Goal: Task Accomplishment & Management: Use online tool/utility

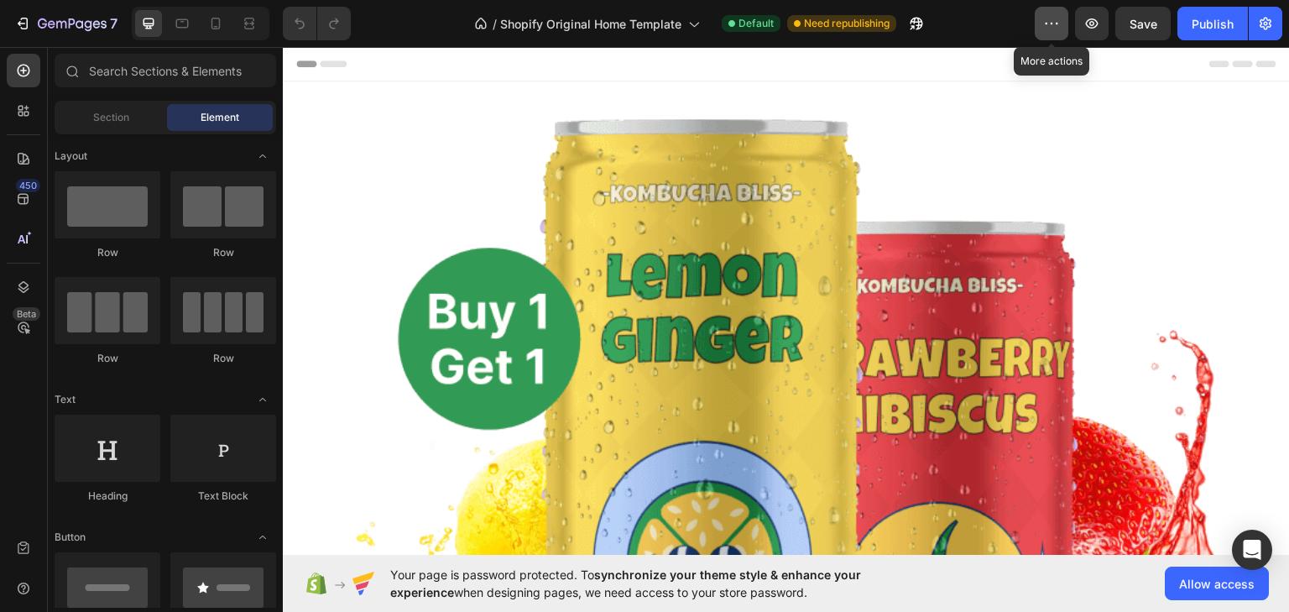
click at [1038, 20] on button "button" at bounding box center [1052, 24] width 34 height 34
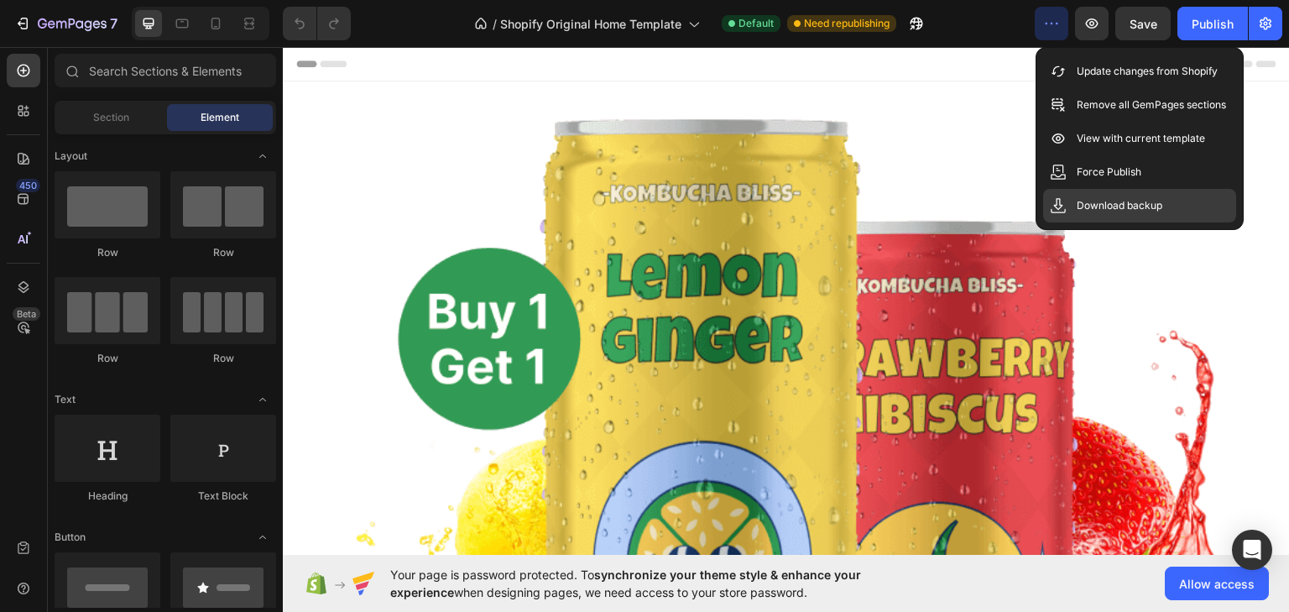
click at [1104, 195] on div "Download backup" at bounding box center [1139, 206] width 193 height 34
click at [1260, 25] on icon "button" at bounding box center [1265, 24] width 12 height 13
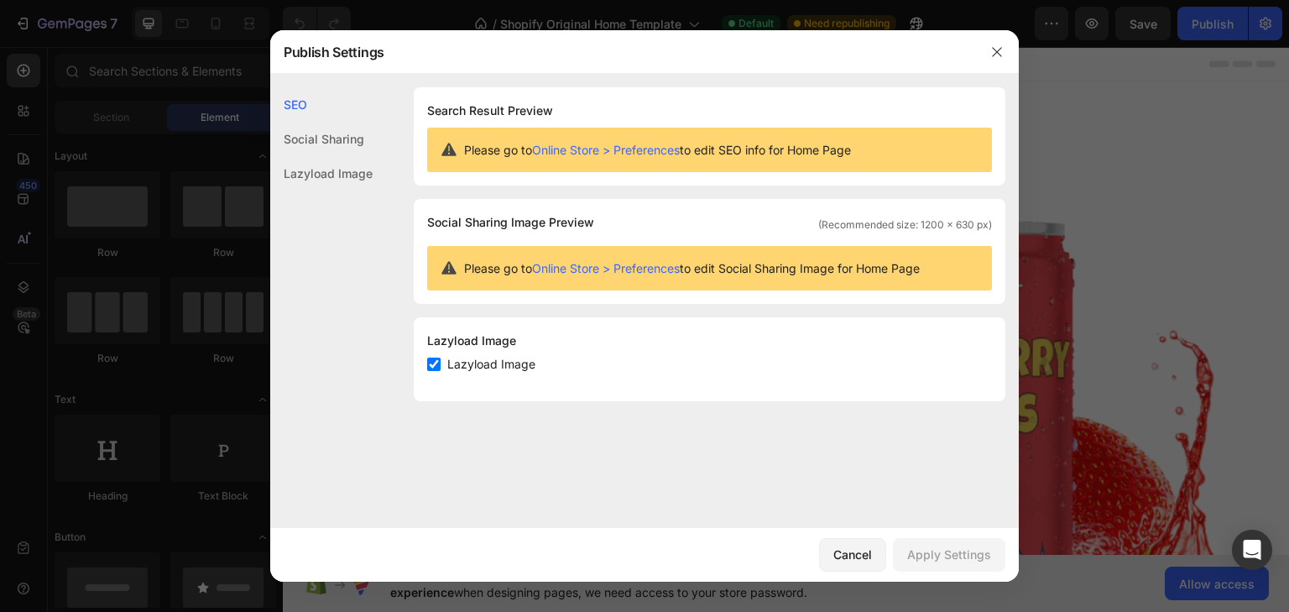
click at [332, 156] on div "Social Sharing" at bounding box center [321, 173] width 102 height 34
click at [332, 177] on div "Lazyload Image" at bounding box center [321, 173] width 102 height 34
click at [994, 54] on icon "button" at bounding box center [996, 51] width 9 height 9
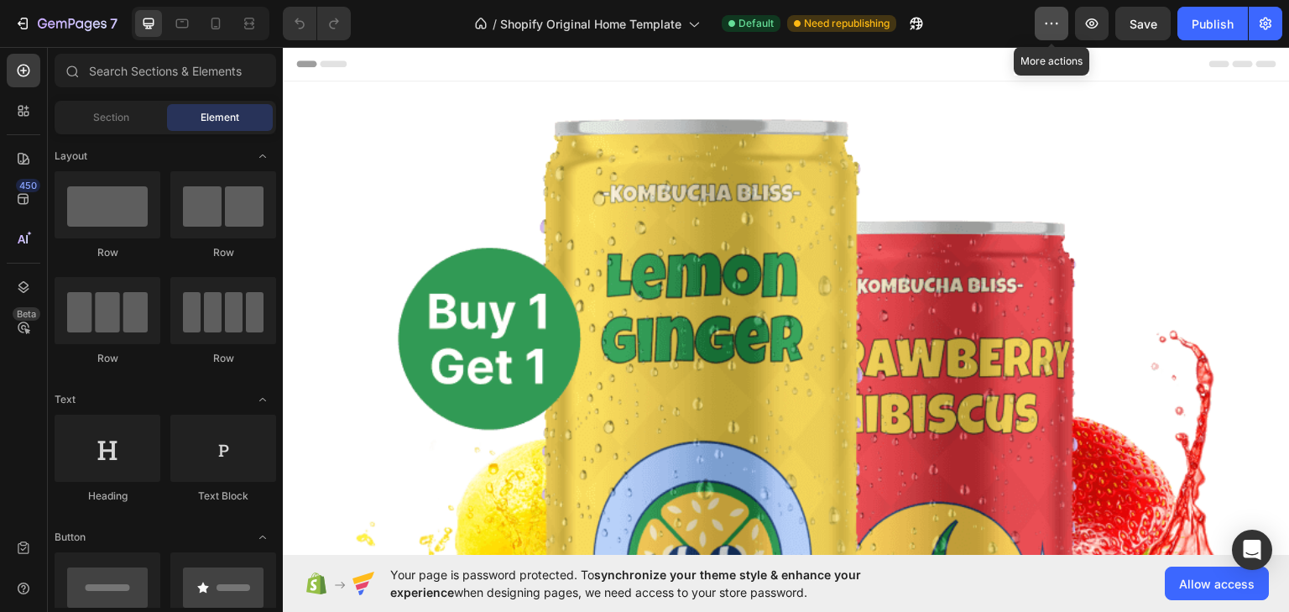
click at [1056, 32] on button "button" at bounding box center [1052, 24] width 34 height 34
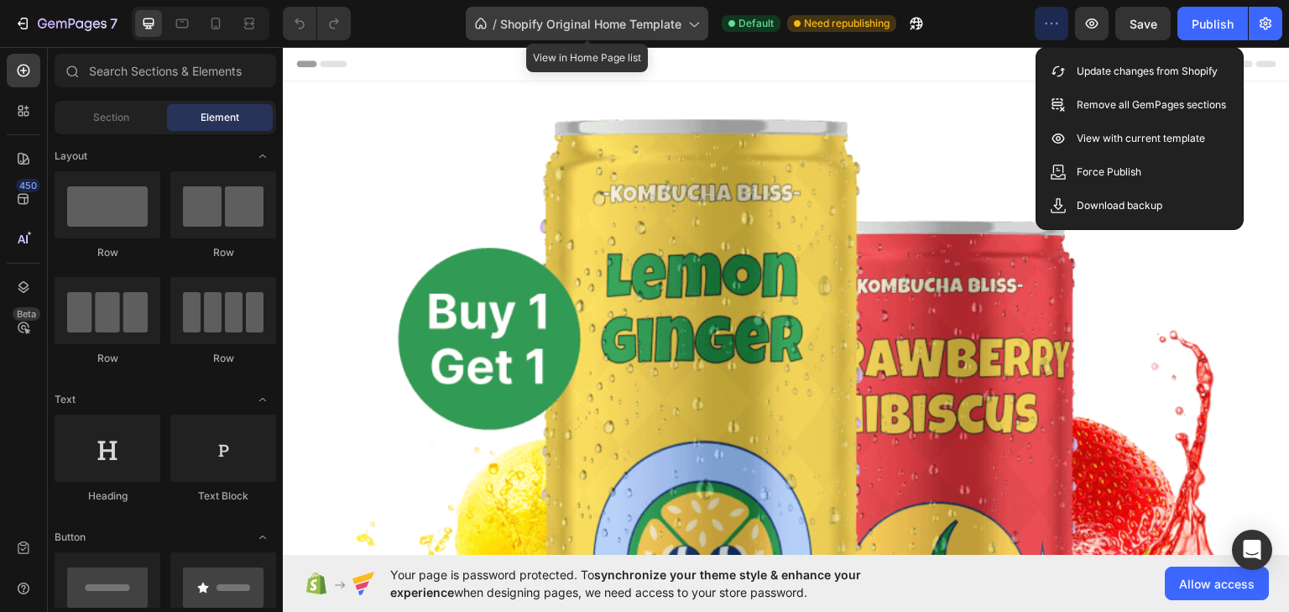
click at [680, 20] on span "Shopify Original Home Template" at bounding box center [590, 24] width 181 height 18
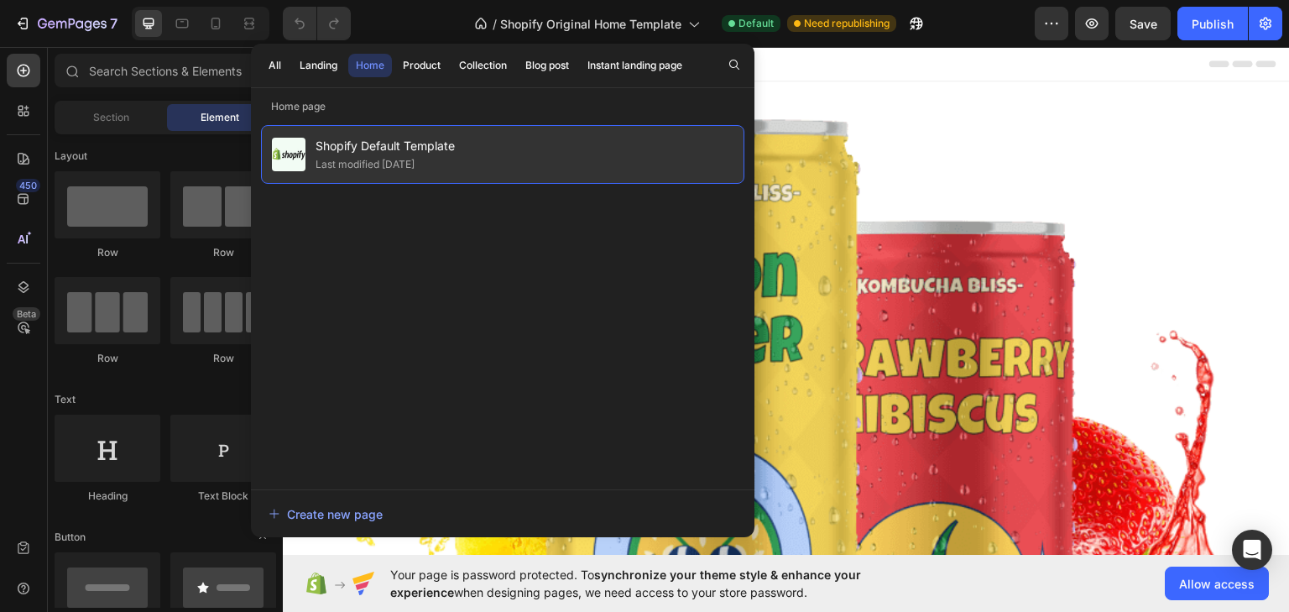
drag, startPoint x: 412, startPoint y: 161, endPoint x: 395, endPoint y: 157, distance: 17.3
click at [395, 157] on div "Last modified [DATE]" at bounding box center [365, 164] width 99 height 17
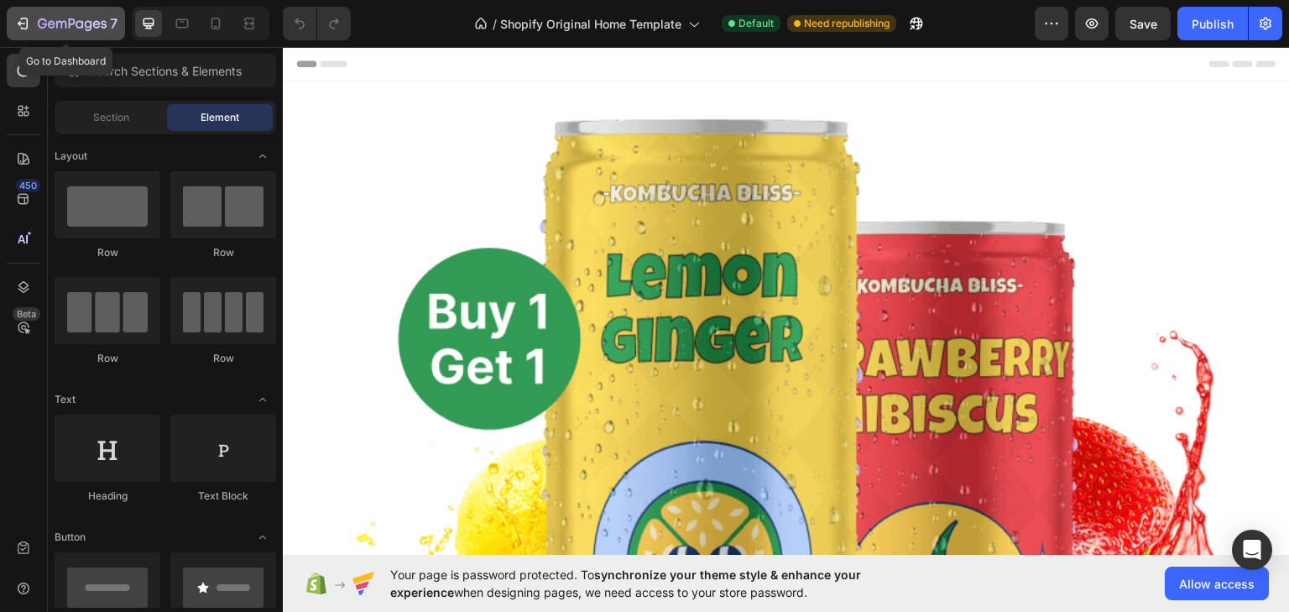
click at [51, 27] on icon "button" at bounding box center [72, 25] width 69 height 14
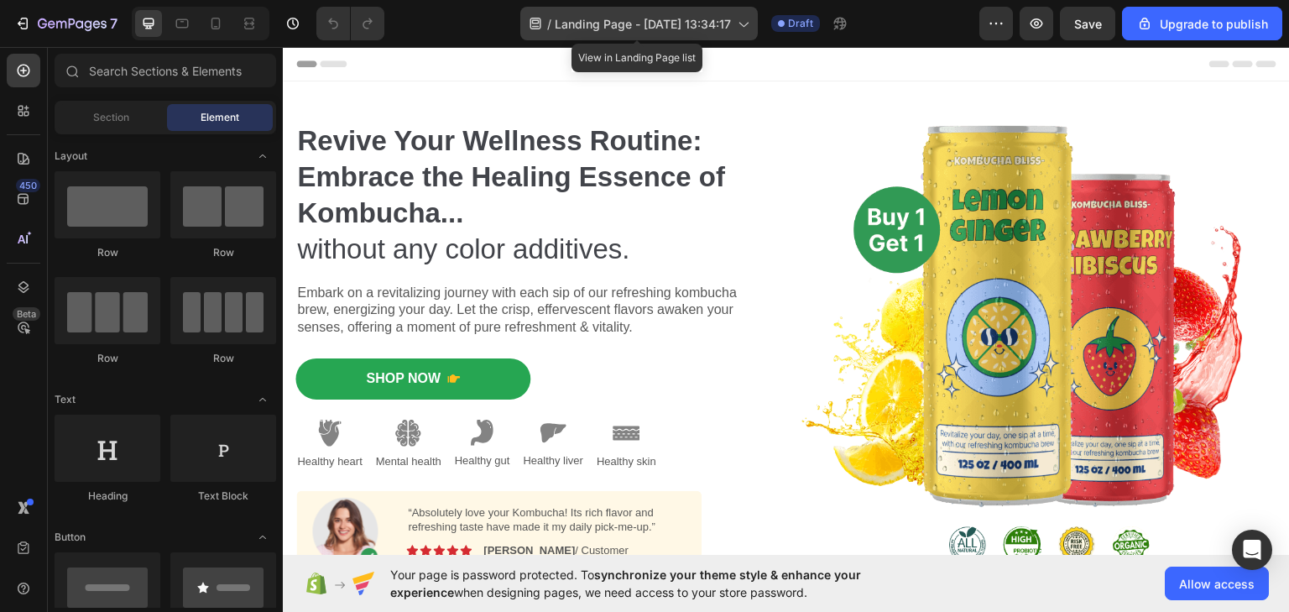
click at [707, 24] on span "Landing Page - Jul 14, 13:34:17" at bounding box center [643, 24] width 176 height 18
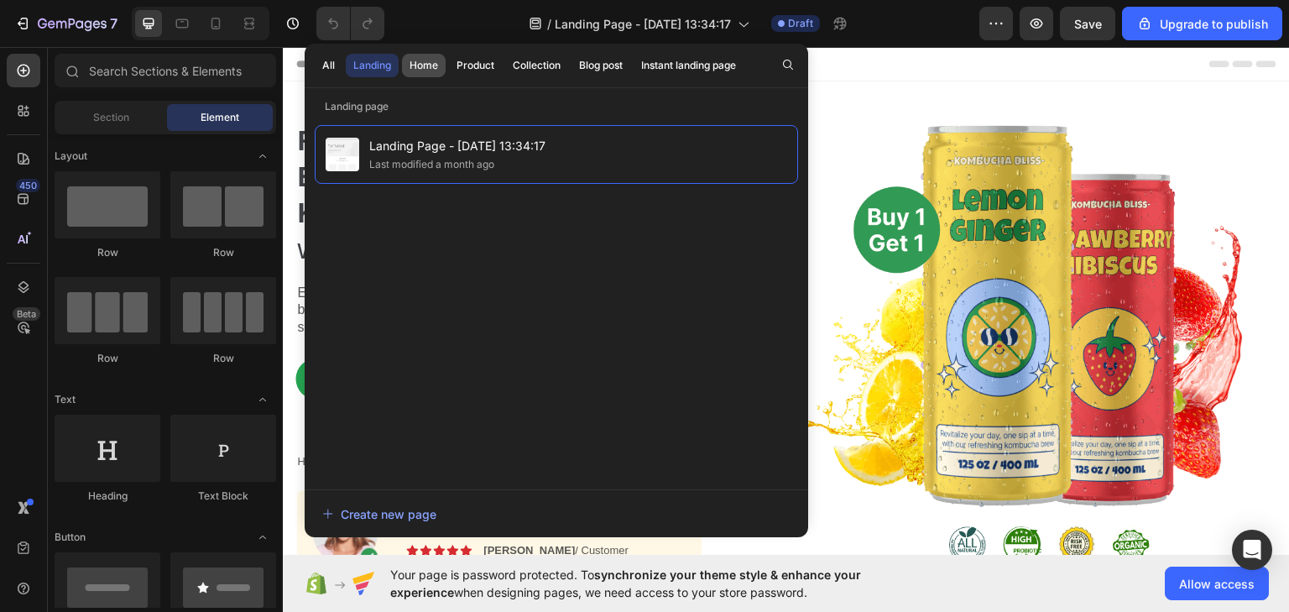
click at [419, 65] on div "Home" at bounding box center [423, 65] width 29 height 15
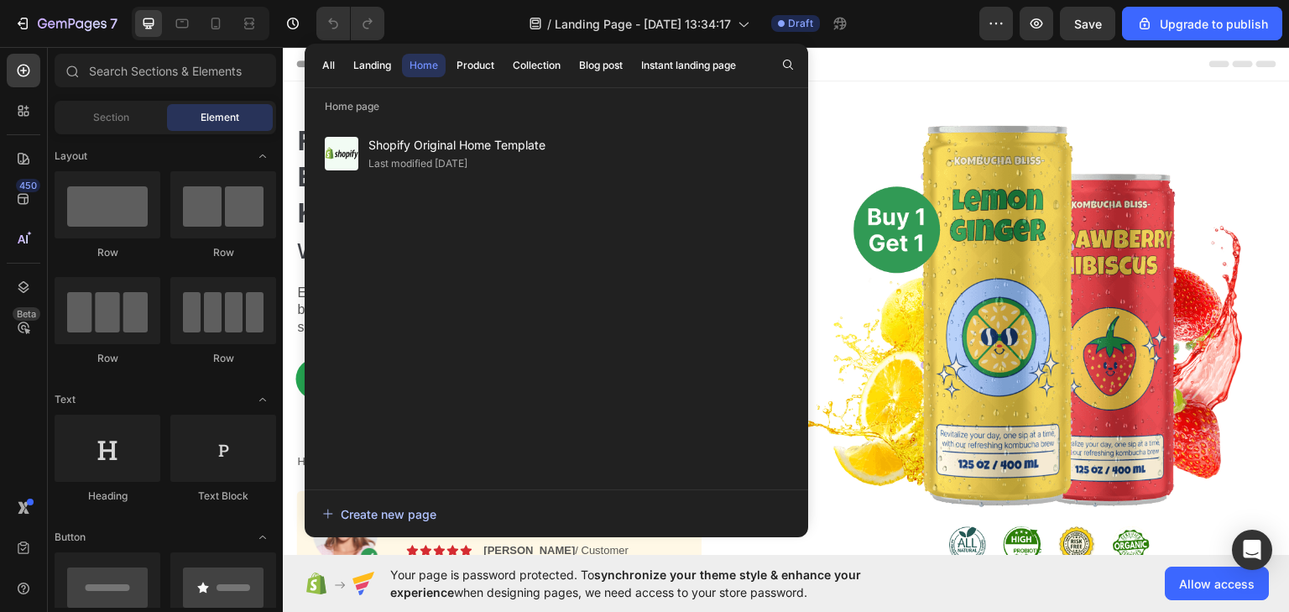
click at [394, 503] on button "Create new page" at bounding box center [556, 514] width 470 height 34
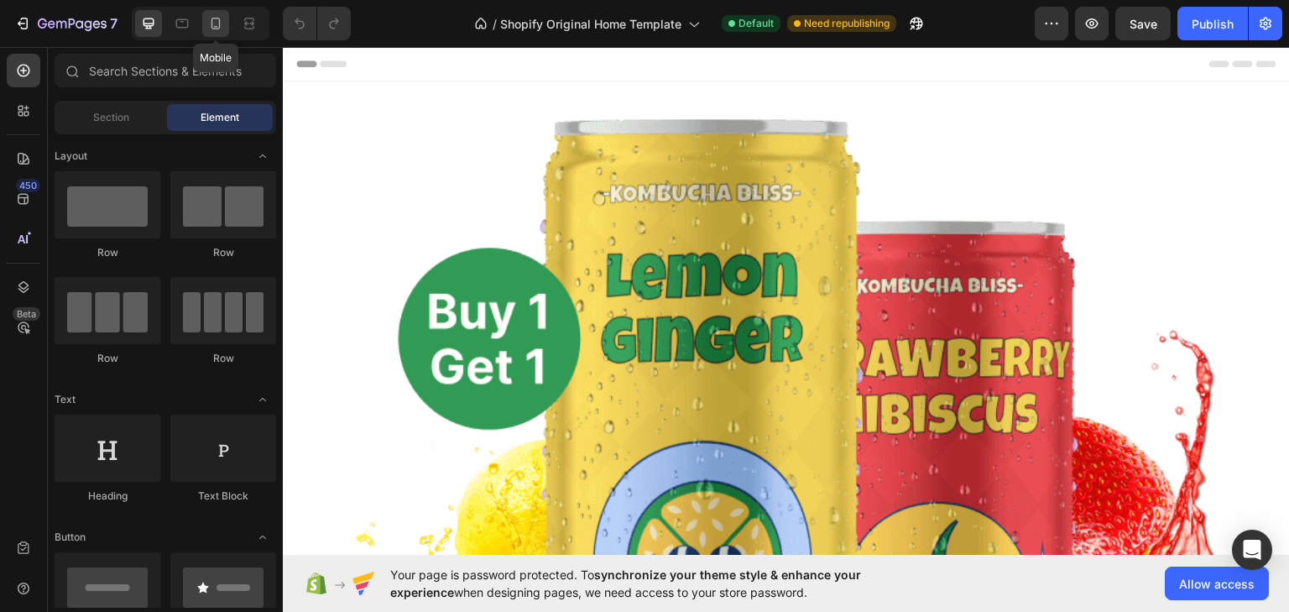
click at [220, 24] on icon at bounding box center [215, 23] width 17 height 17
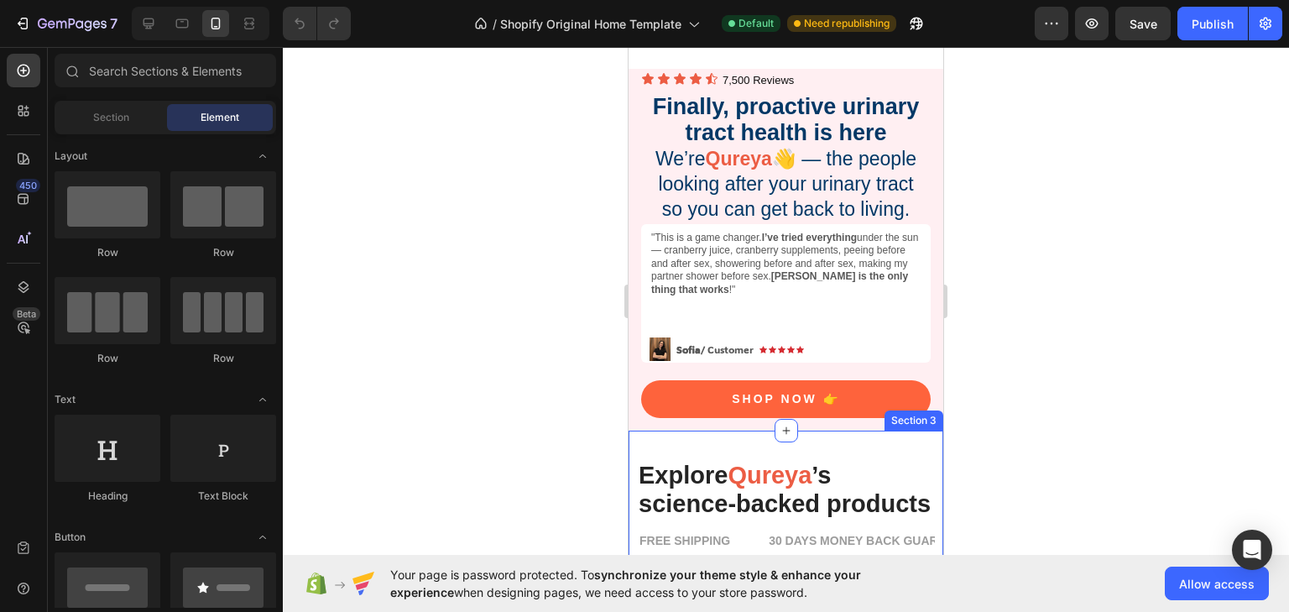
scroll to position [336, 0]
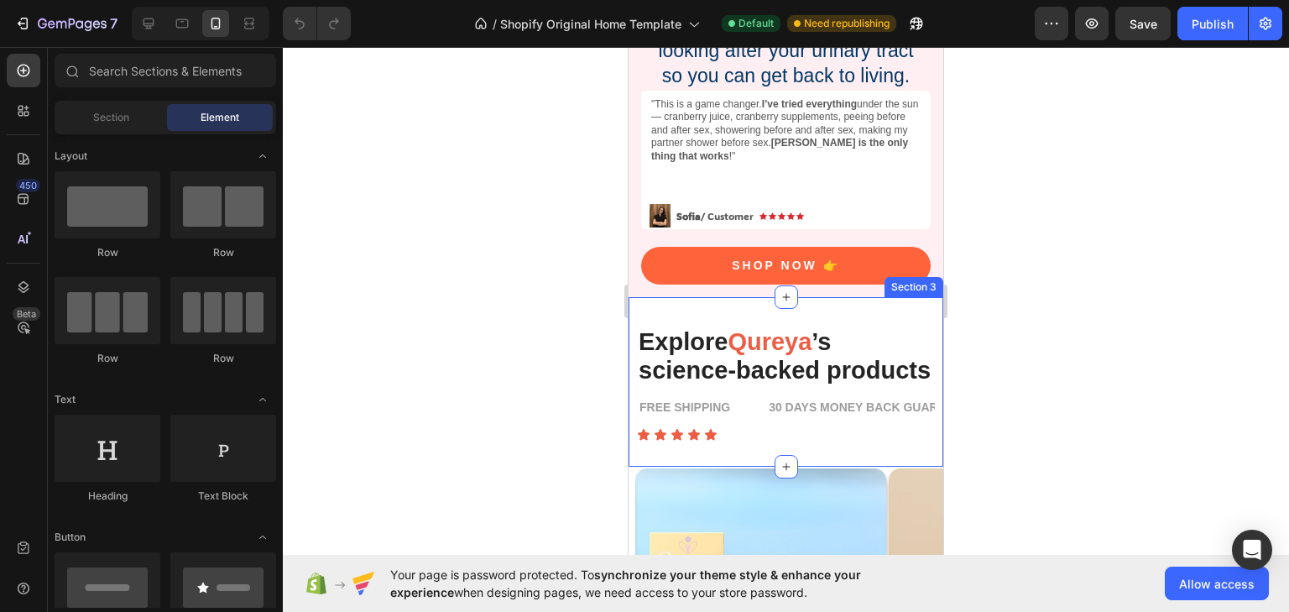
click at [923, 311] on div "Explore Qureya ’s science-backed products Heading FREE SHIPPING Text Block 30 D…" at bounding box center [785, 382] width 315 height 170
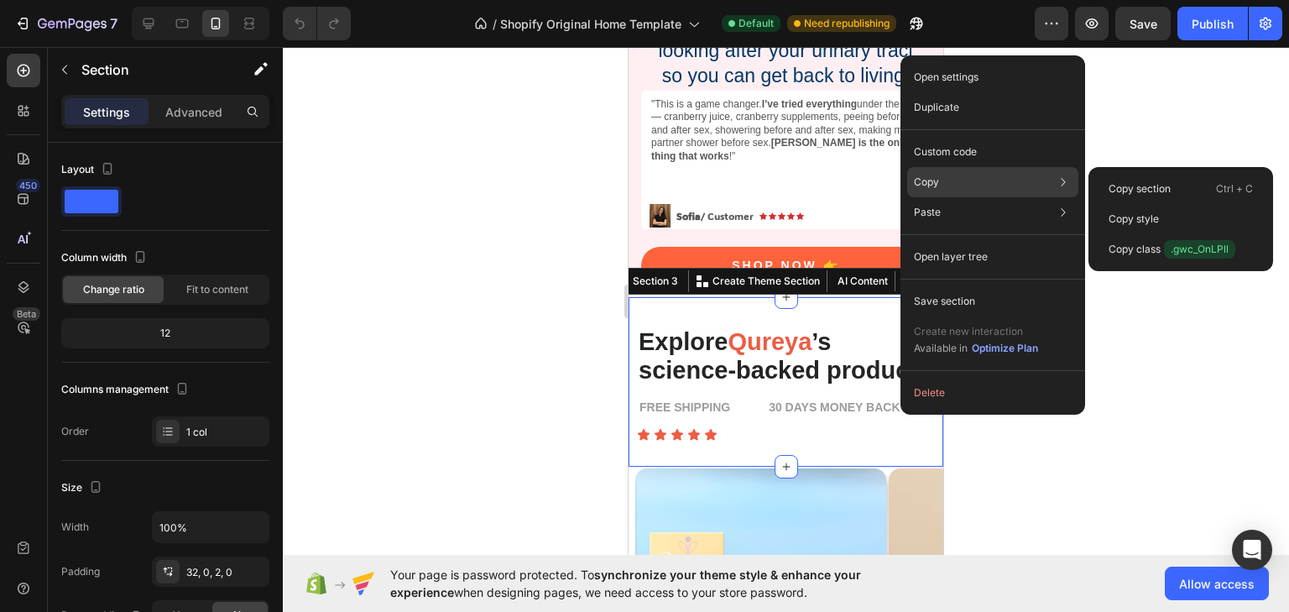
click at [938, 185] on p "Copy" at bounding box center [926, 182] width 25 height 15
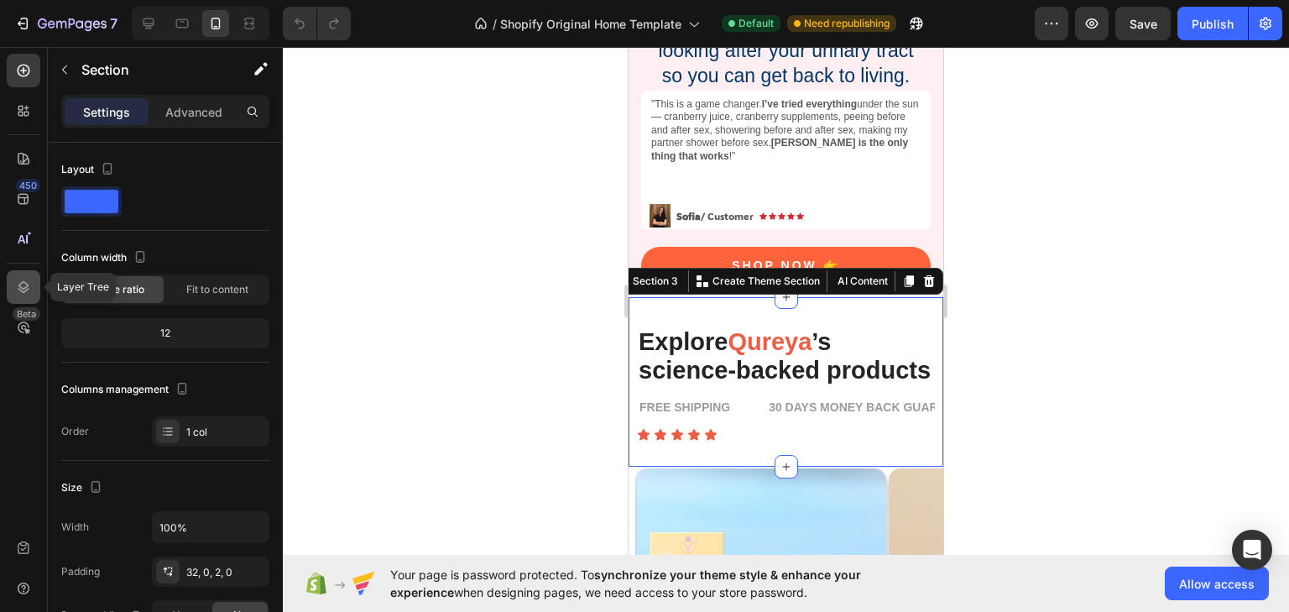
click at [26, 280] on icon at bounding box center [23, 287] width 17 height 17
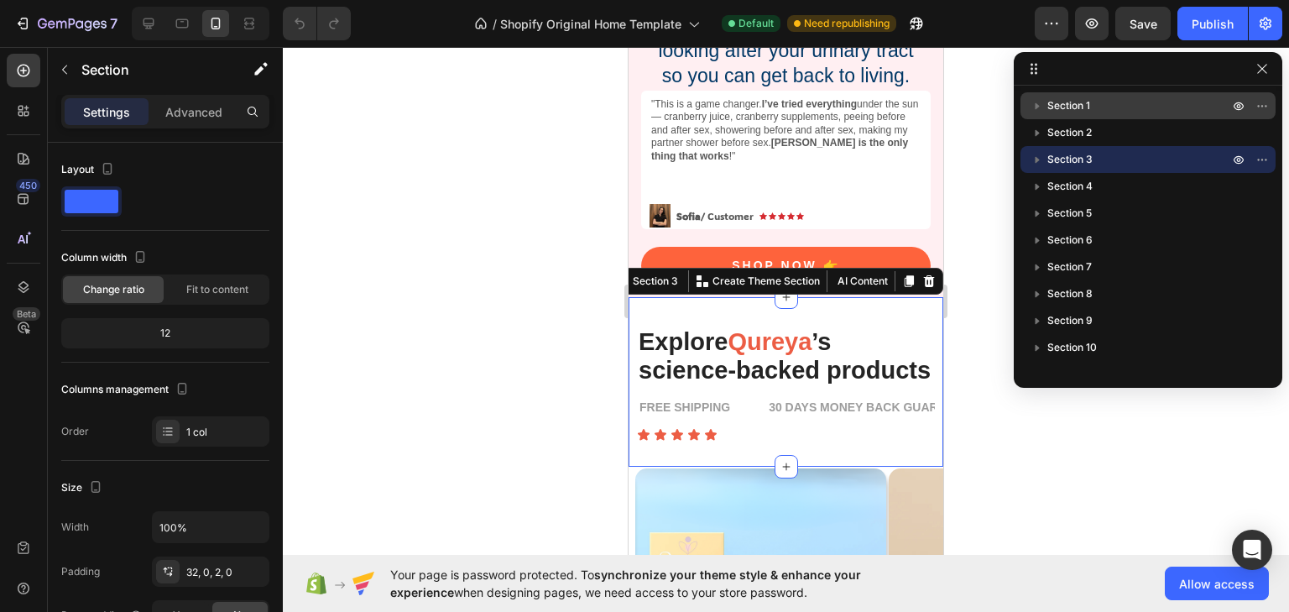
click at [1158, 107] on p "Section 1" at bounding box center [1139, 105] width 185 height 17
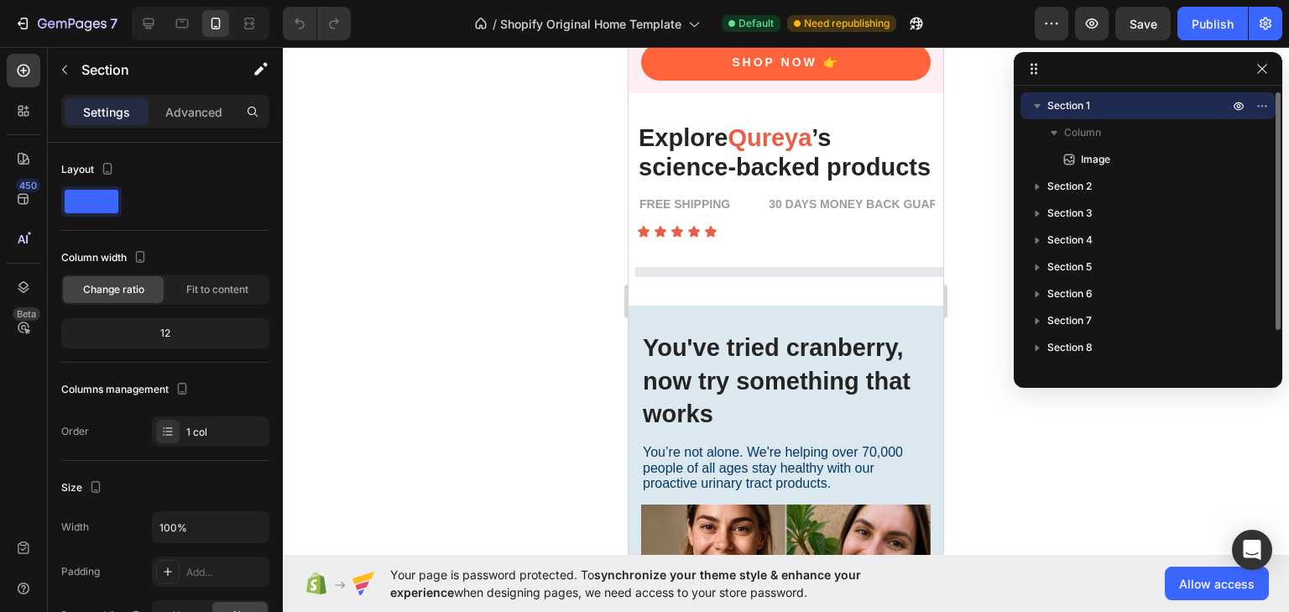
scroll to position [0, 0]
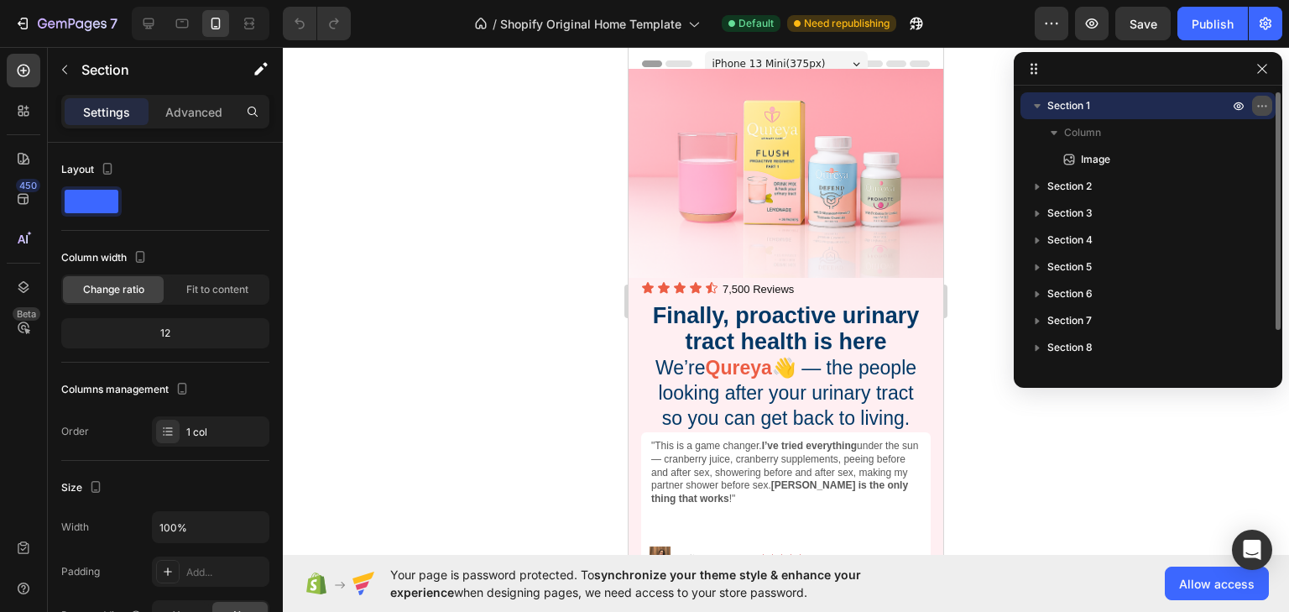
click at [1271, 108] on button "button" at bounding box center [1262, 106] width 20 height 20
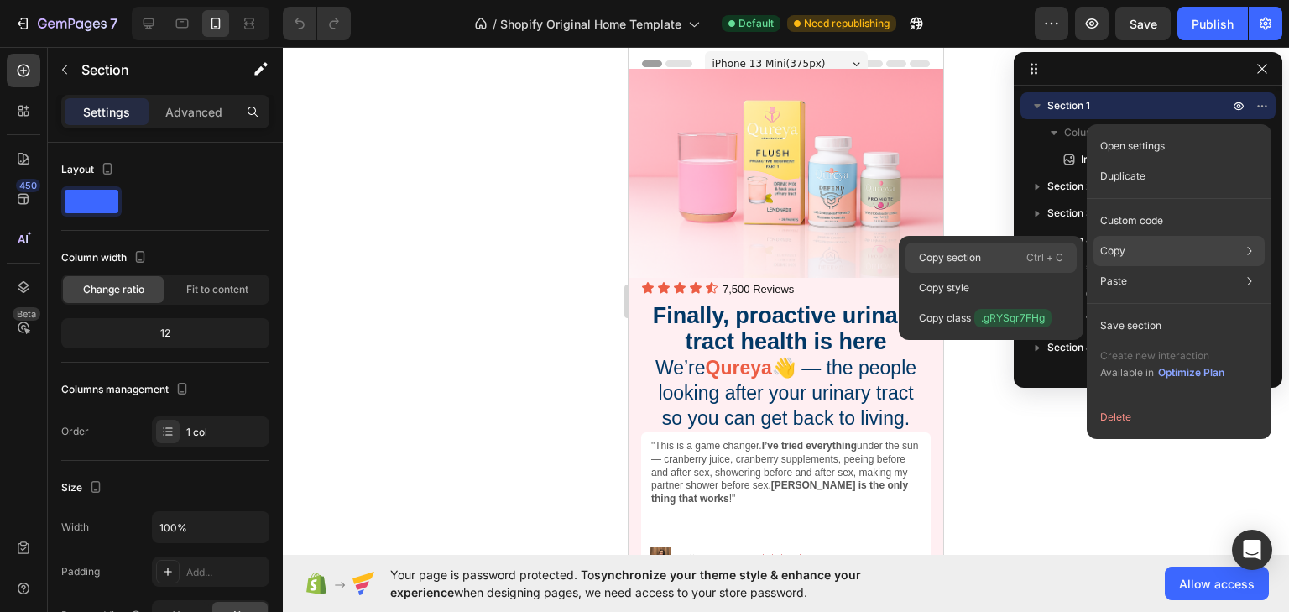
click at [1004, 273] on div "Copy section Ctrl + C" at bounding box center [990, 288] width 171 height 30
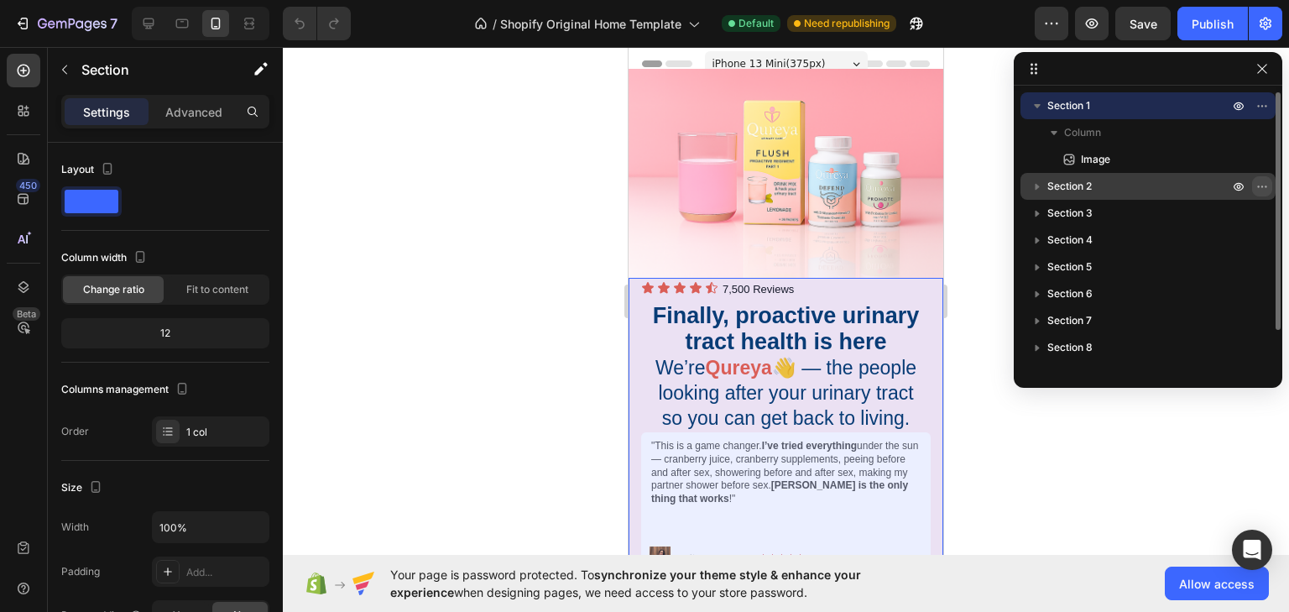
click at [1259, 187] on icon "button" at bounding box center [1261, 186] width 13 height 13
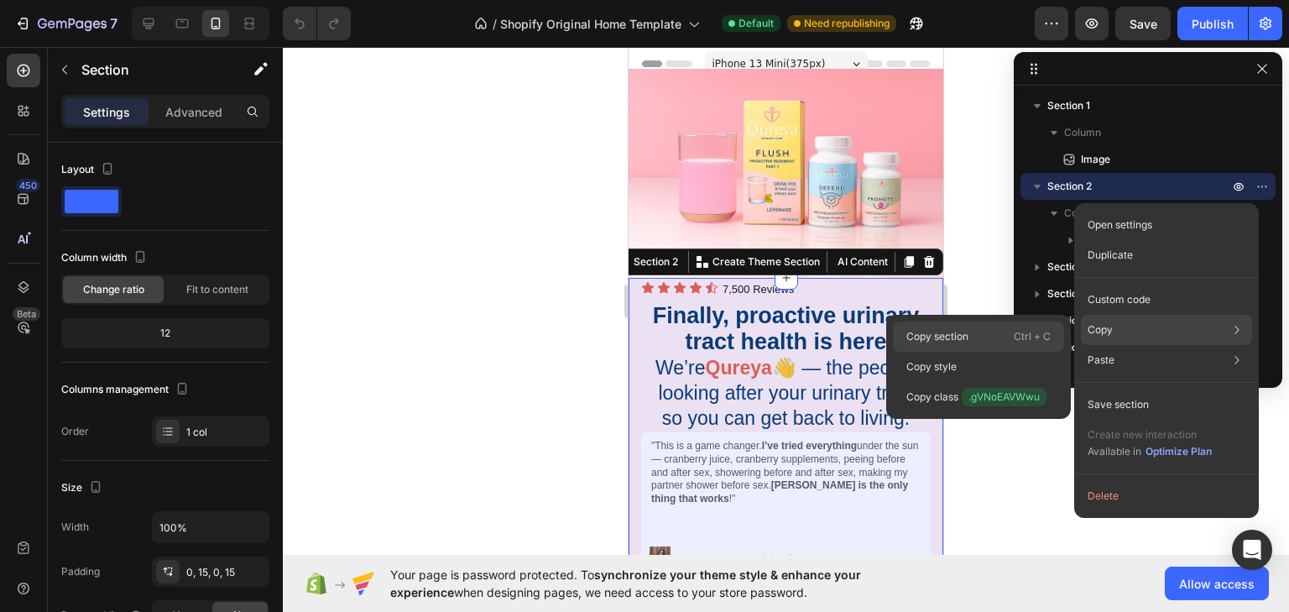
click at [1024, 333] on p "Ctrl + C" at bounding box center [1032, 336] width 37 height 17
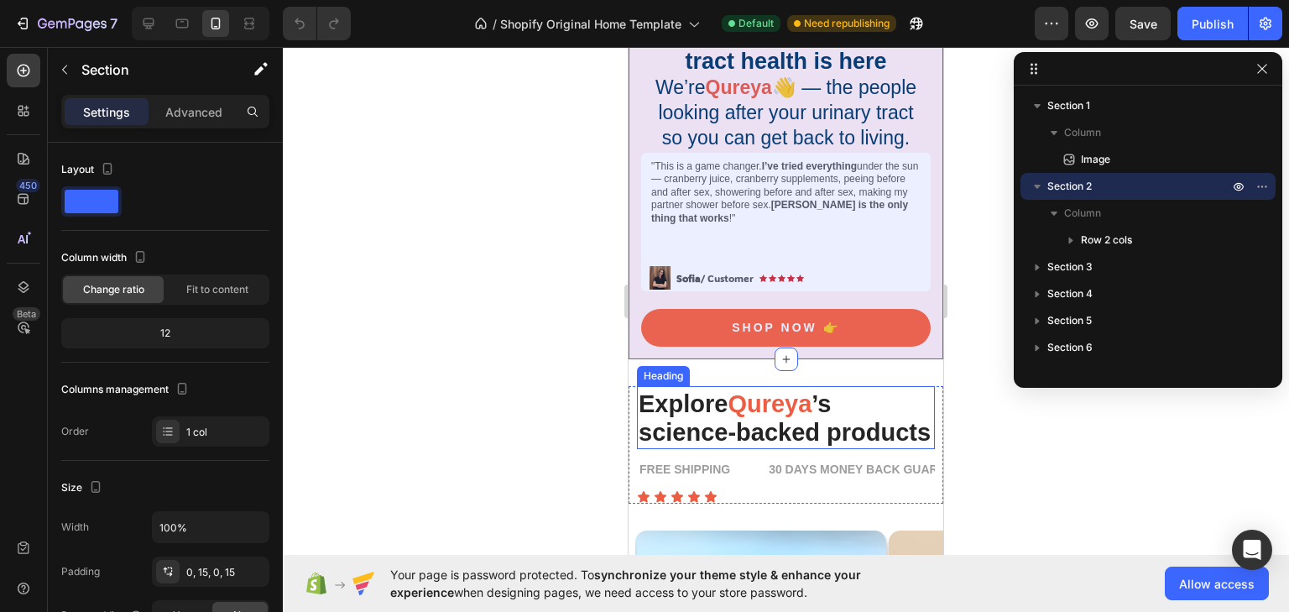
scroll to position [336, 0]
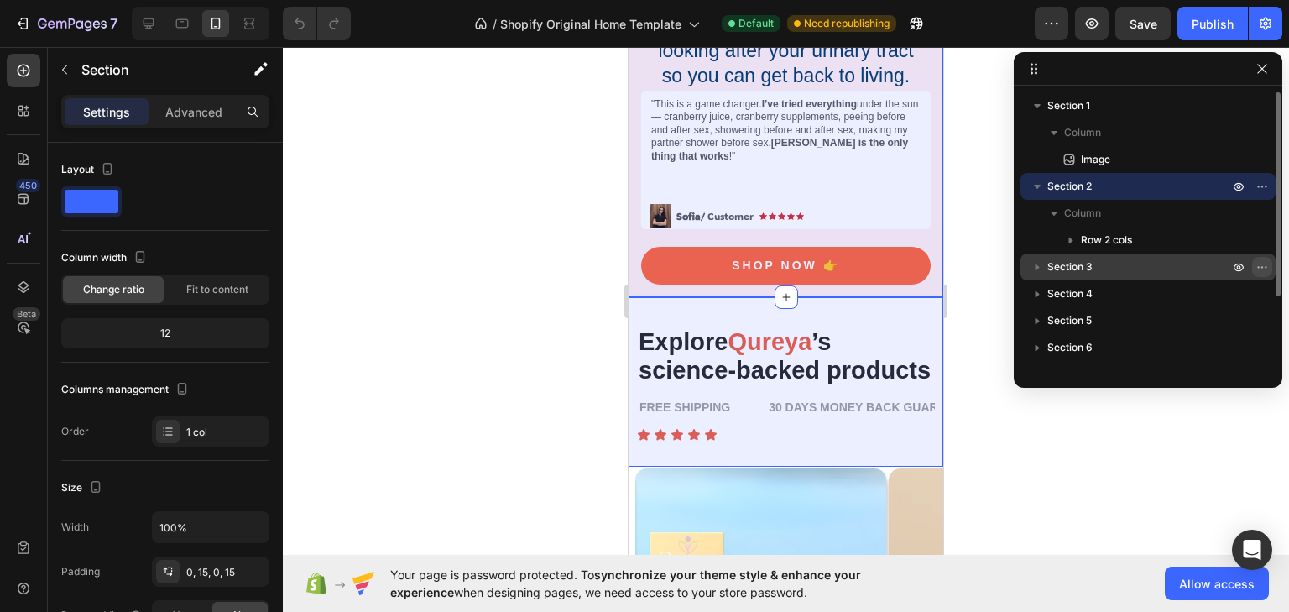
click at [1260, 267] on icon "button" at bounding box center [1261, 266] width 13 height 13
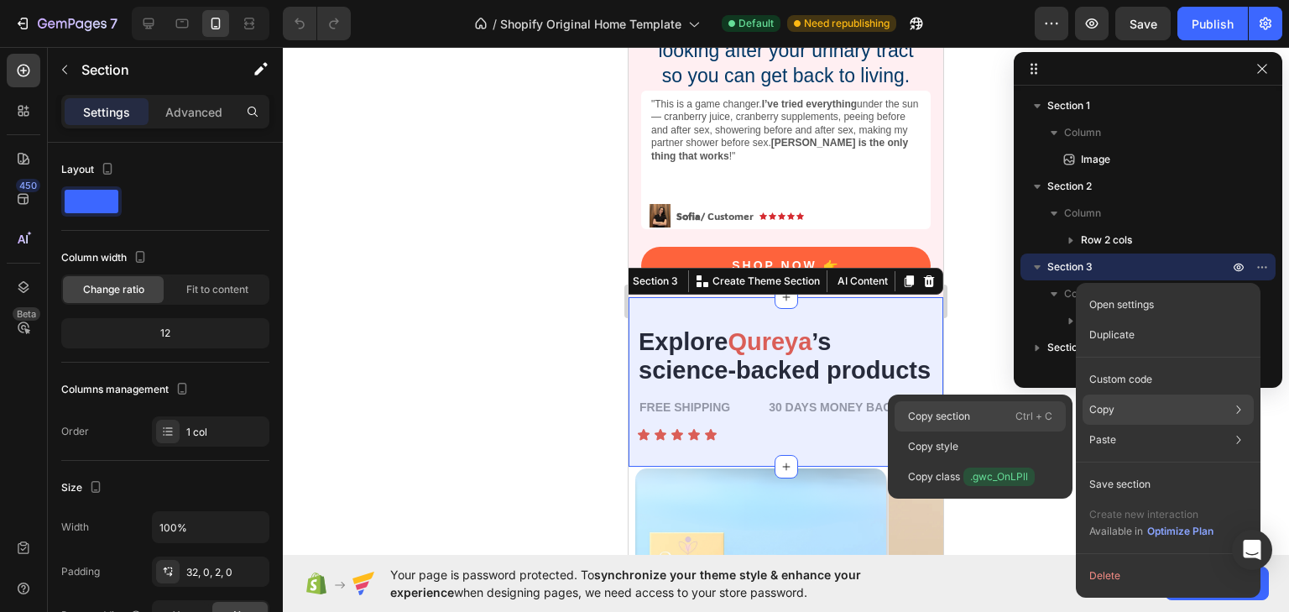
click at [1028, 409] on p "Ctrl + C" at bounding box center [1033, 416] width 37 height 17
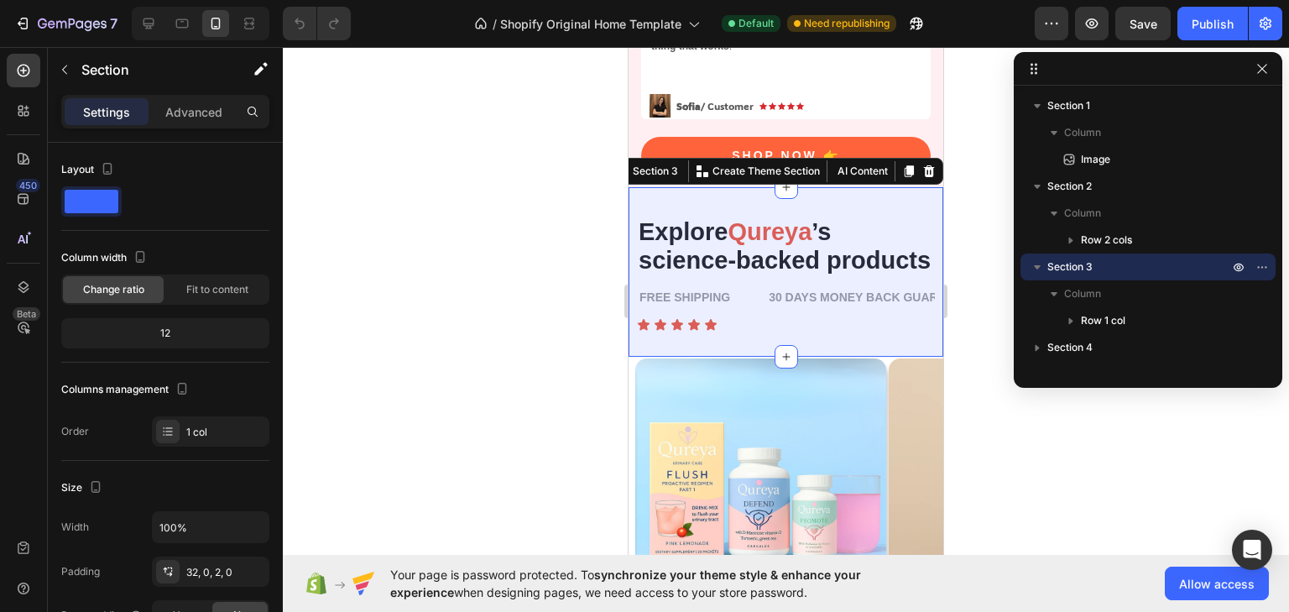
scroll to position [470, 0]
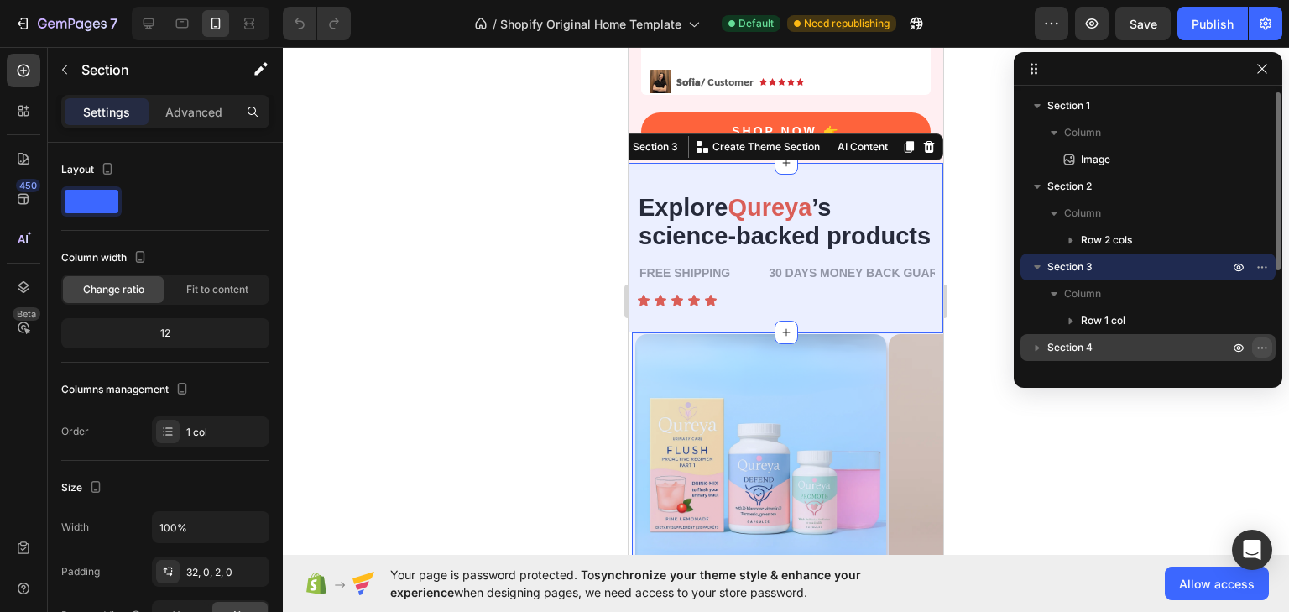
click at [1257, 346] on icon "button" at bounding box center [1261, 347] width 13 height 13
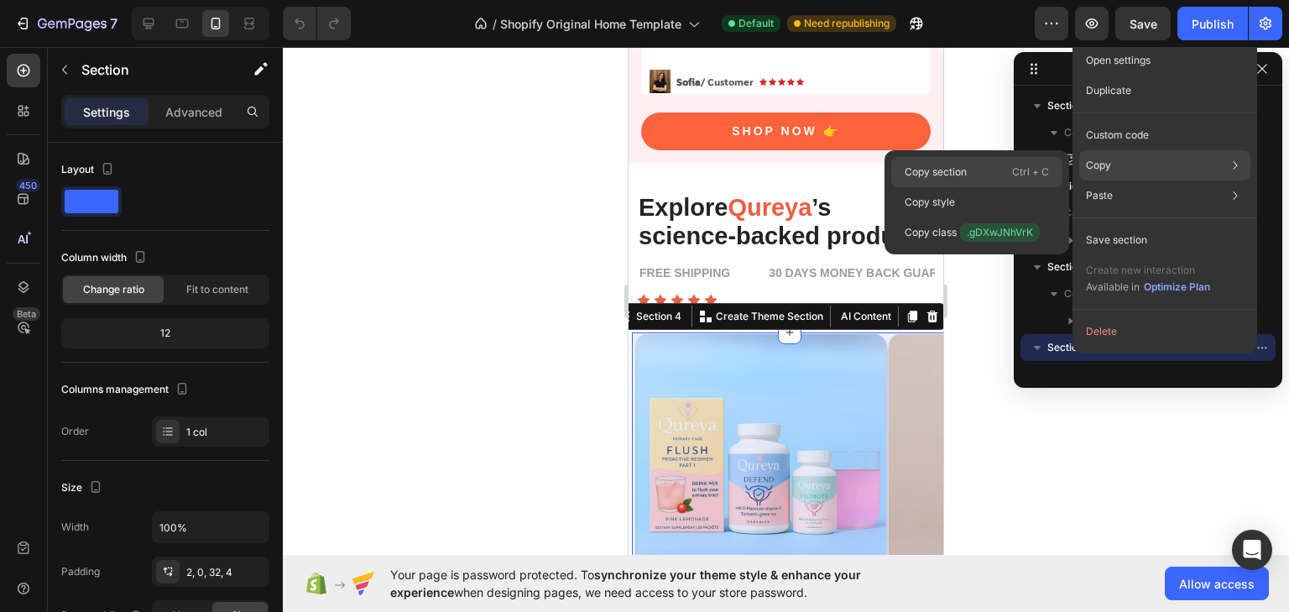
click at [1022, 168] on p "Ctrl + C" at bounding box center [1030, 172] width 37 height 17
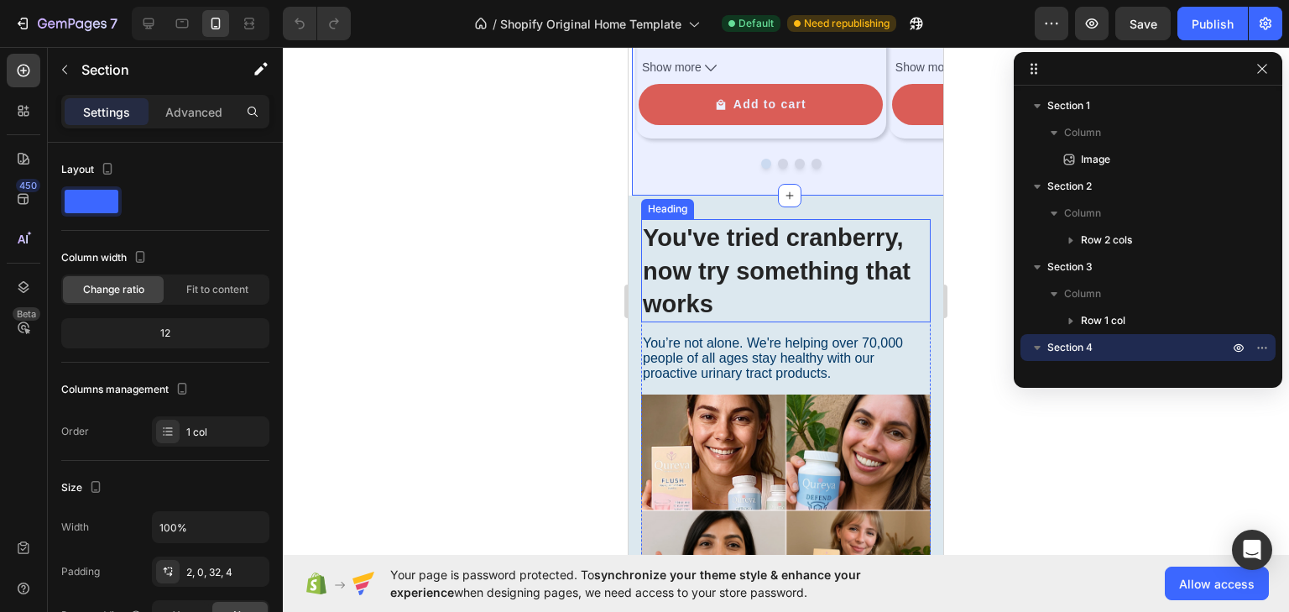
scroll to position [1208, 0]
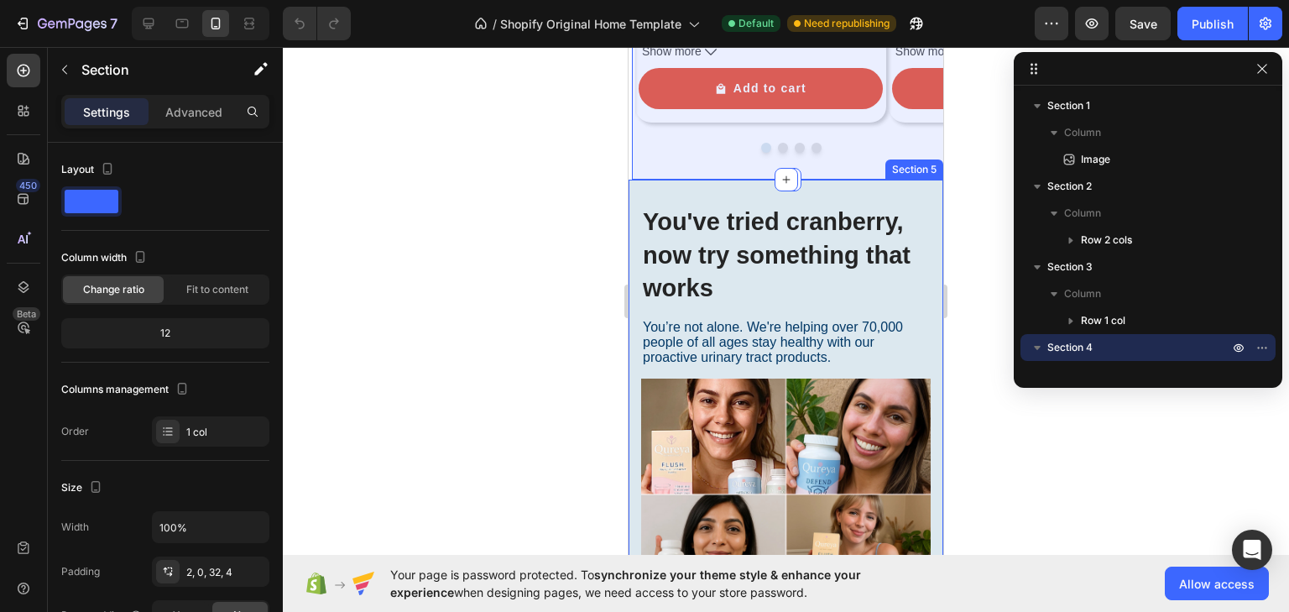
click at [634, 247] on div "You’re not alone. We're helping over 70,000 people of all ages stay healthy wit…" at bounding box center [785, 430] width 315 height 501
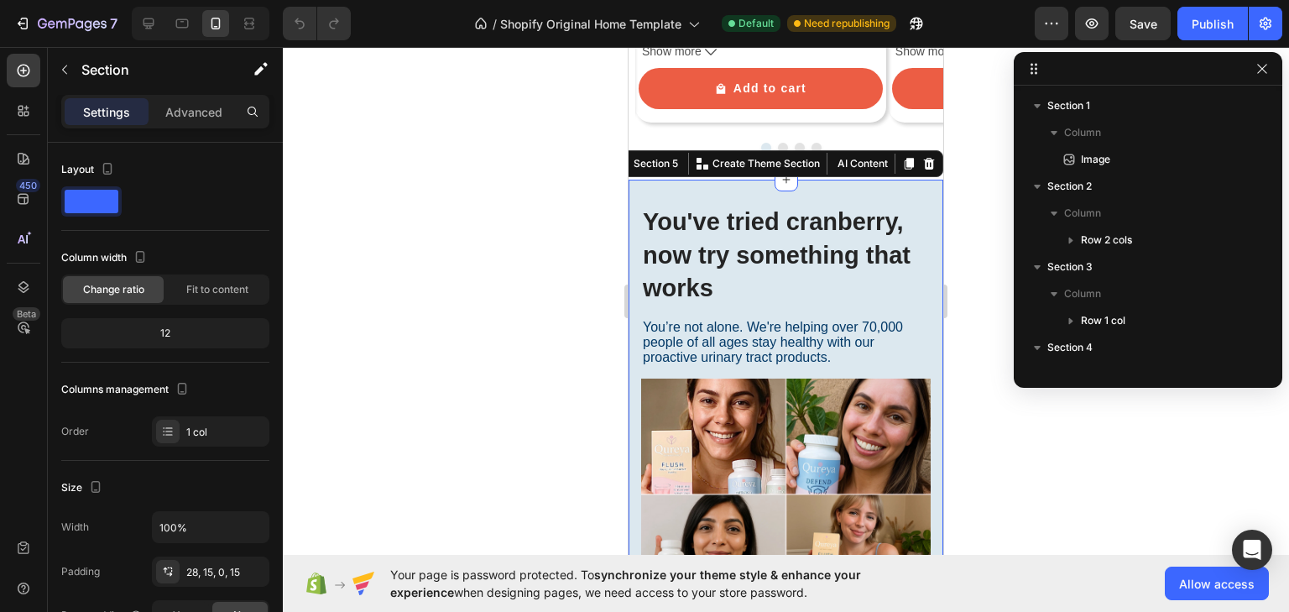
scroll to position [210, 0]
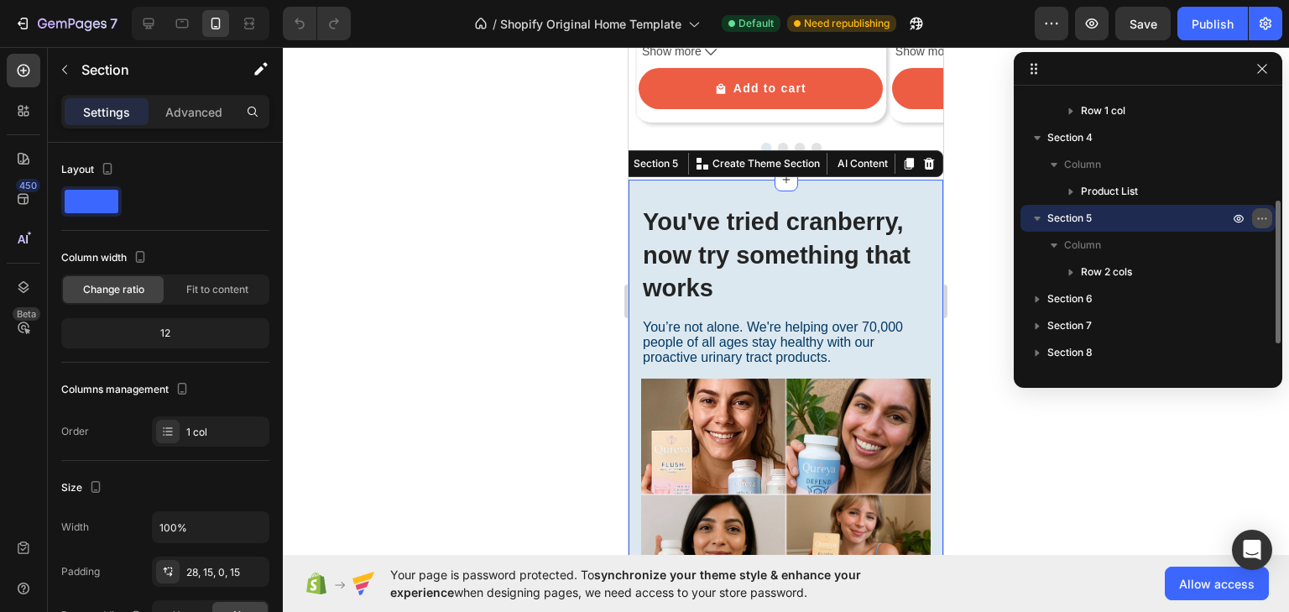
click at [1270, 222] on button "button" at bounding box center [1262, 218] width 20 height 20
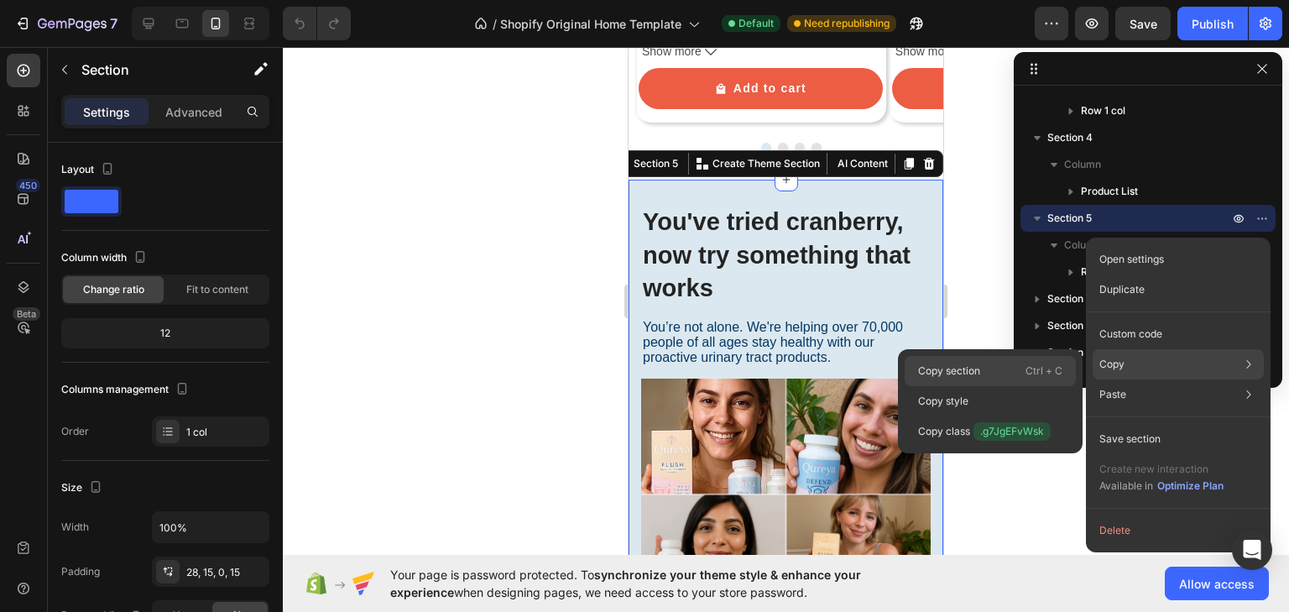
click at [1047, 373] on p "Ctrl + C" at bounding box center [1043, 370] width 37 height 17
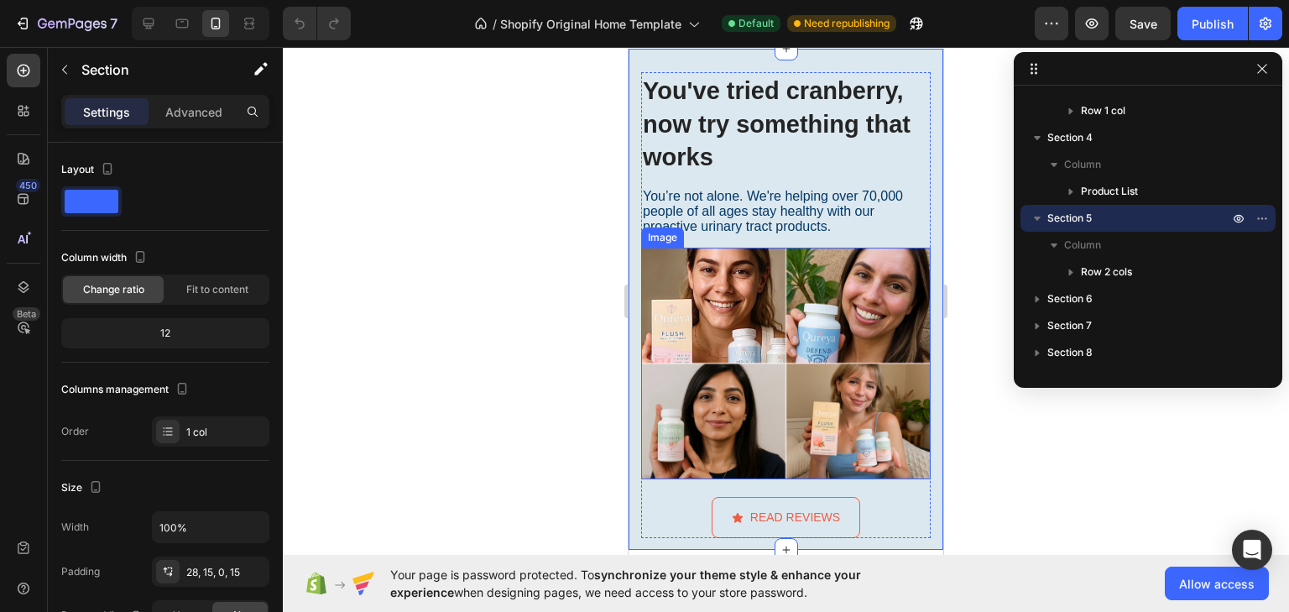
scroll to position [1678, 0]
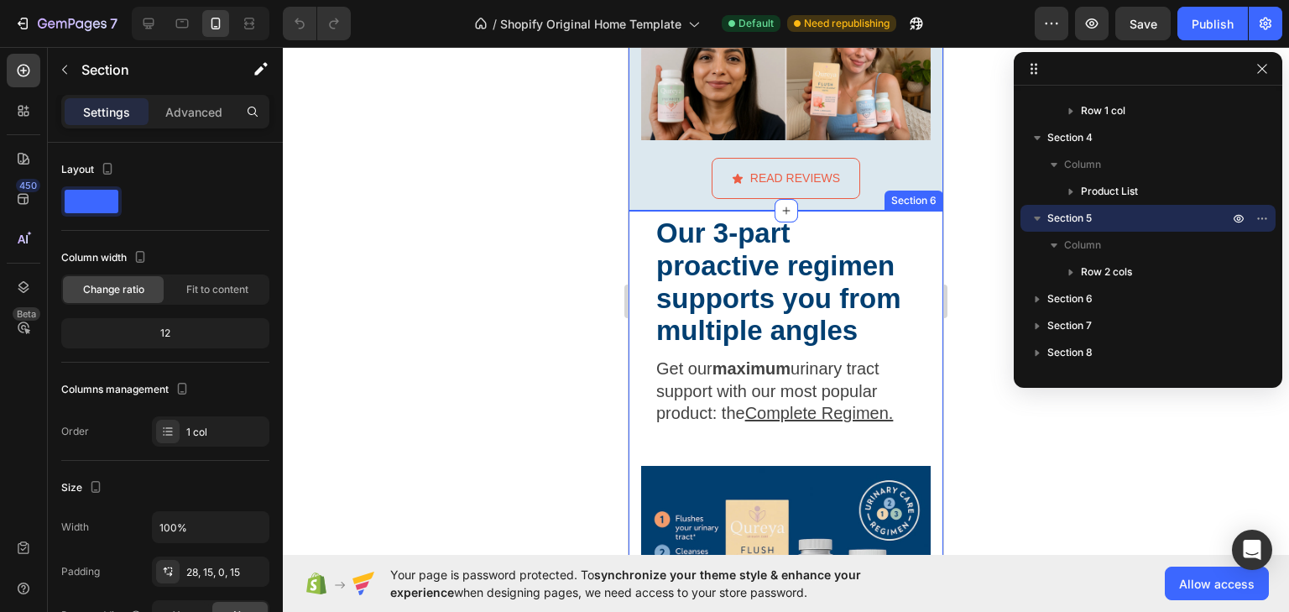
click at [632, 231] on div "Our 3-part proactive regimen supports you from multiple angles Heading Get our …" at bounding box center [785, 484] width 315 height 547
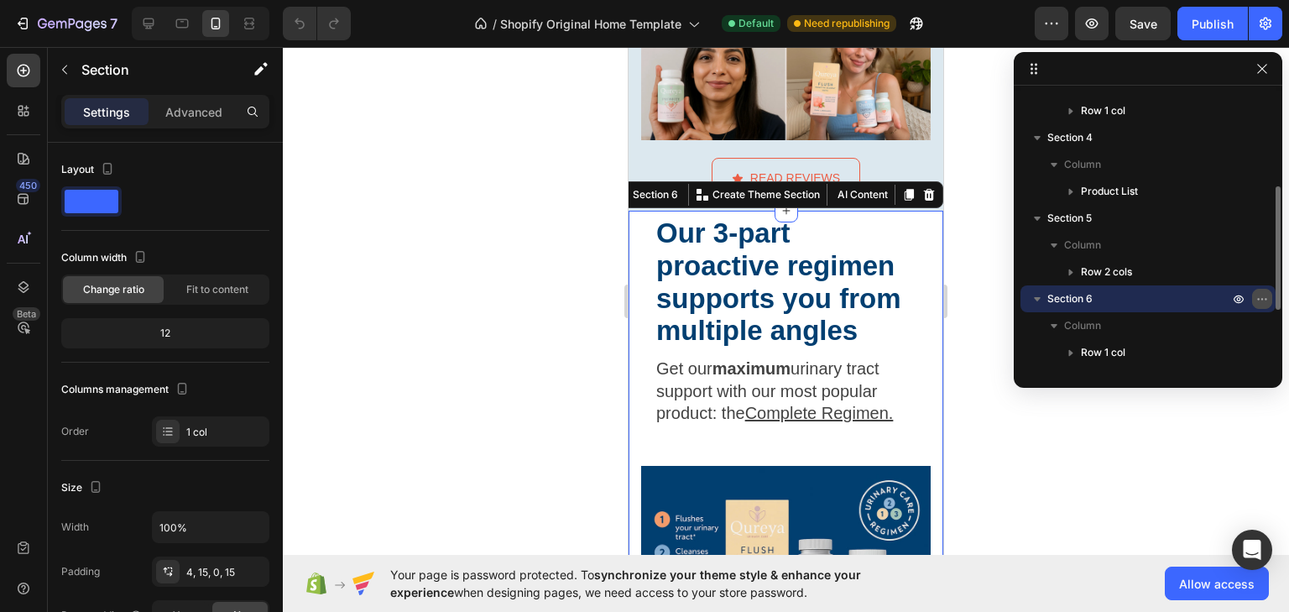
click at [1259, 300] on icon "button" at bounding box center [1261, 298] width 13 height 13
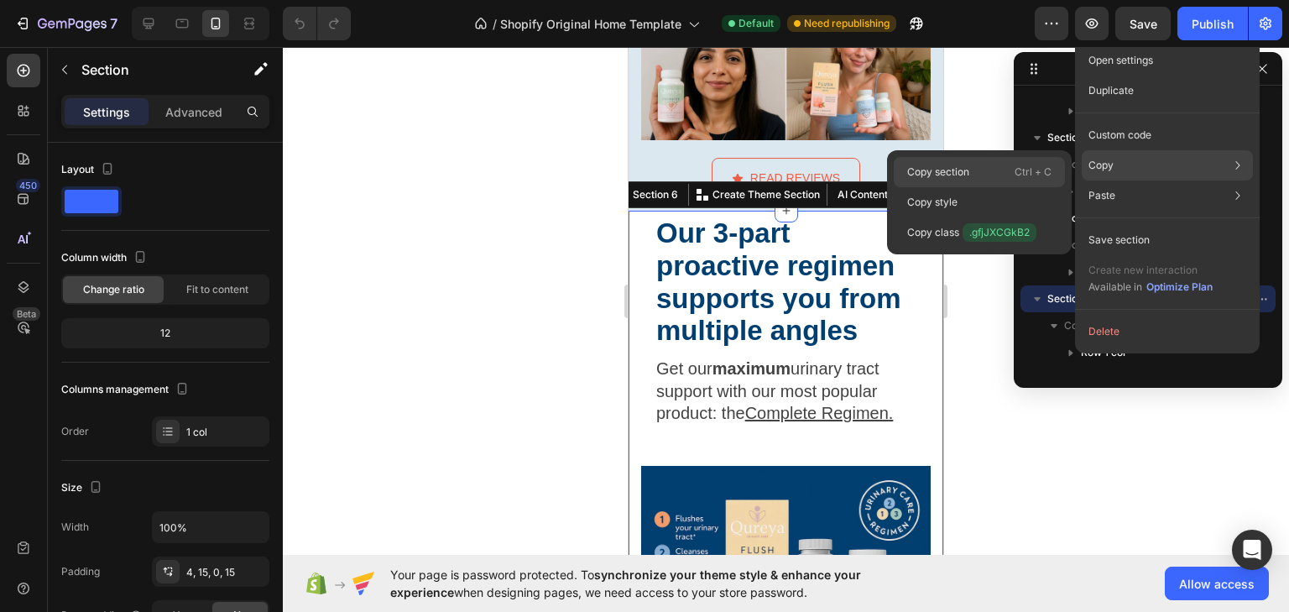
click at [1007, 187] on div "Copy section Ctrl + C" at bounding box center [979, 202] width 171 height 30
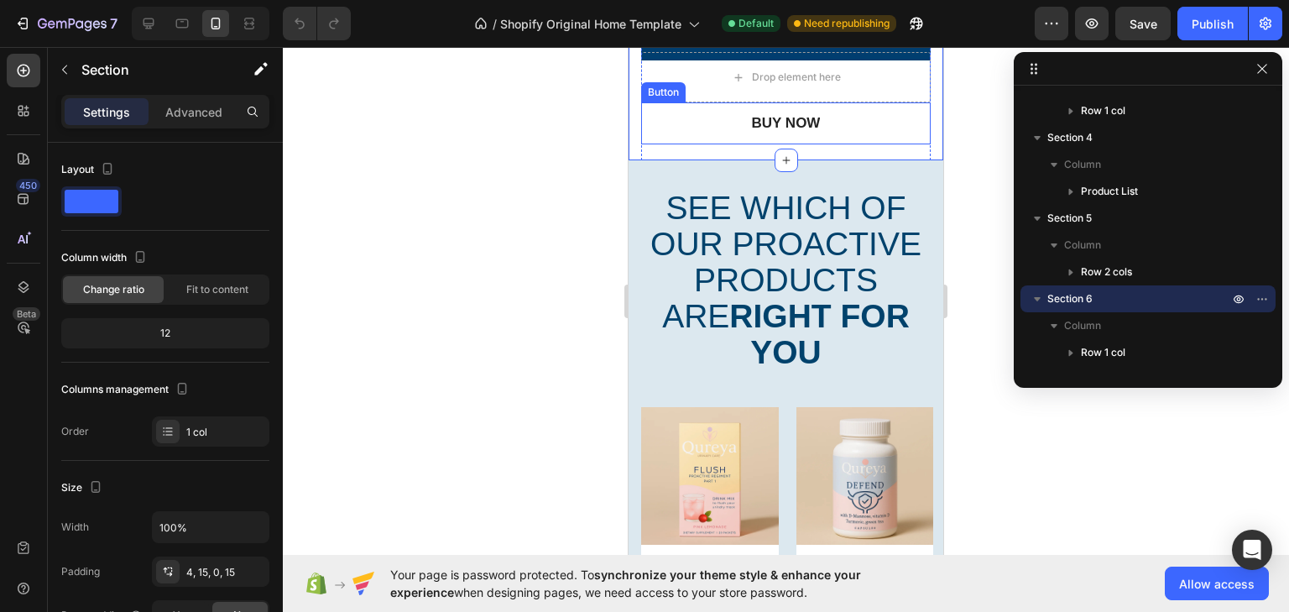
scroll to position [2282, 0]
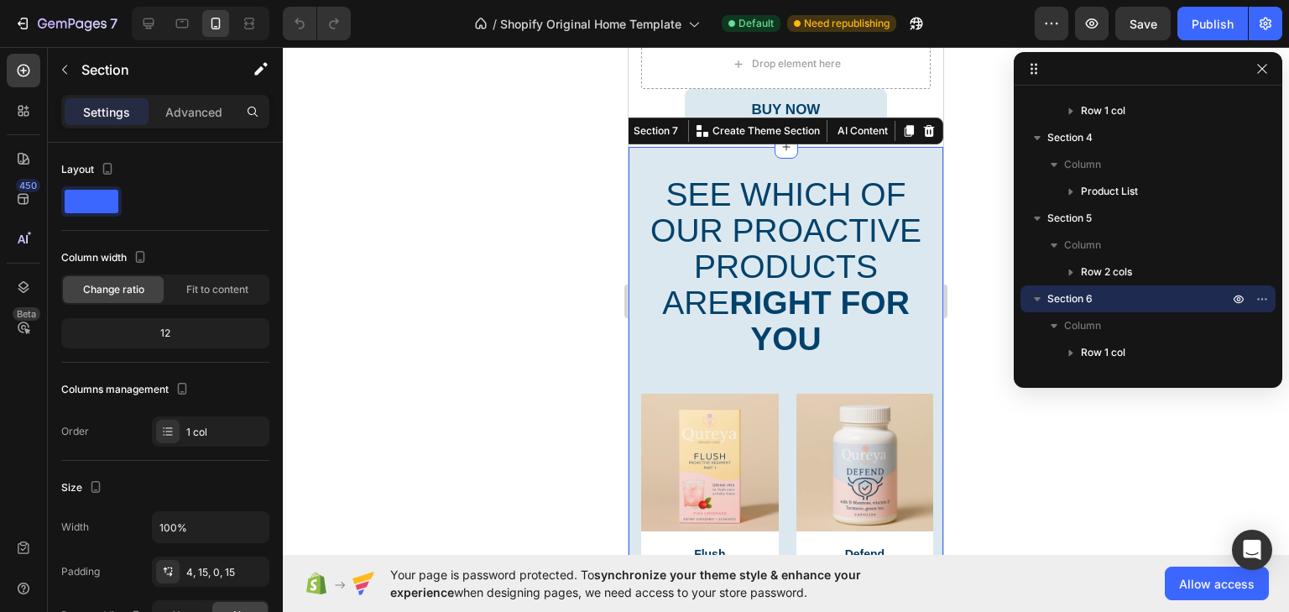
click at [633, 168] on div "See which of our proactive products are right for you Heading Row Image Flush T…" at bounding box center [785, 531] width 315 height 769
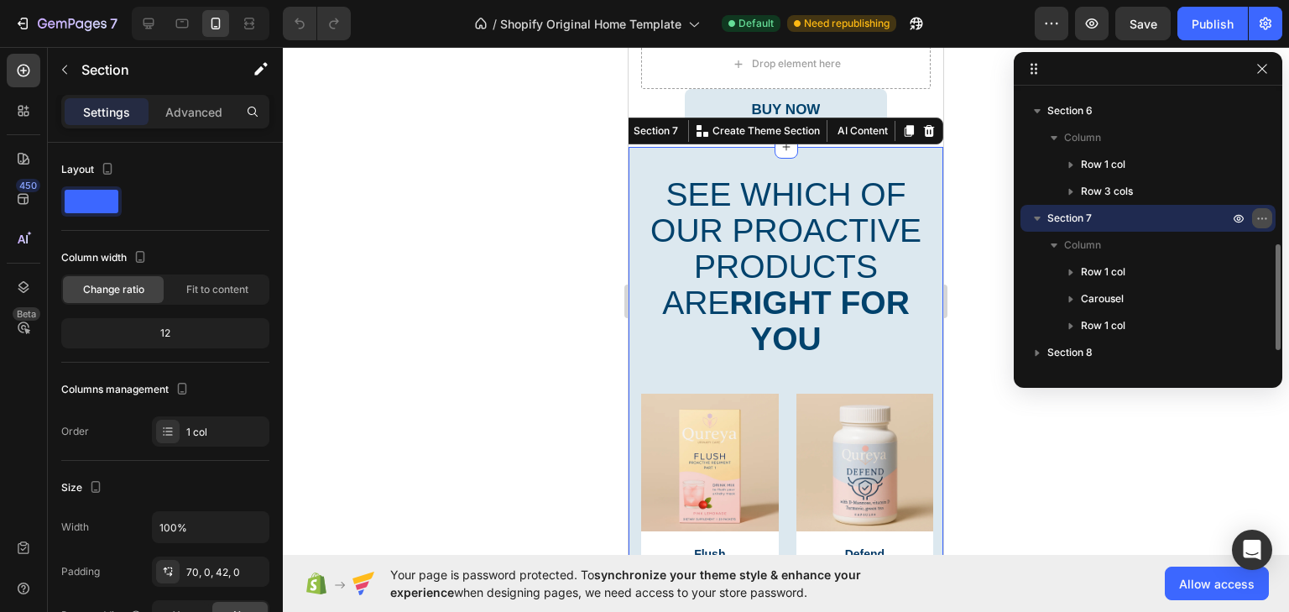
click at [1267, 224] on icon "button" at bounding box center [1261, 217] width 13 height 13
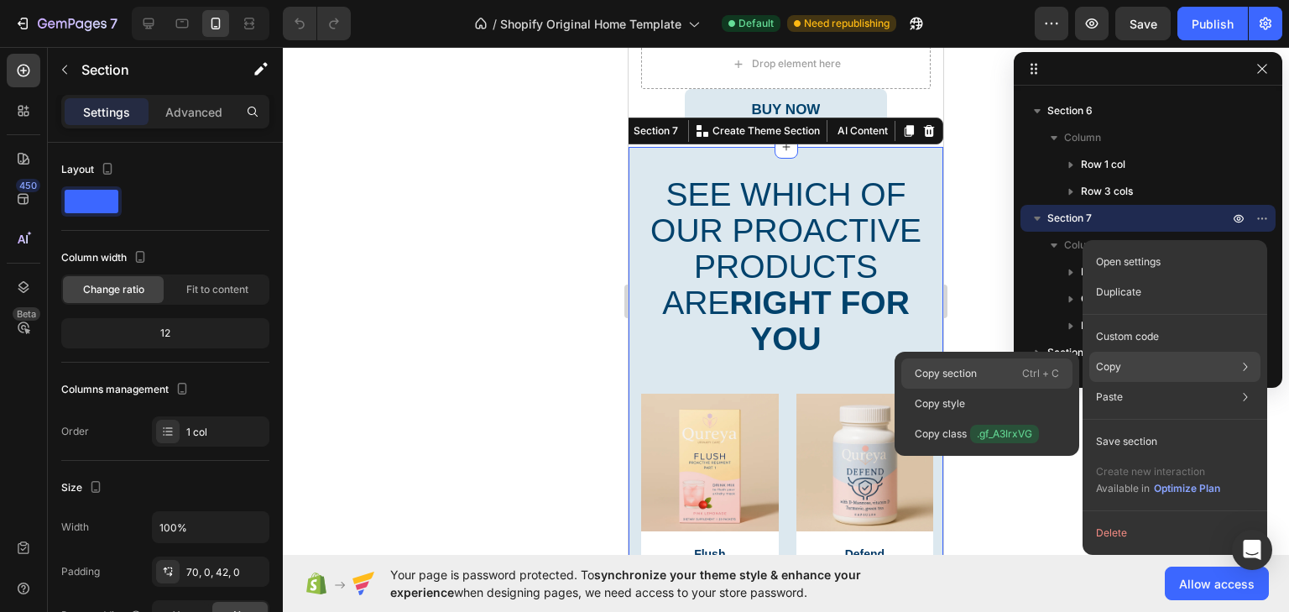
click at [1014, 389] on div "Copy section Ctrl + C" at bounding box center [986, 404] width 171 height 30
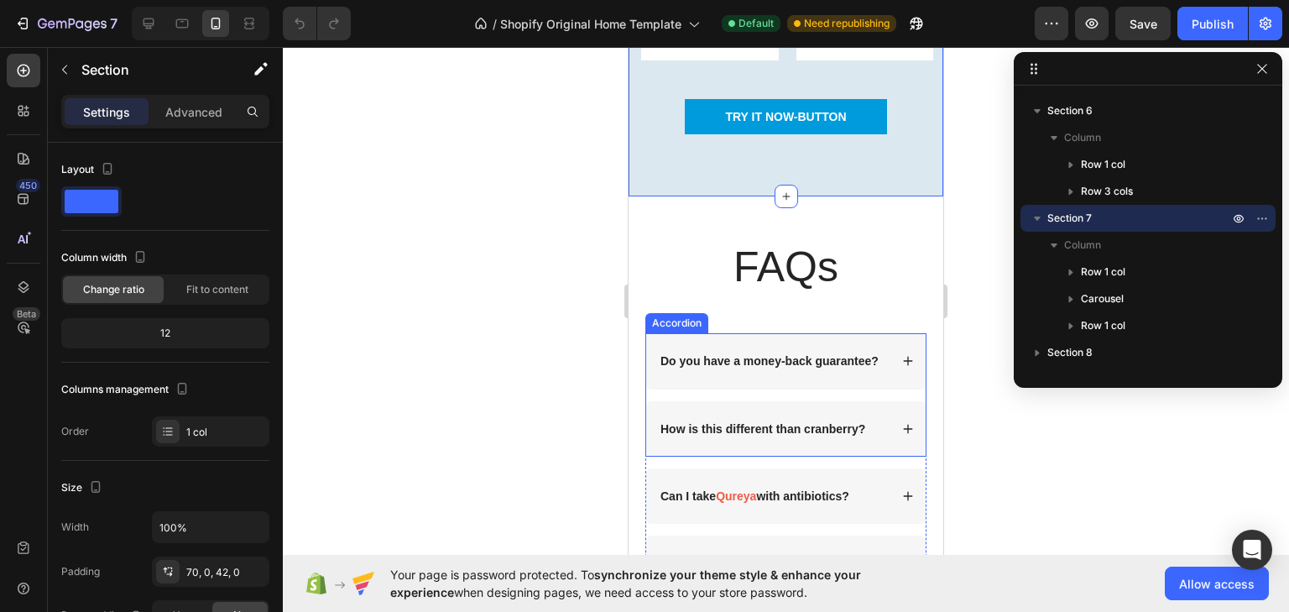
scroll to position [3088, 0]
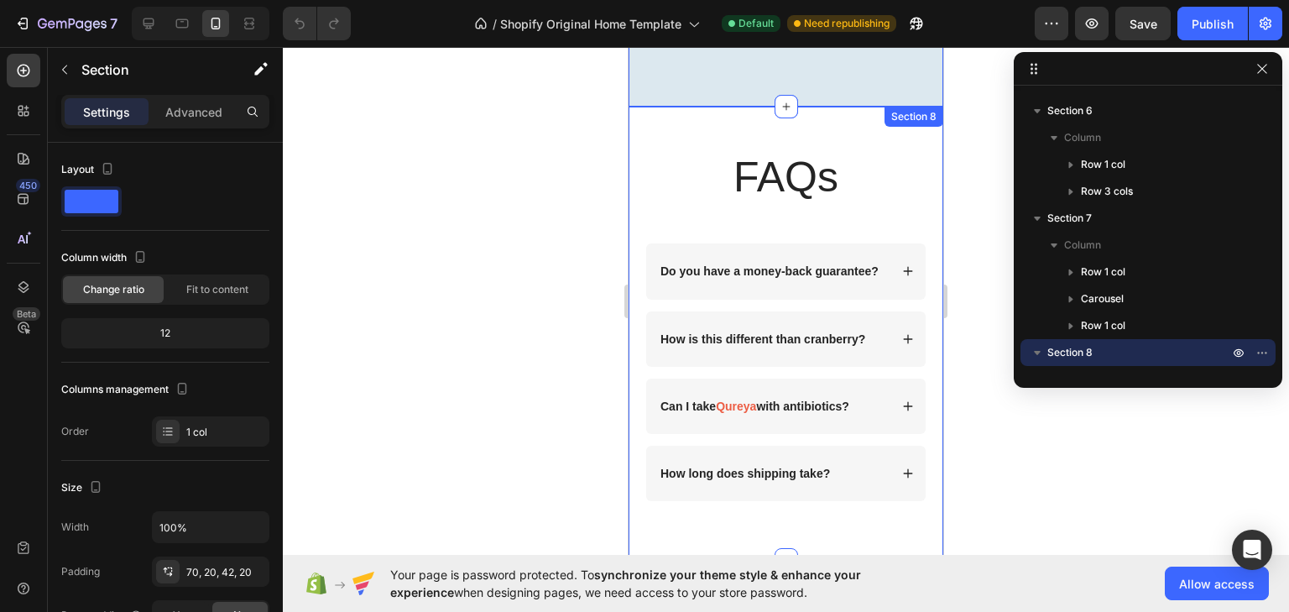
click at [633, 188] on div "FAQs Heading Row Do you have a money-back guarantee? How is this different than…" at bounding box center [785, 333] width 315 height 453
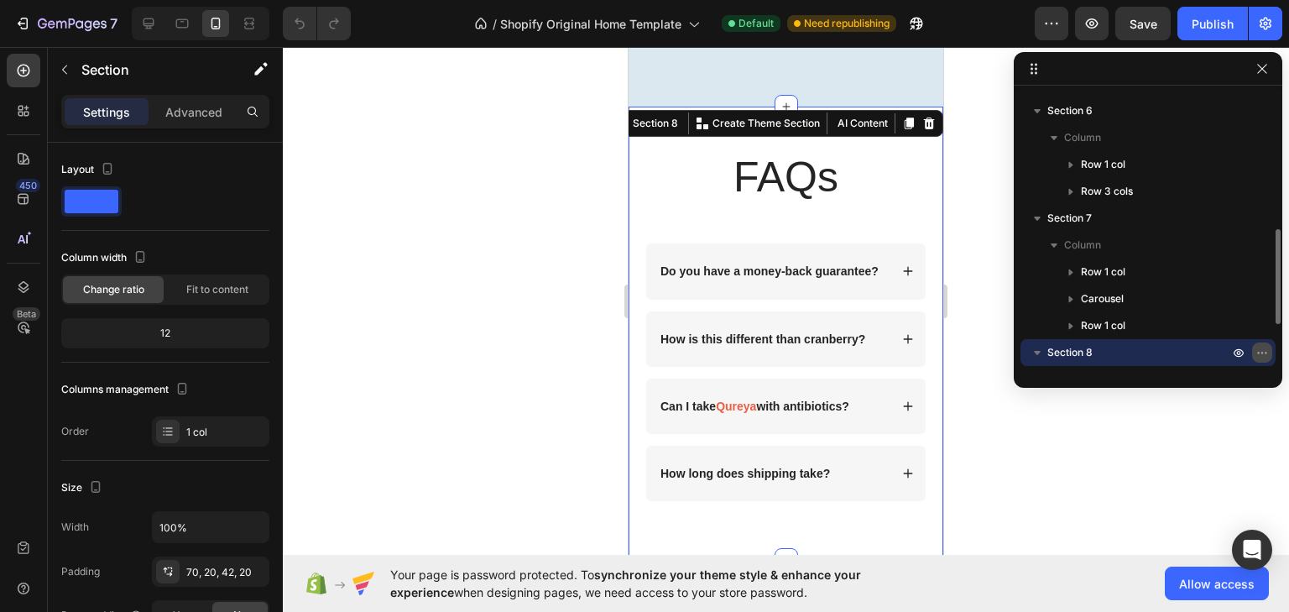
click at [1263, 356] on icon "button" at bounding box center [1261, 352] width 13 height 13
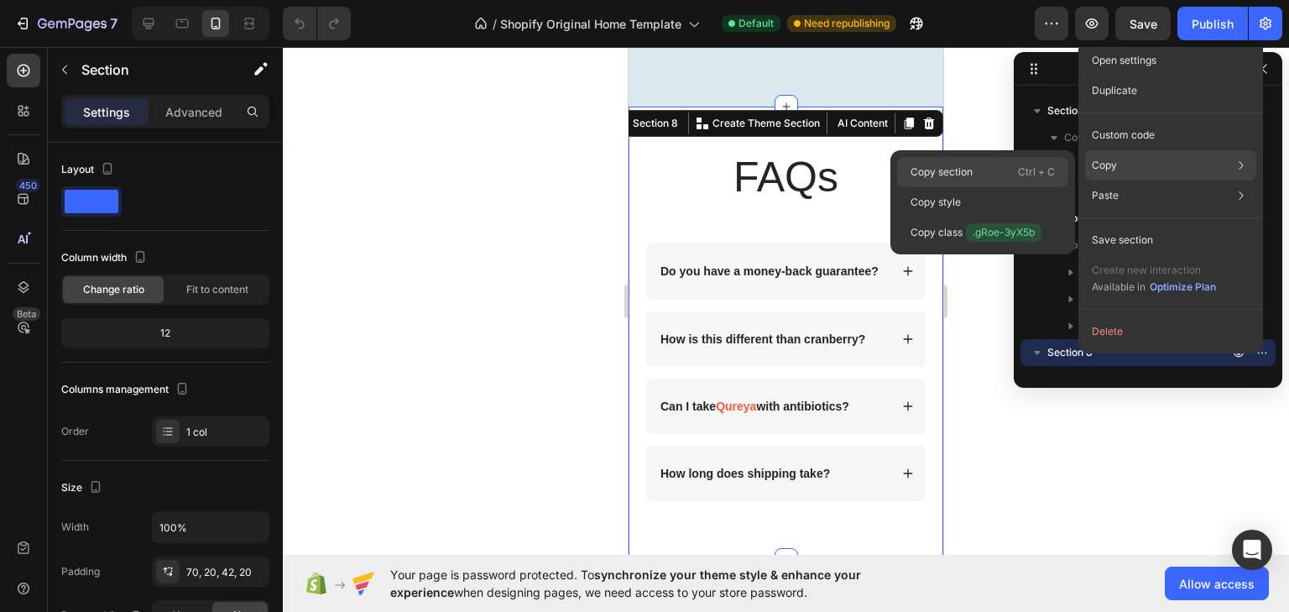
click at [1015, 187] on div "Copy section Ctrl + C" at bounding box center [982, 202] width 171 height 30
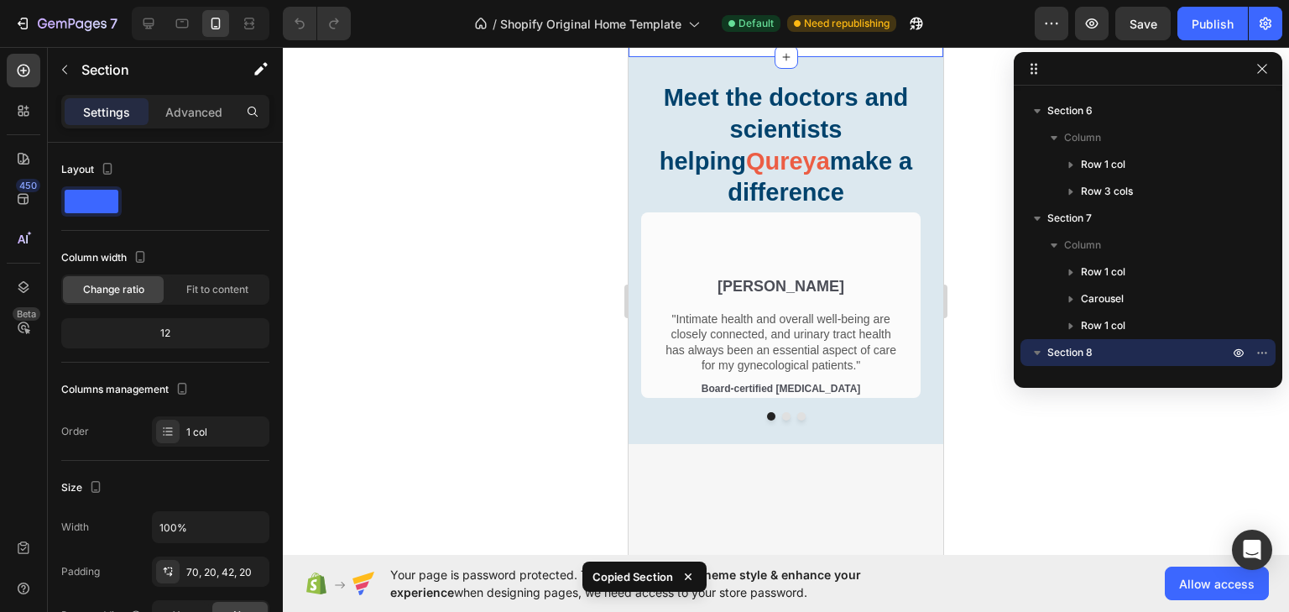
scroll to position [3558, 0]
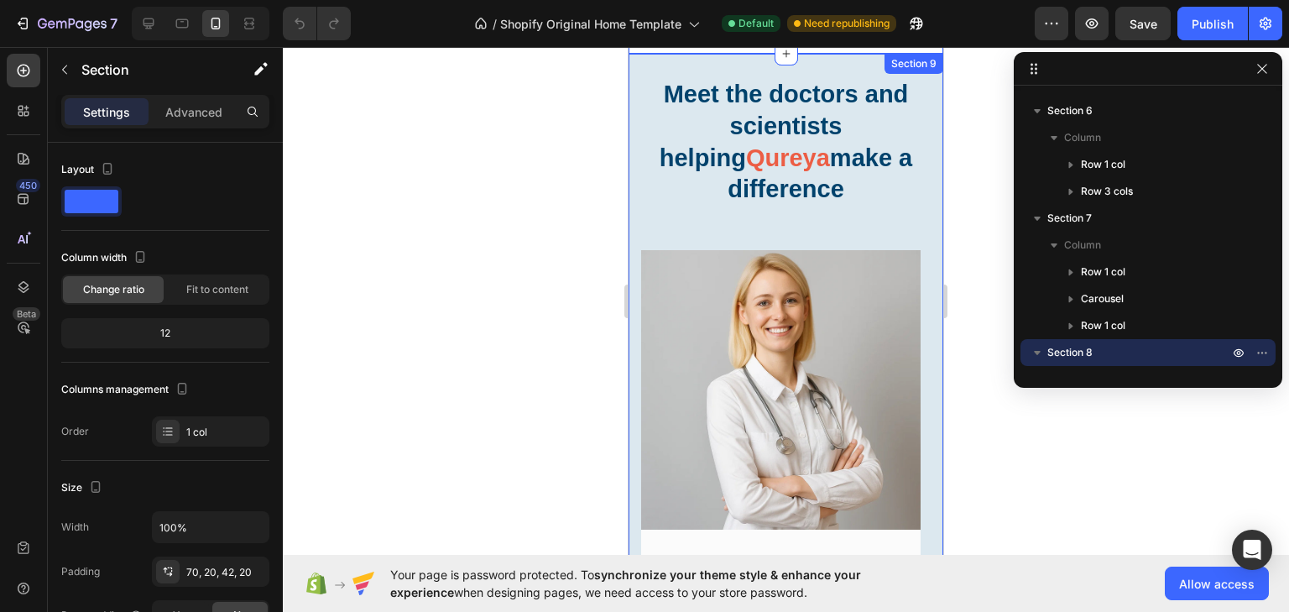
click at [634, 110] on div "Meet the doctors and scientists helping Qureya make a difference Heading Row Im…" at bounding box center [785, 386] width 315 height 665
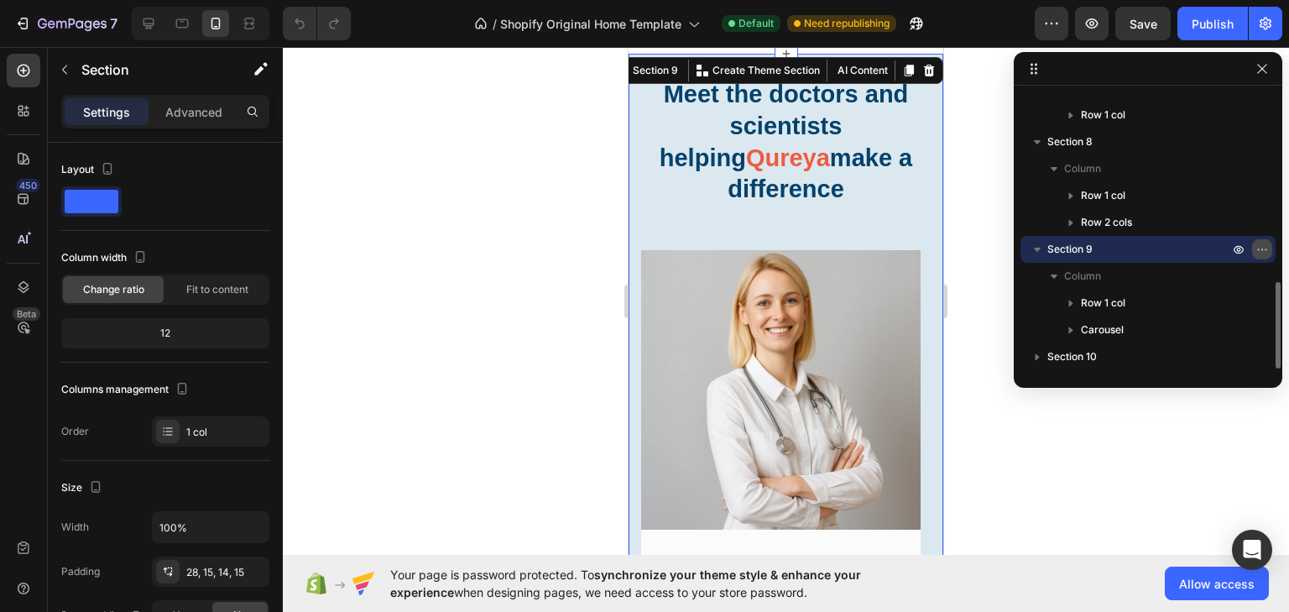
click at [1259, 255] on button "button" at bounding box center [1262, 249] width 20 height 20
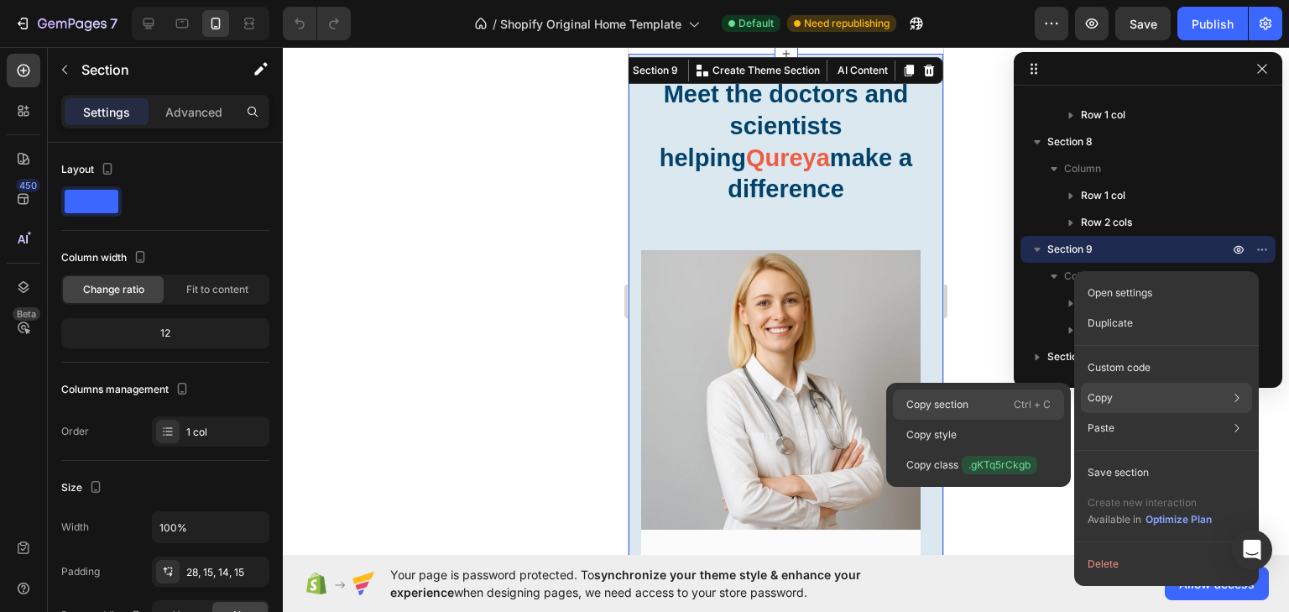
click at [1004, 420] on div "Copy section Ctrl + C" at bounding box center [978, 435] width 171 height 30
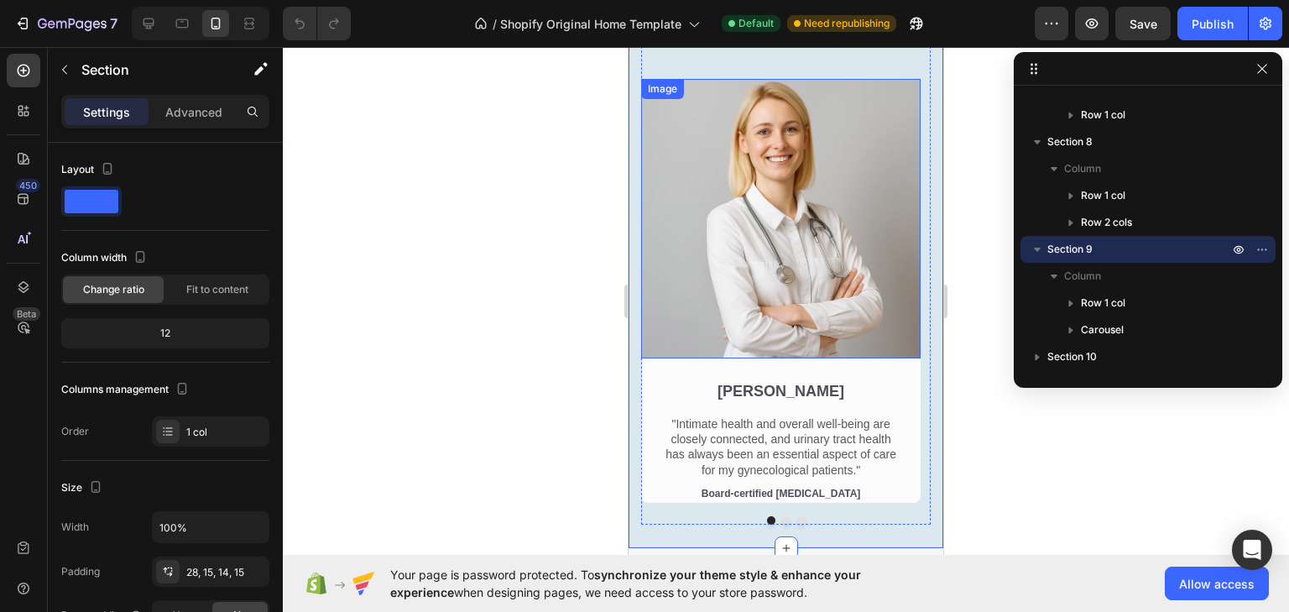
scroll to position [4095, 0]
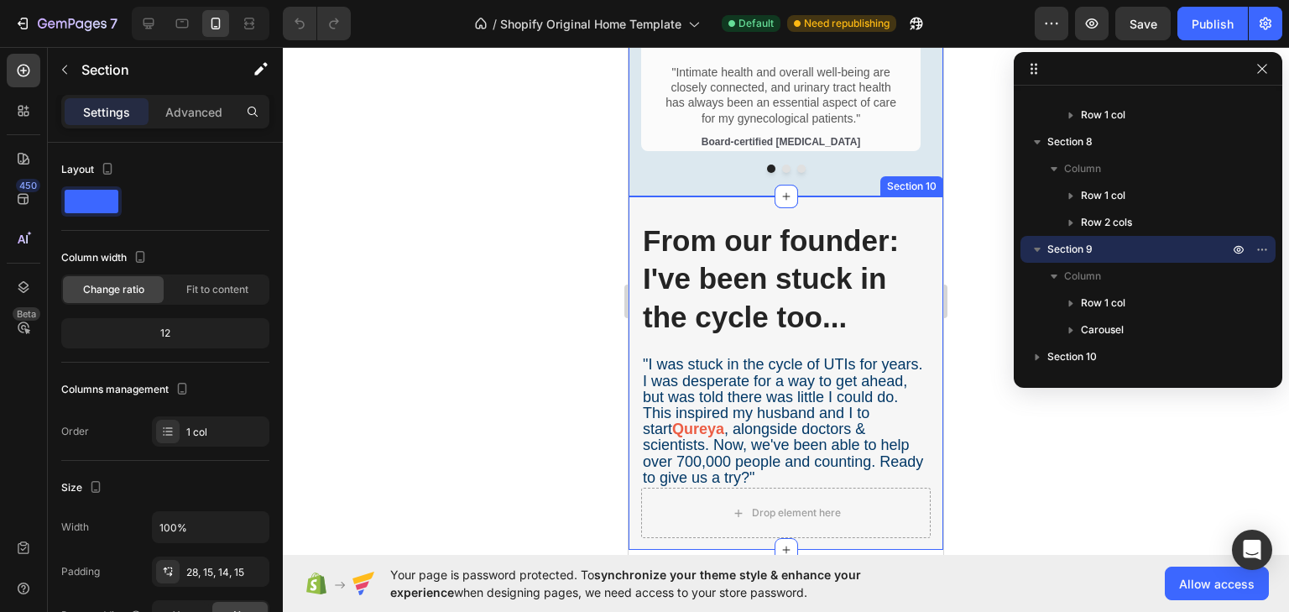
click at [637, 248] on div "From our founder: I've been stuck in the cycle too... Heading Row "I was stuck …" at bounding box center [785, 372] width 315 height 353
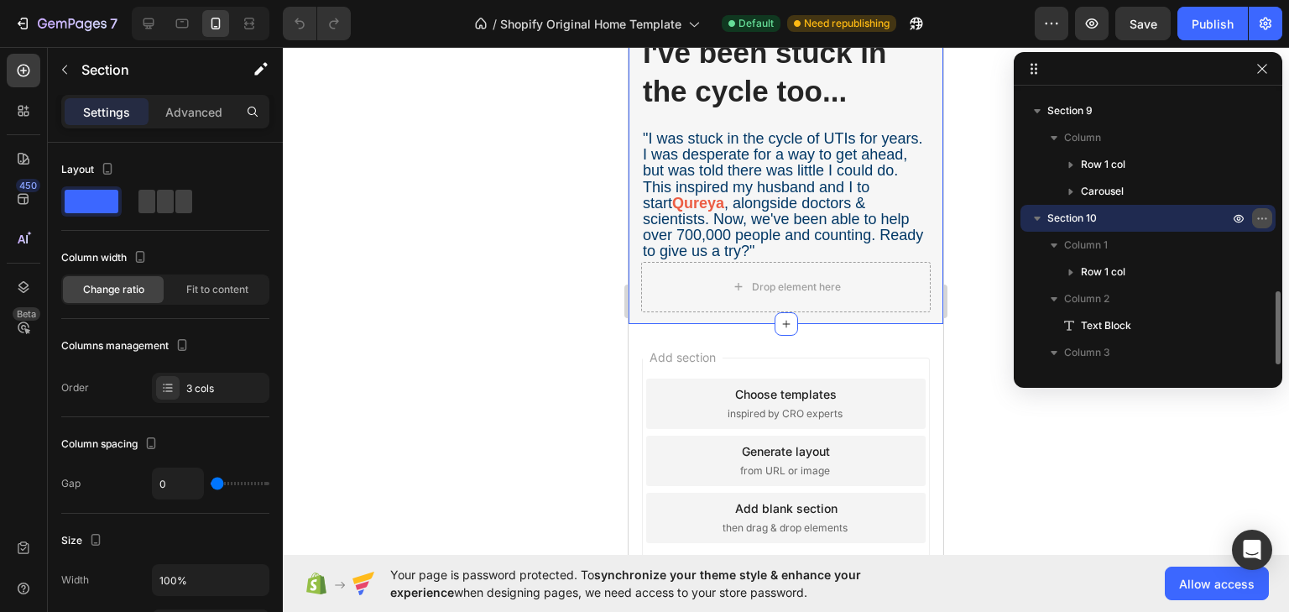
scroll to position [763, 0]
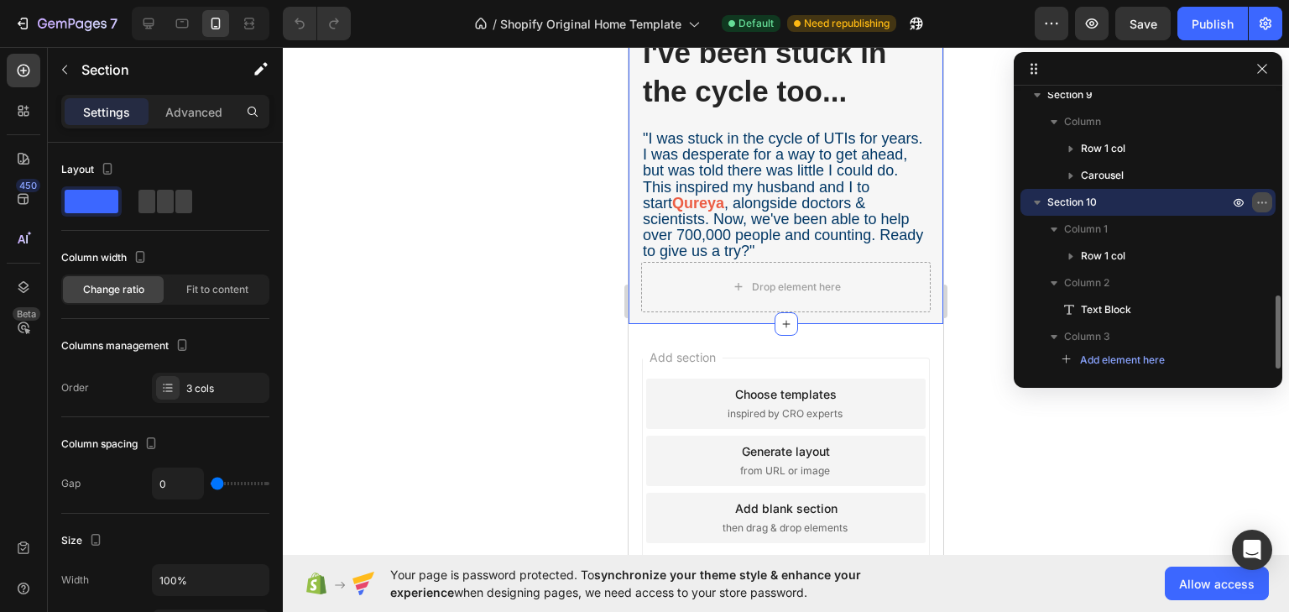
click at [1269, 202] on button "button" at bounding box center [1262, 202] width 20 height 20
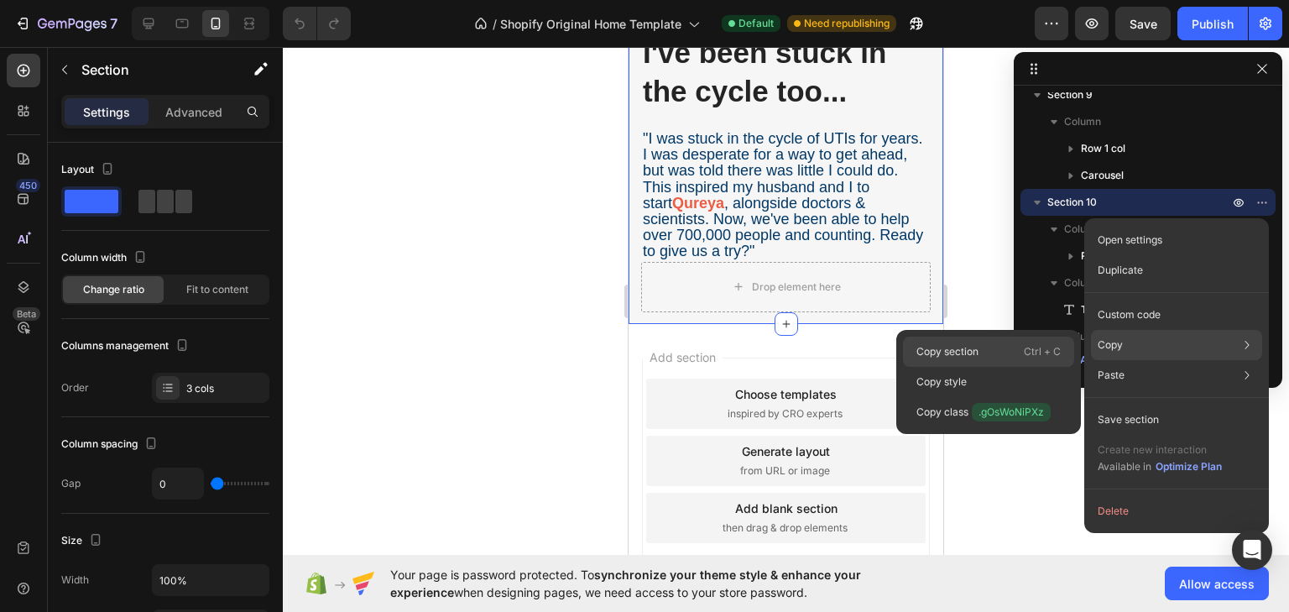
click at [1017, 367] on div "Copy section Ctrl + C" at bounding box center [988, 382] width 171 height 30
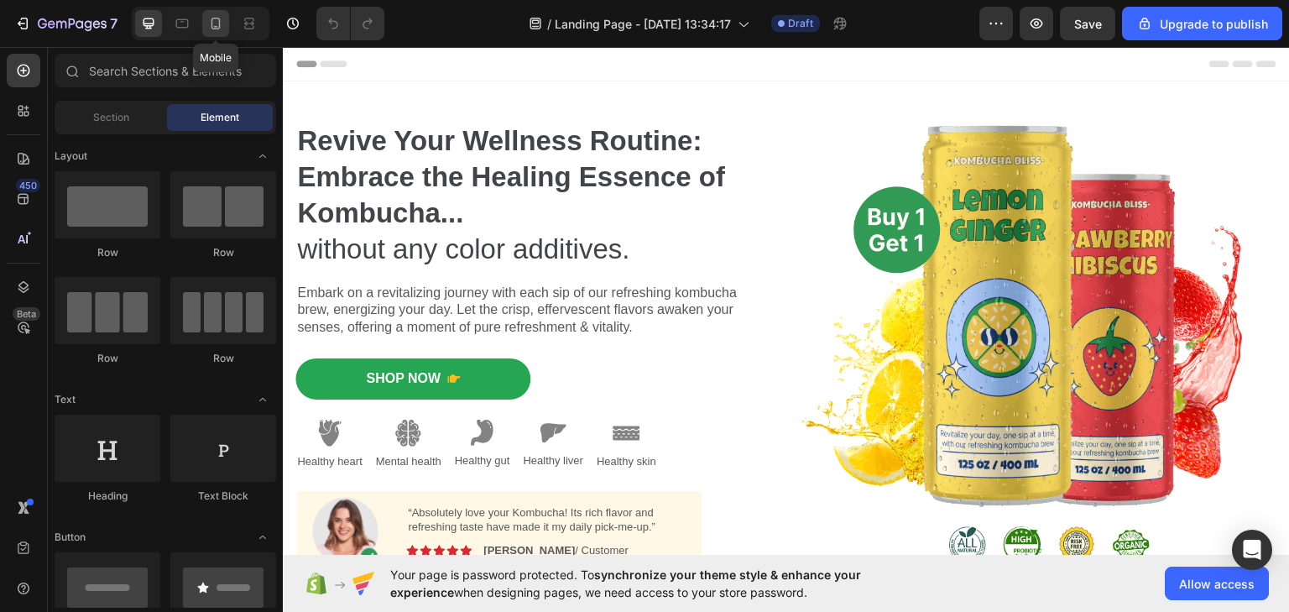
click at [212, 23] on icon at bounding box center [215, 23] width 17 height 17
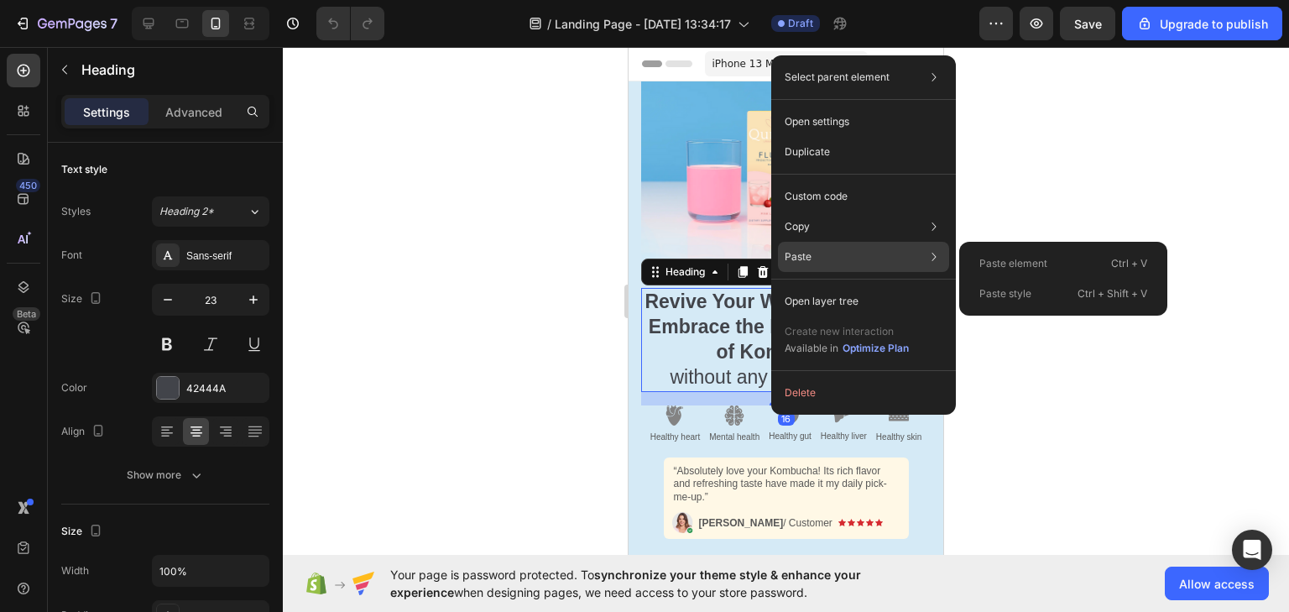
click at [797, 286] on div "Paste Paste element Ctrl + V Paste style Ctrl + Shift + V" at bounding box center [863, 301] width 171 height 30
click at [1008, 258] on p "Paste element" at bounding box center [1013, 263] width 68 height 15
click at [1008, 258] on div at bounding box center [786, 329] width 1006 height 565
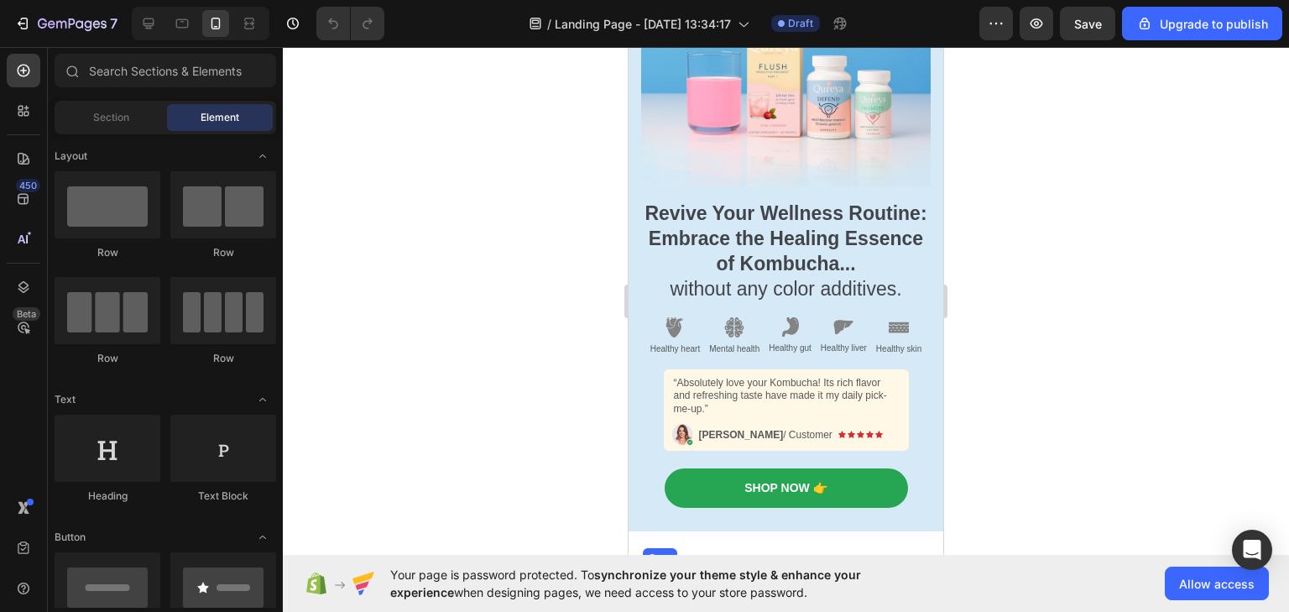
scroll to position [336, 0]
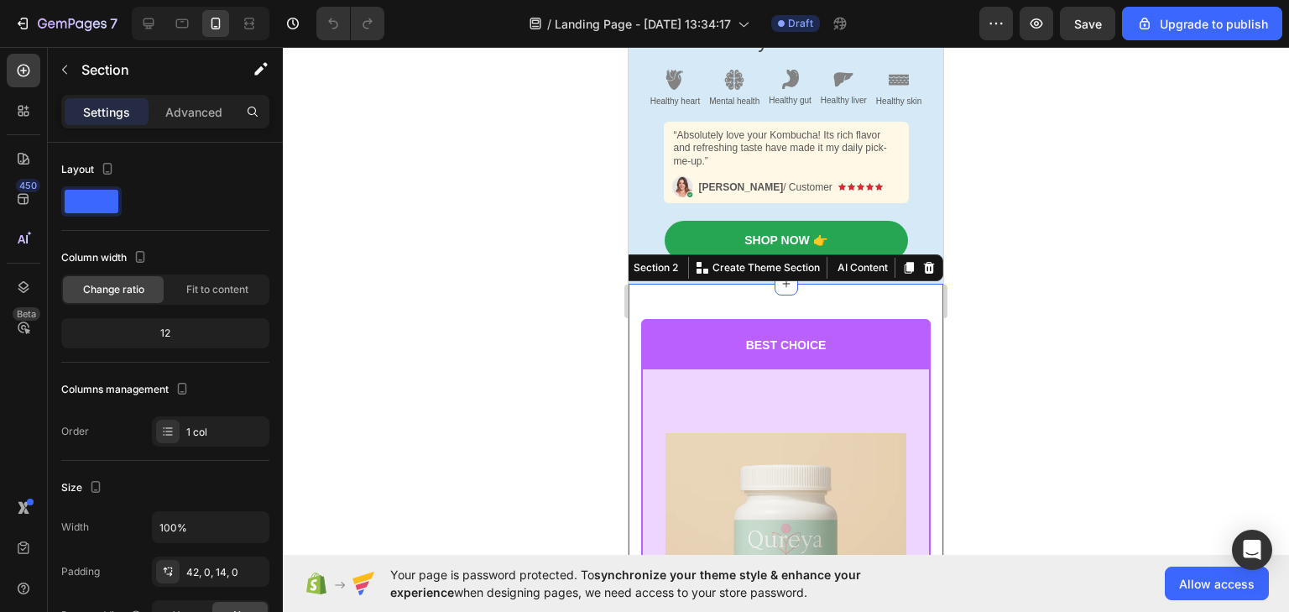
click at [23, 353] on div "450 Beta" at bounding box center [24, 272] width 34 height 437
click at [20, 222] on div at bounding box center [24, 239] width 34 height 34
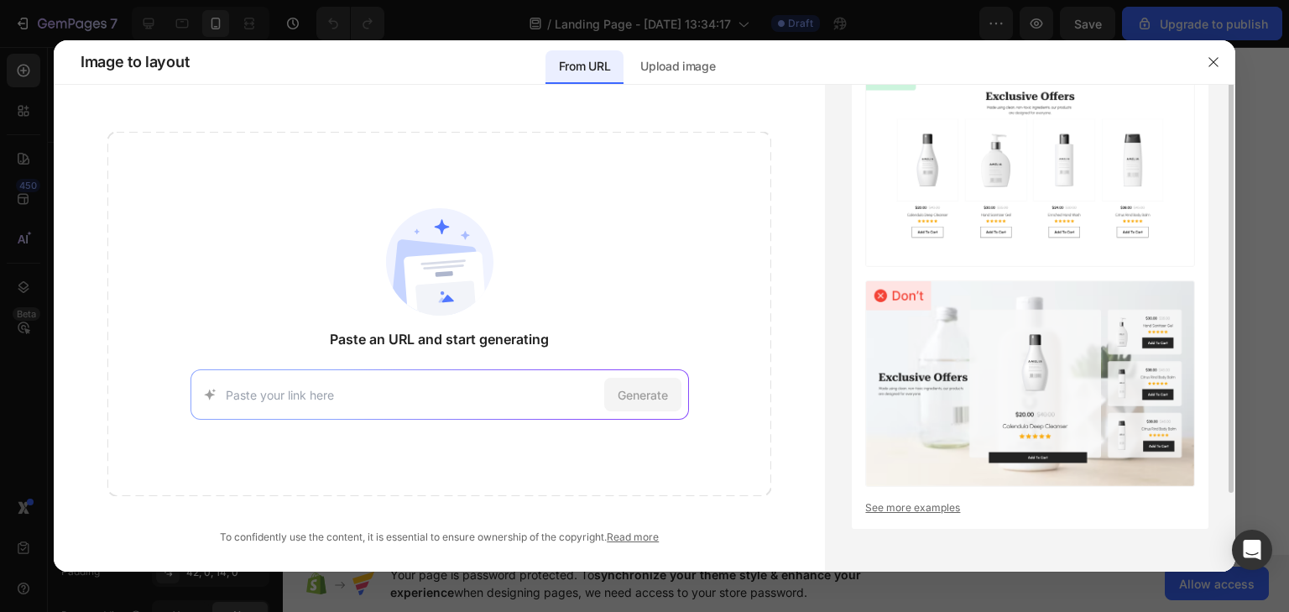
scroll to position [0, 0]
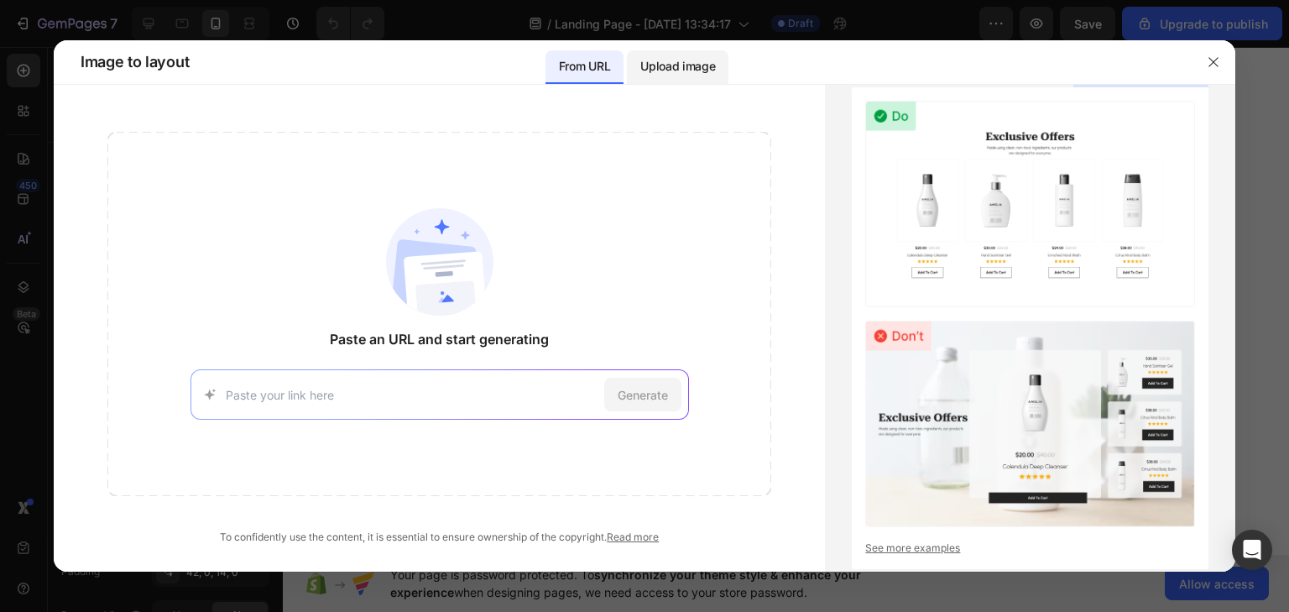
click at [665, 68] on p "Upload image" at bounding box center [677, 66] width 75 height 20
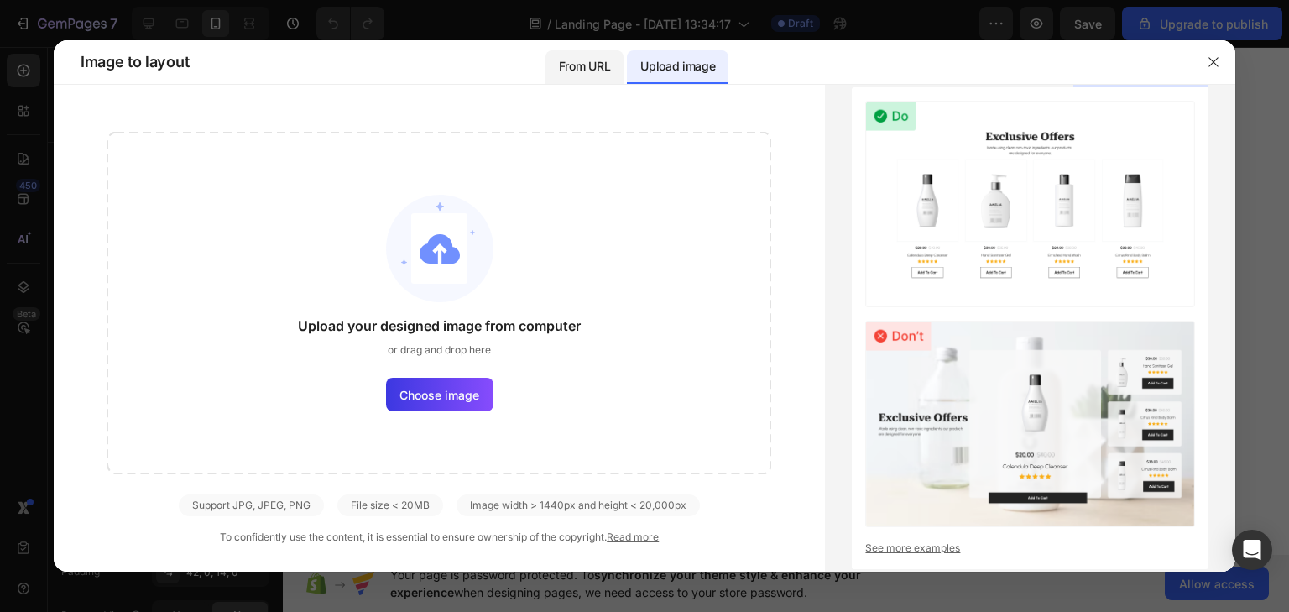
click at [608, 76] on div "From URL" at bounding box center [584, 67] width 78 height 34
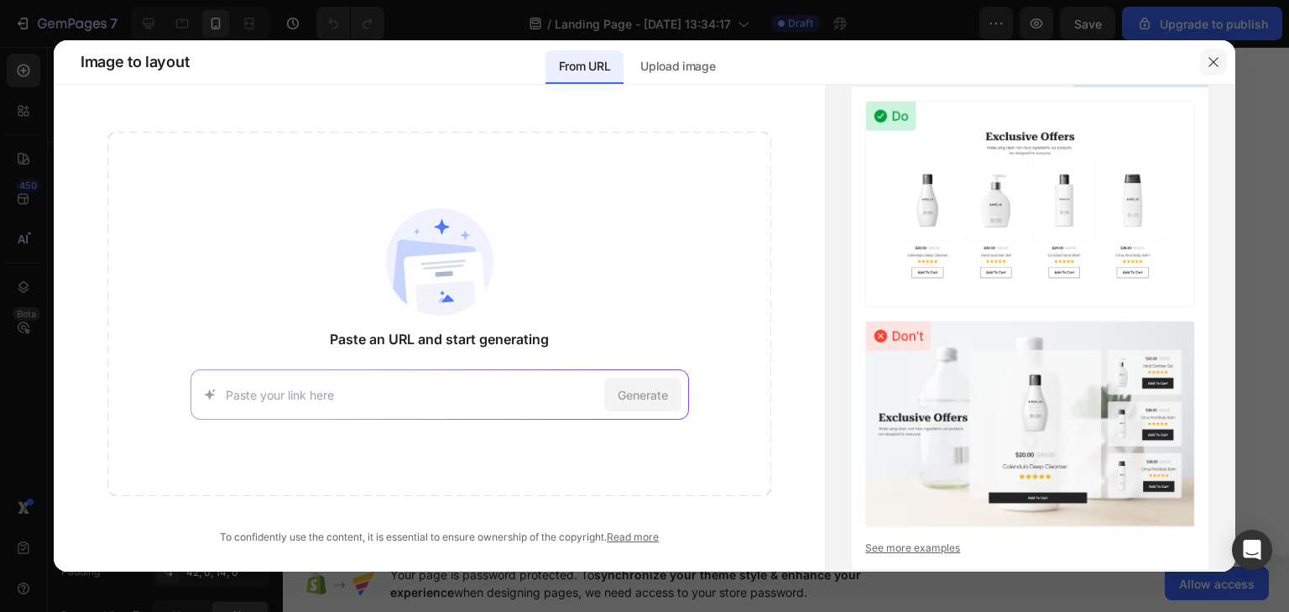
click at [1213, 59] on icon "button" at bounding box center [1213, 61] width 13 height 13
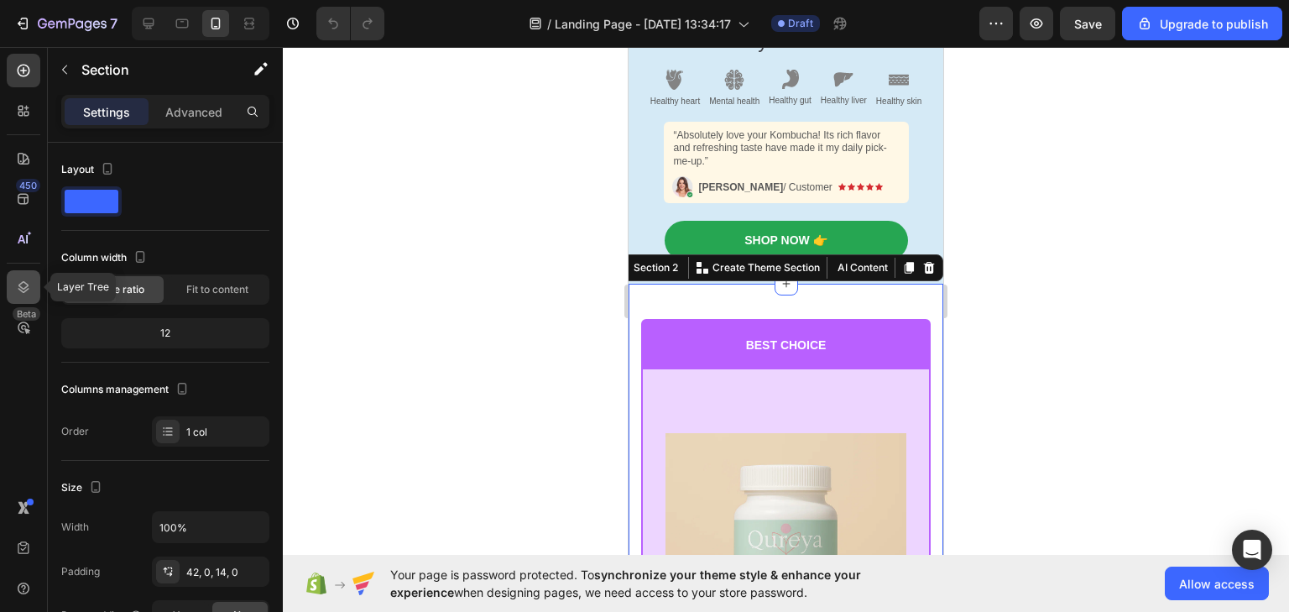
click at [27, 287] on icon at bounding box center [23, 287] width 17 height 17
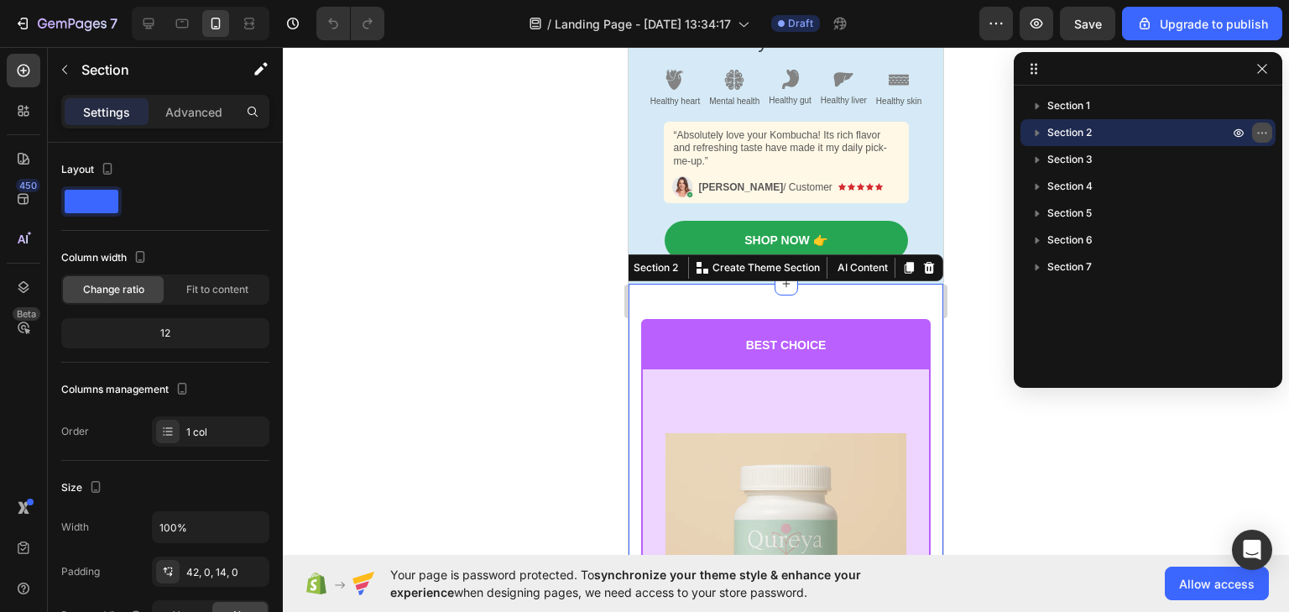
click at [1264, 123] on button "button" at bounding box center [1262, 133] width 20 height 20
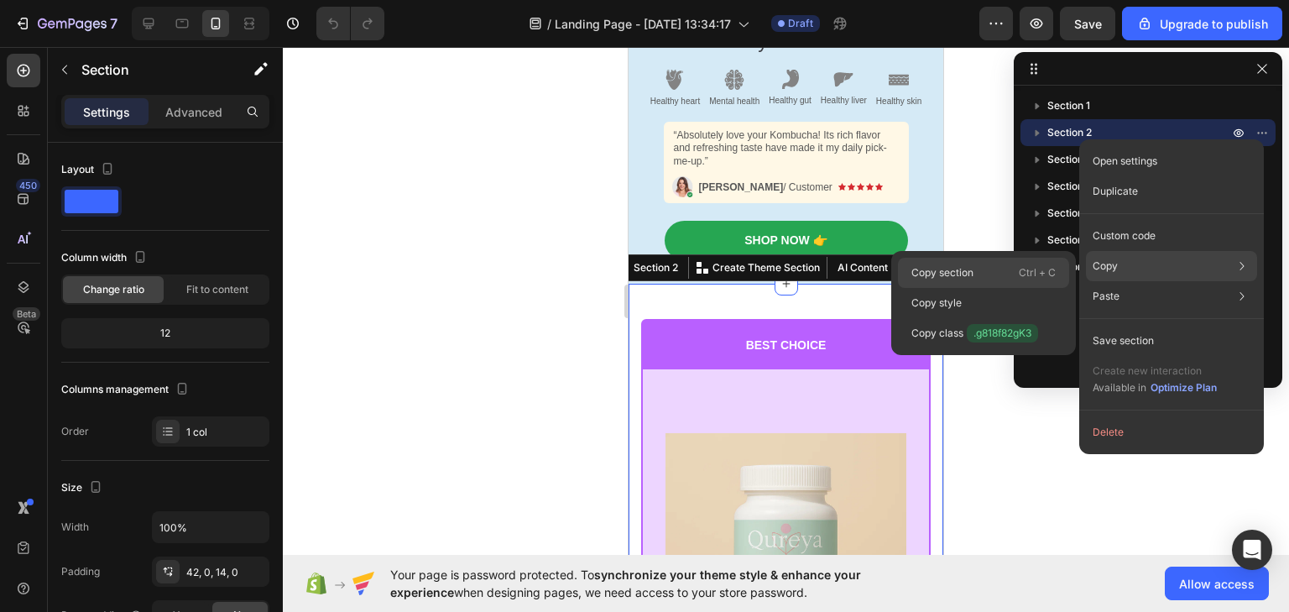
click at [1036, 272] on p "Ctrl + C" at bounding box center [1037, 272] width 37 height 17
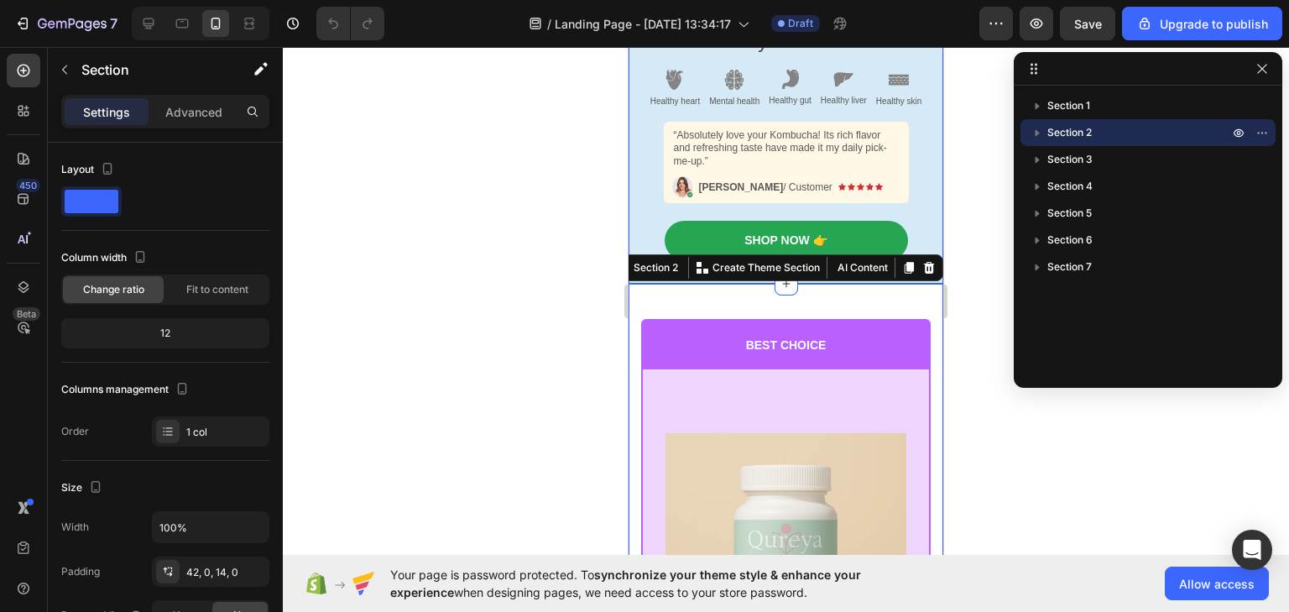
drag, startPoint x: 1759, startPoint y: 351, endPoint x: 895, endPoint y: 274, distance: 866.8
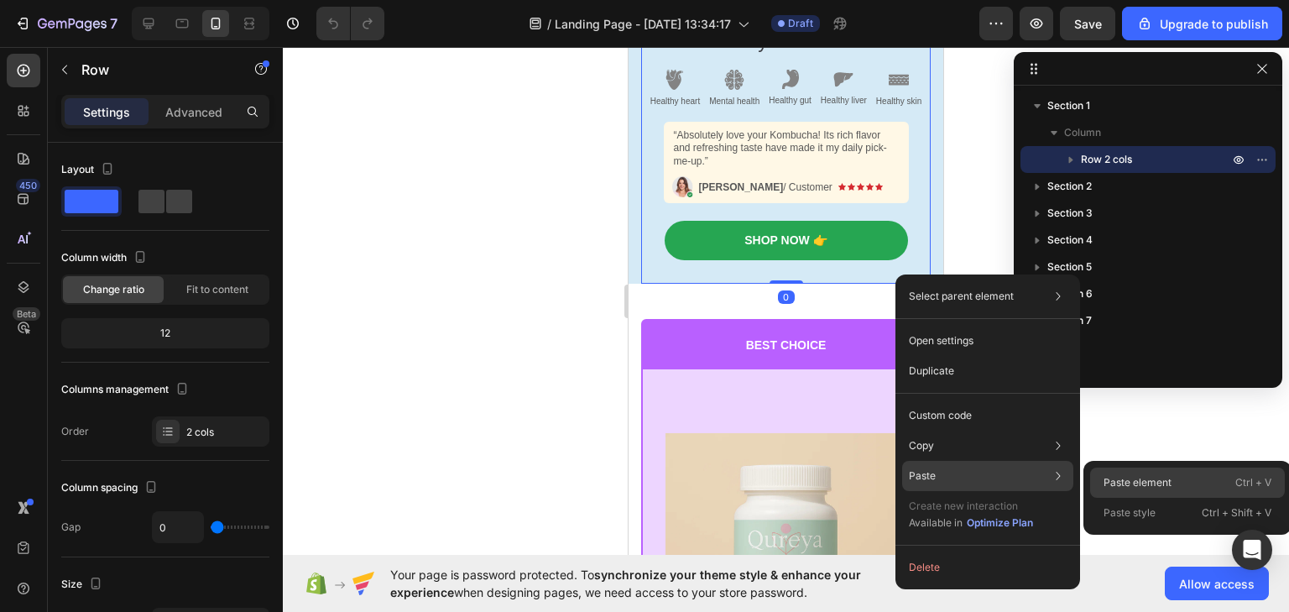
click at [1134, 479] on p "Paste element" at bounding box center [1137, 482] width 68 height 15
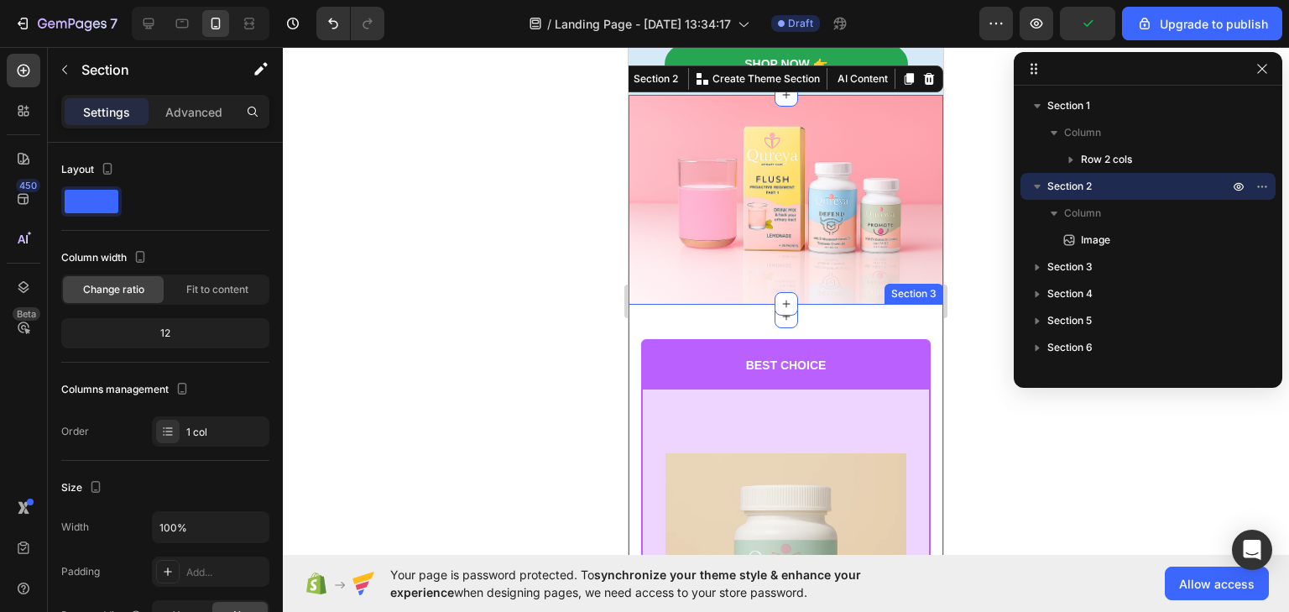
scroll to position [537, 0]
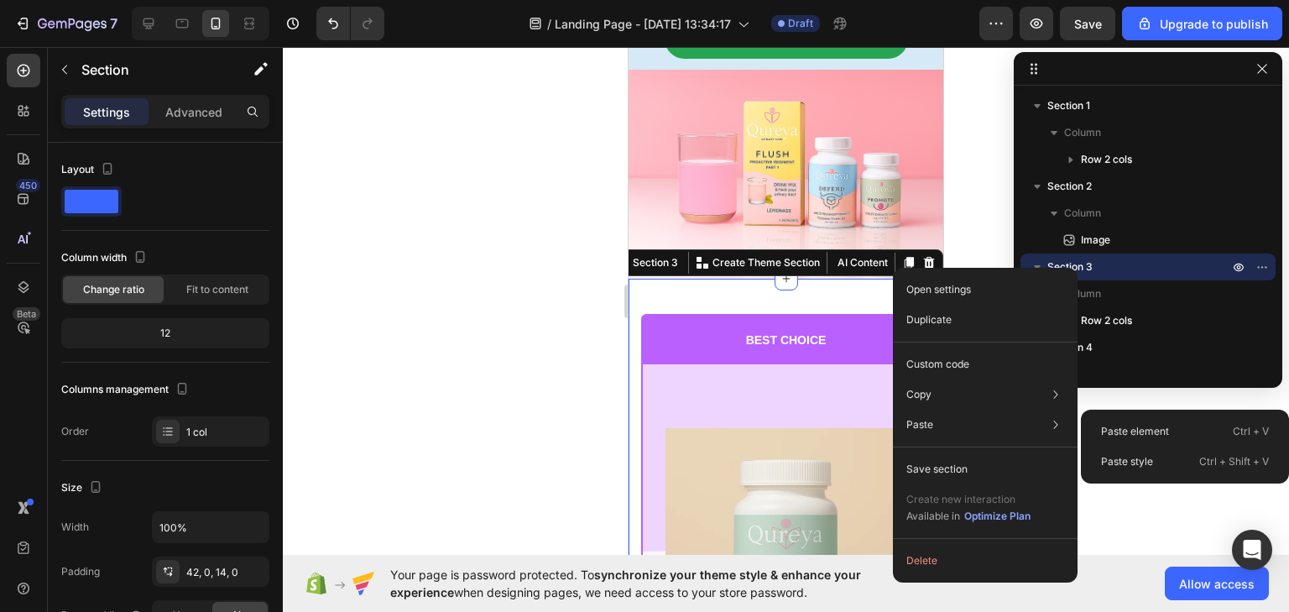
click at [1107, 446] on div "Paste element Ctrl + V" at bounding box center [1184, 461] width 195 height 30
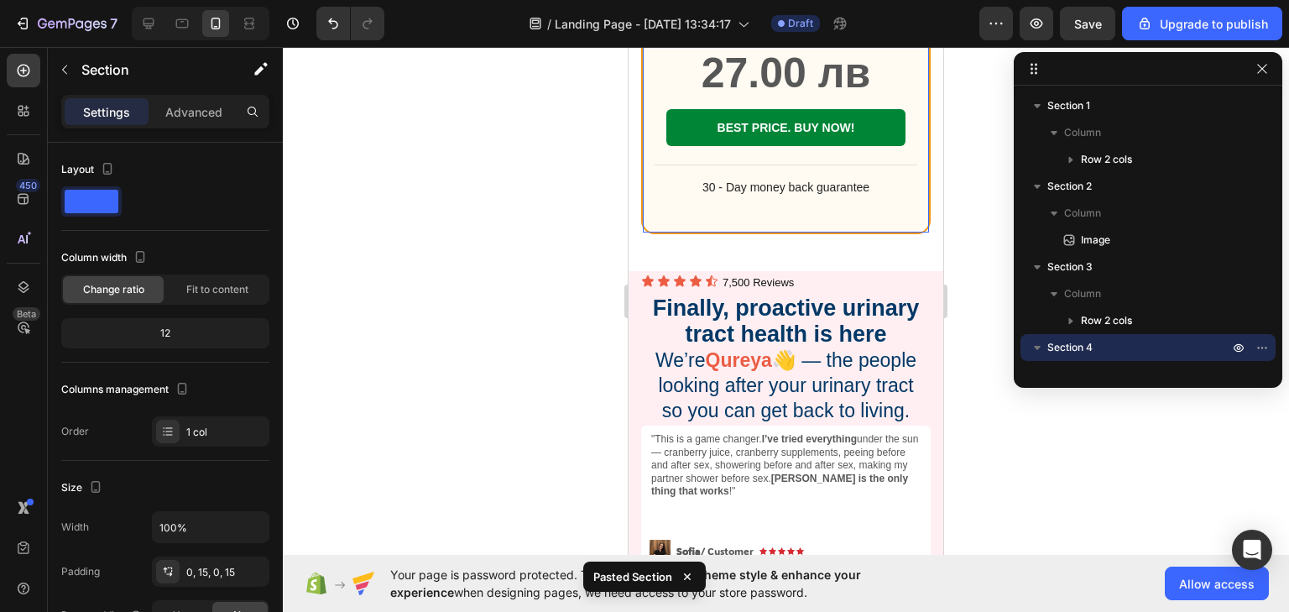
scroll to position [2648, 0]
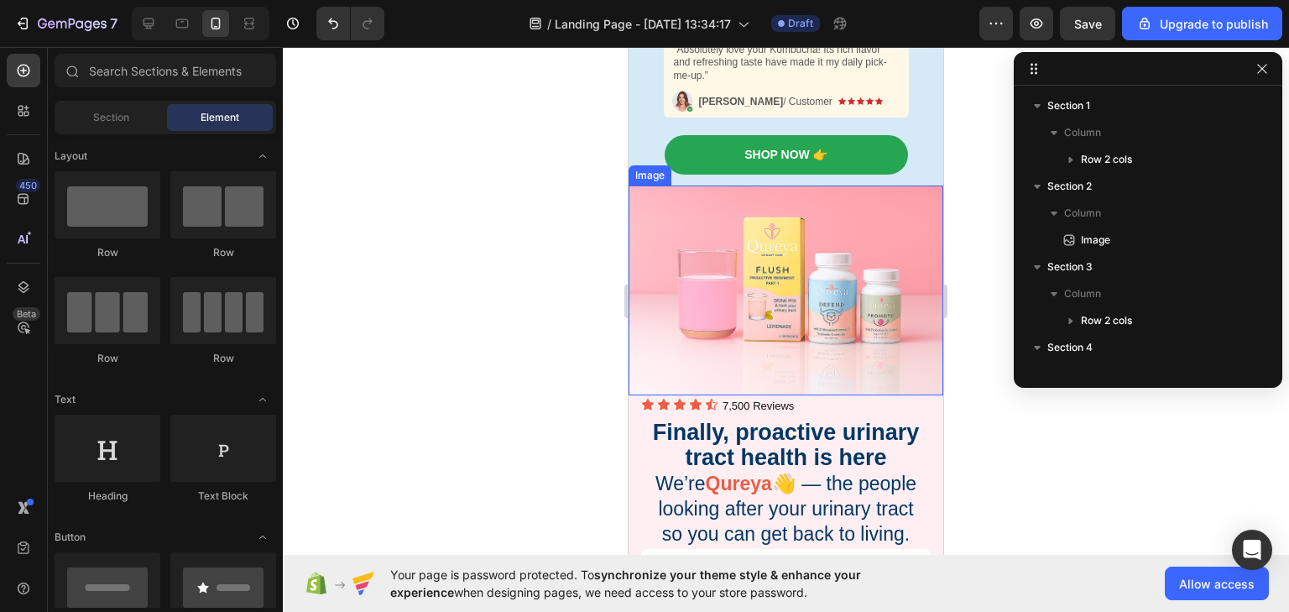
scroll to position [226, 0]
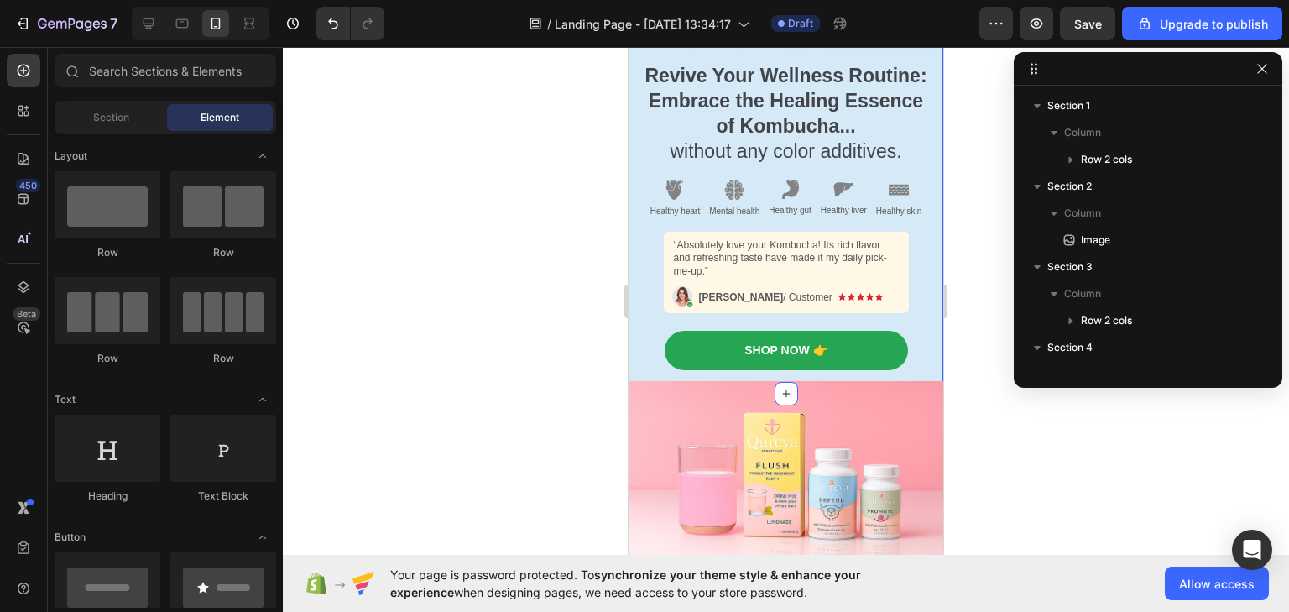
click at [634, 234] on div "Revive Your Wellness Routine: Embrace the Healing Essence of Kombucha... withou…" at bounding box center [785, 125] width 315 height 538
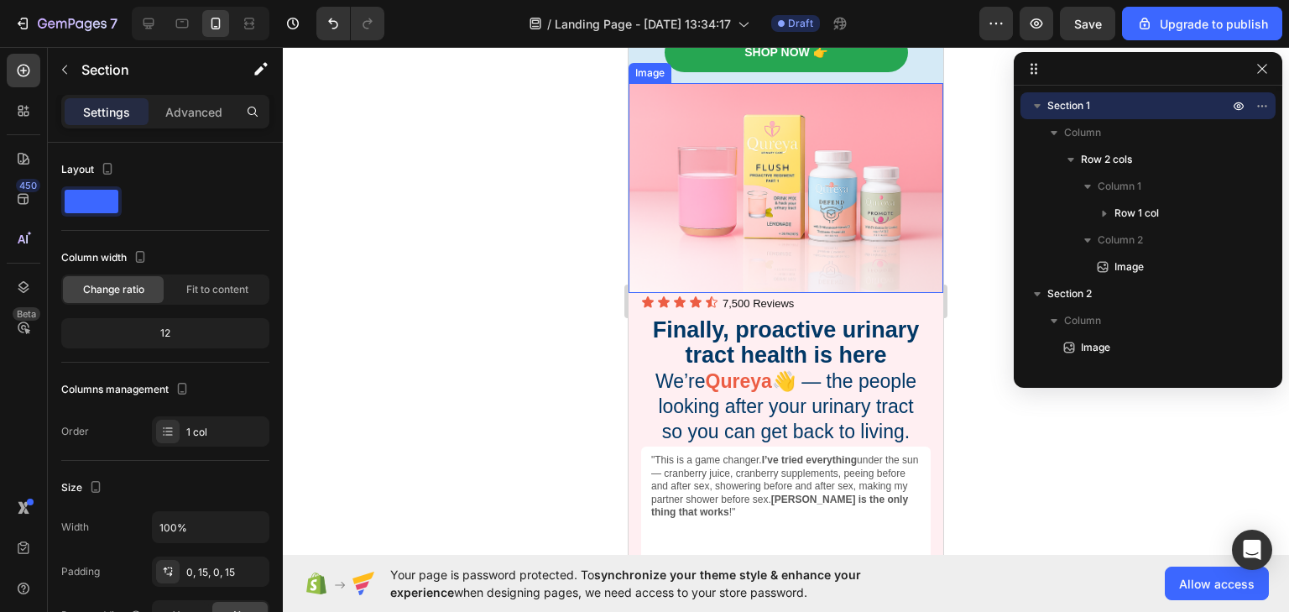
scroll to position [360, 0]
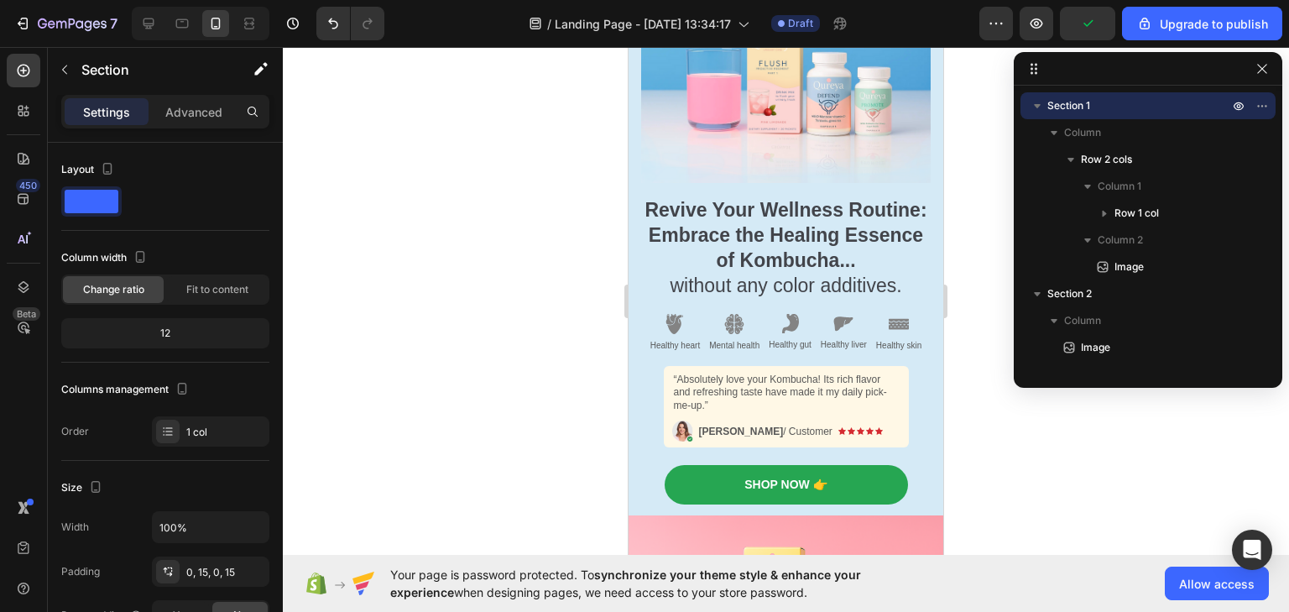
scroll to position [0, 0]
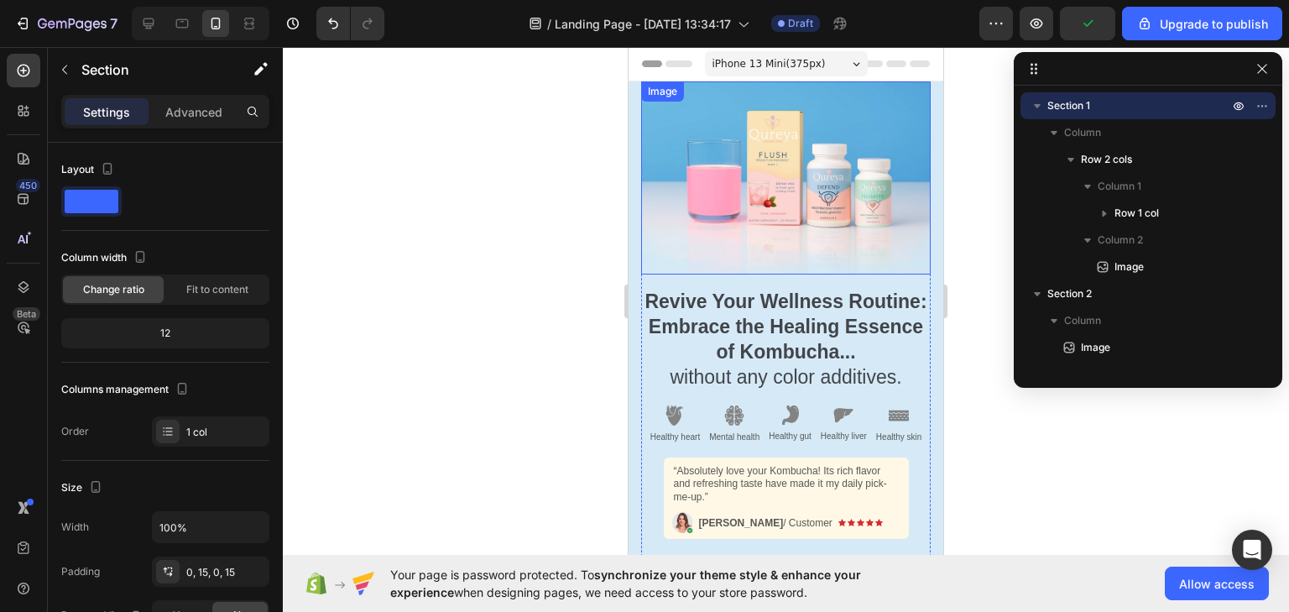
click at [655, 198] on img at bounding box center [785, 177] width 289 height 193
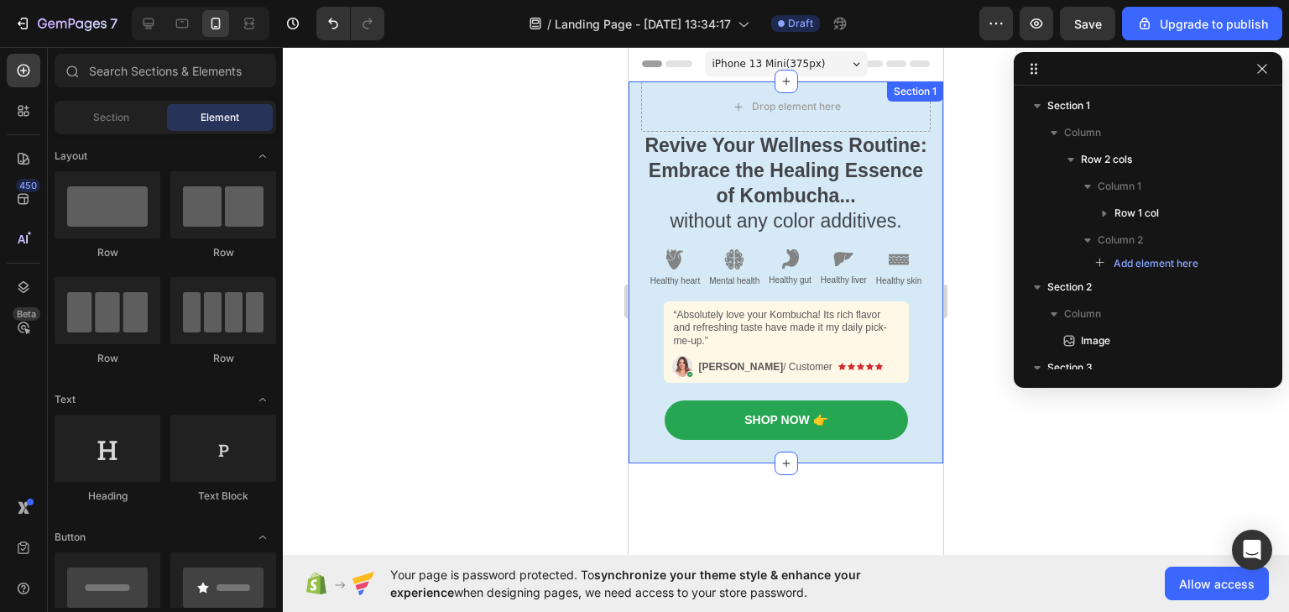
click at [638, 193] on div "Revive Your Wellness Routine: Embrace the Healing Essence of Kombucha... withou…" at bounding box center [785, 272] width 315 height 382
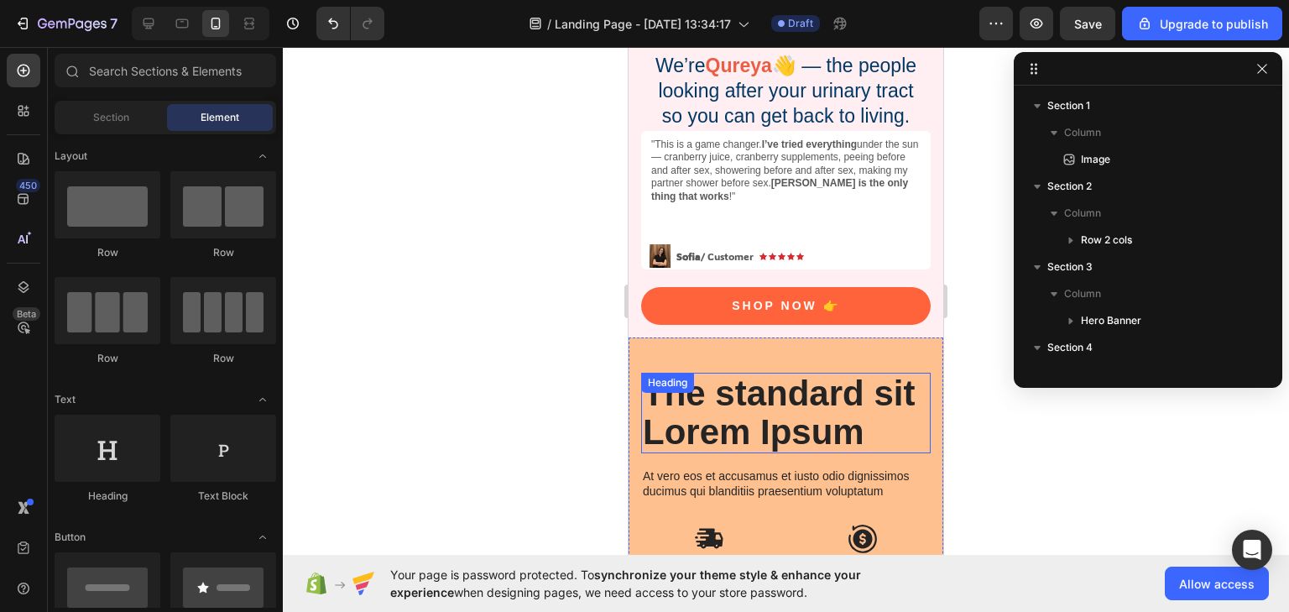
scroll to position [336, 0]
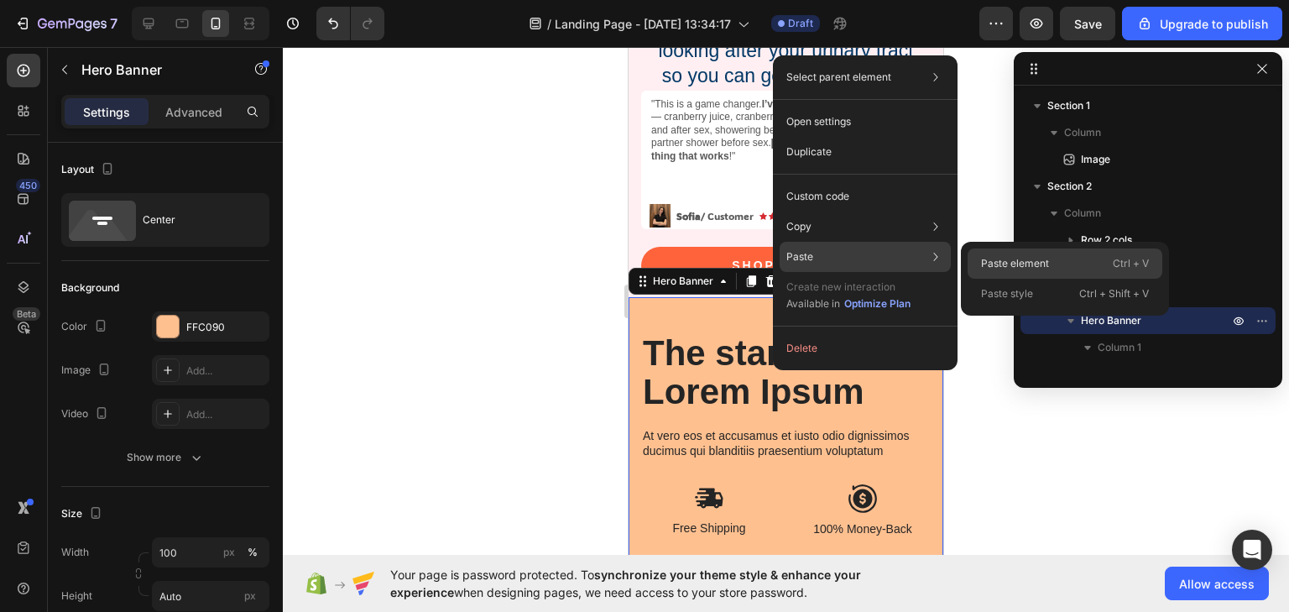
click at [984, 258] on p "Paste element" at bounding box center [1015, 263] width 68 height 15
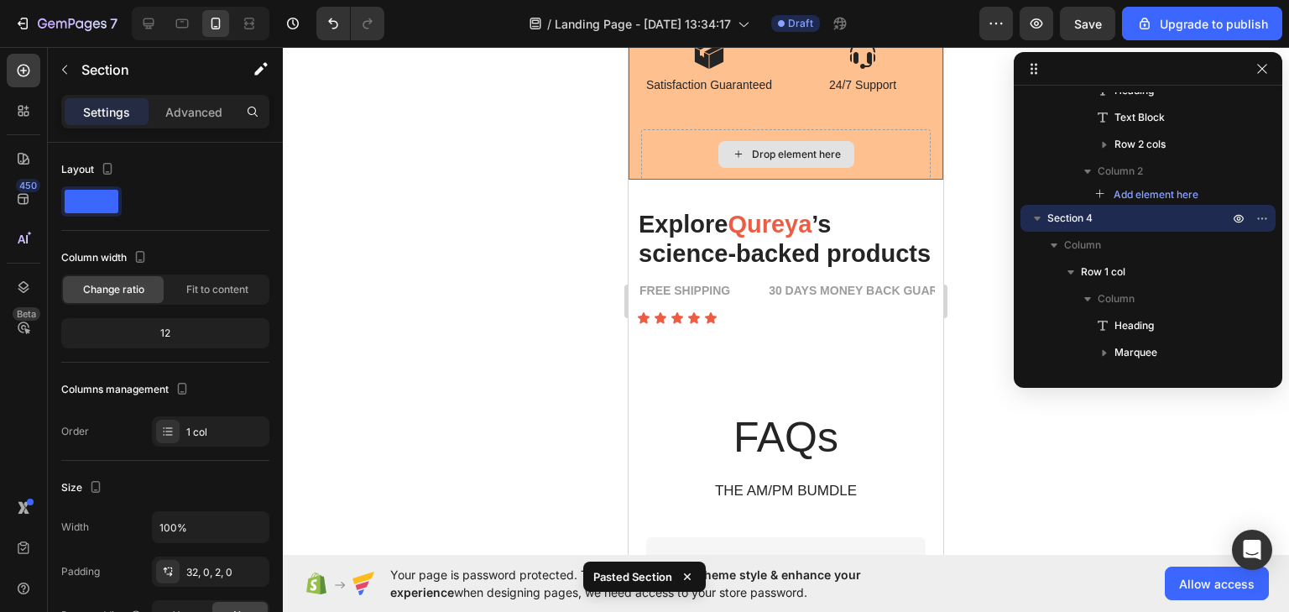
scroll to position [732, 0]
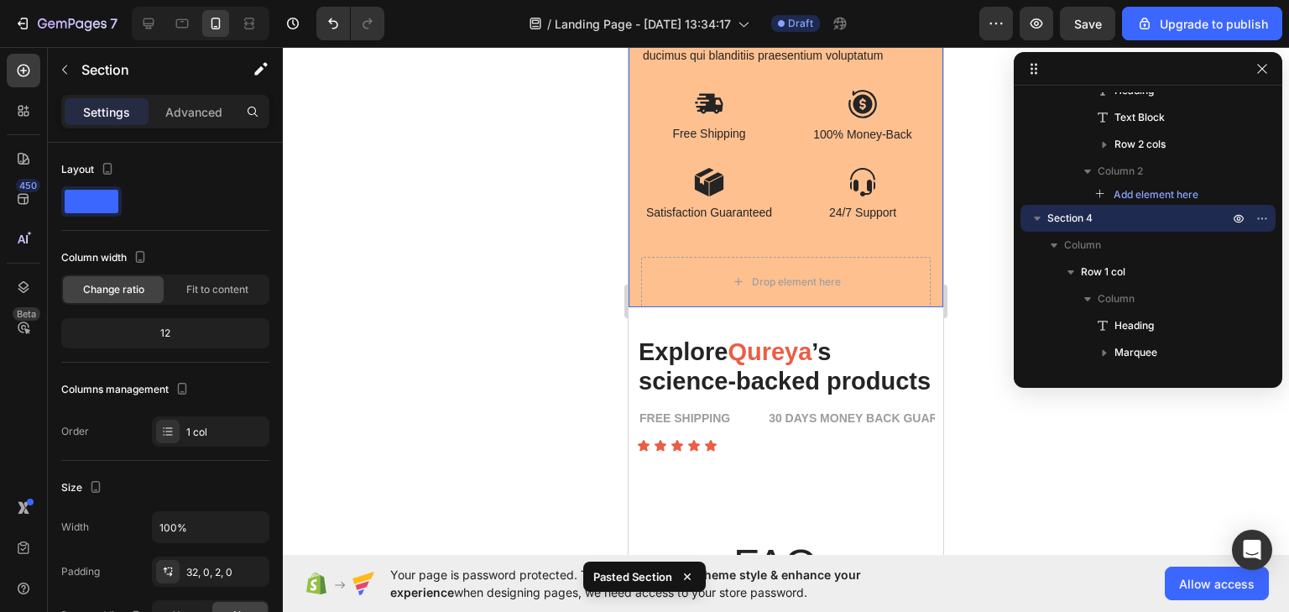
click at [633, 276] on div "The standard sit Lorem Ipsum Heading At vero eos et accusamus et iusto odio dig…" at bounding box center [785, 104] width 315 height 405
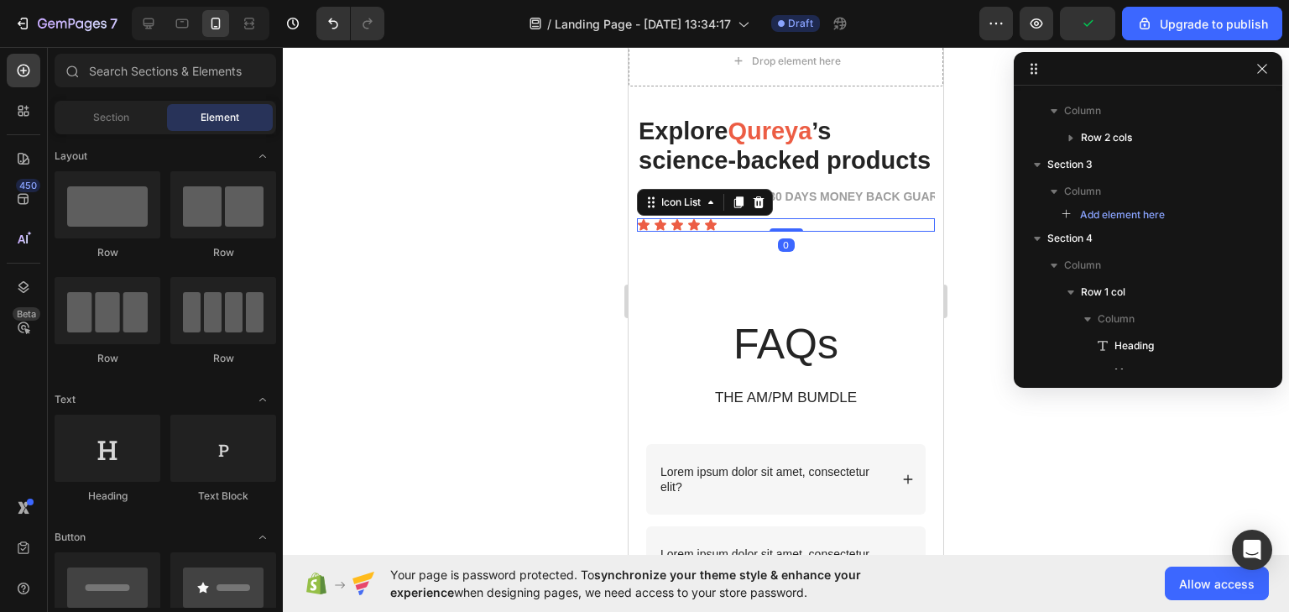
scroll to position [498, 0]
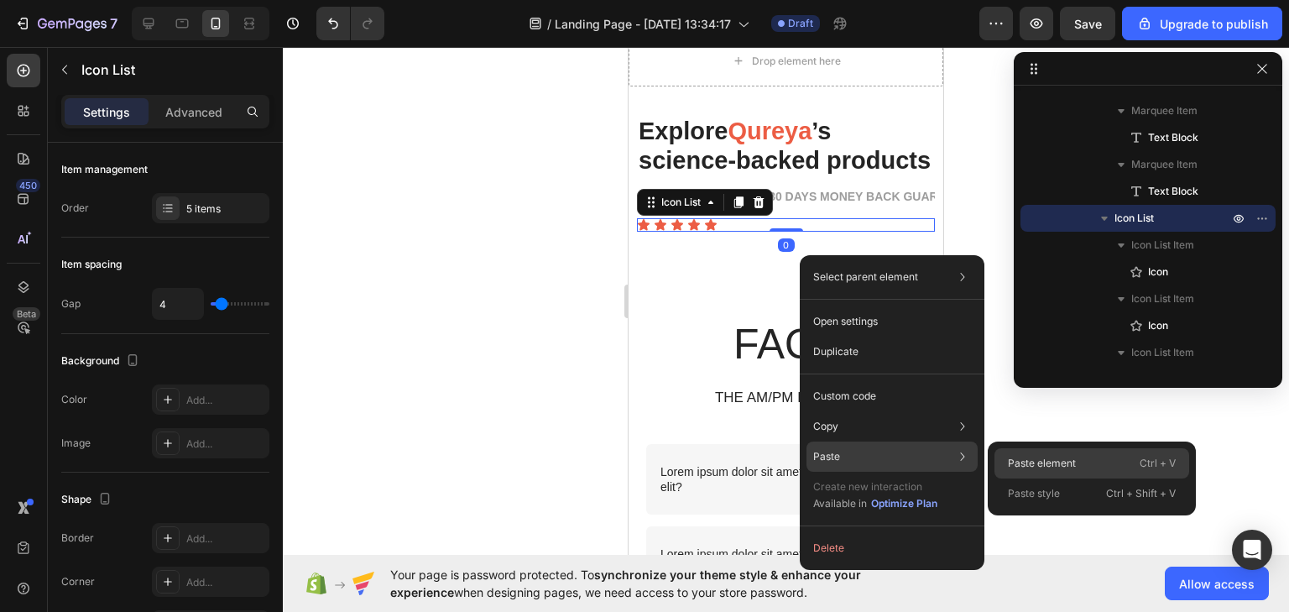
click at [1025, 470] on p "Paste element" at bounding box center [1042, 463] width 68 height 15
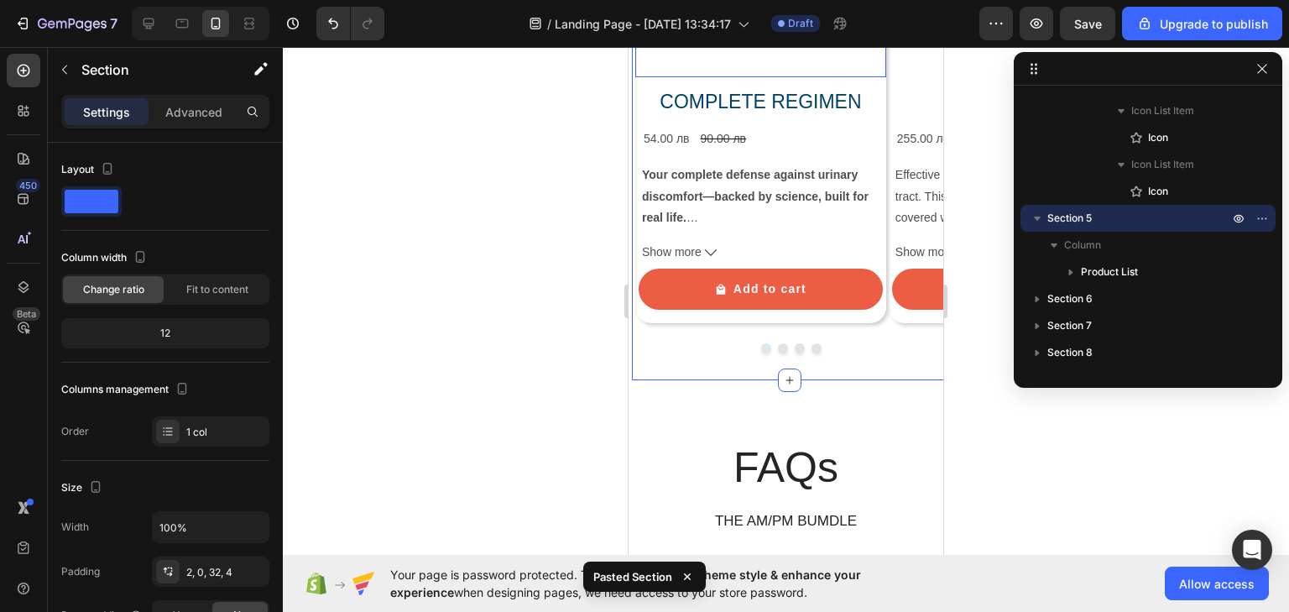
scroll to position [1134, 0]
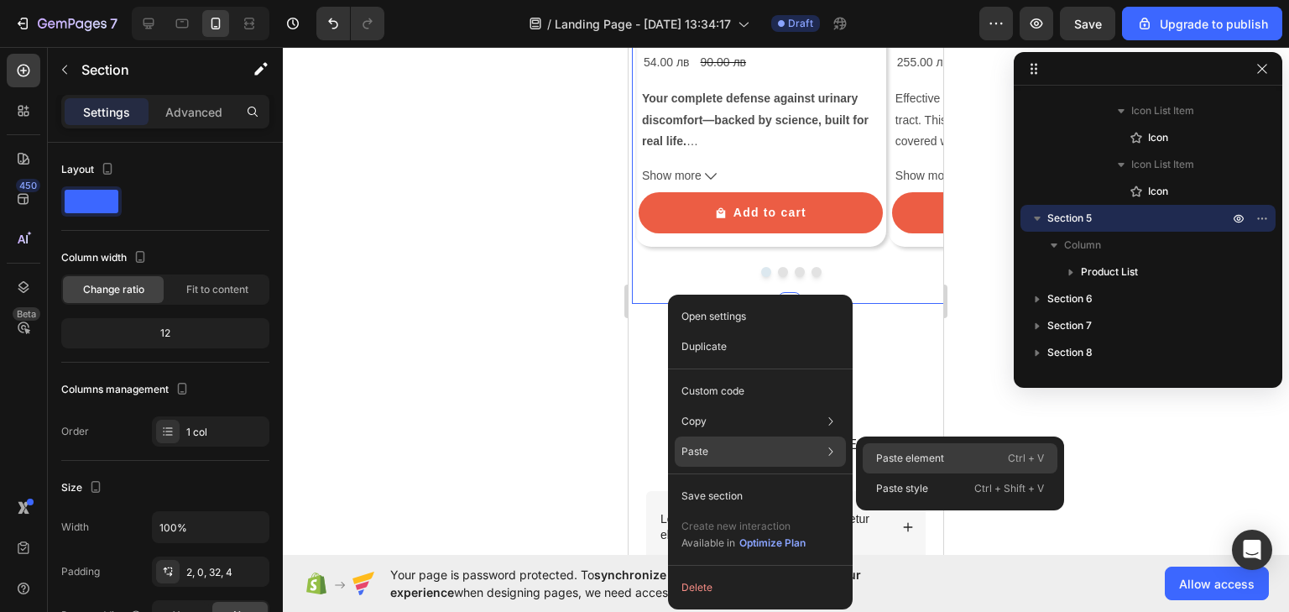
click at [910, 455] on p "Paste element" at bounding box center [910, 458] width 68 height 15
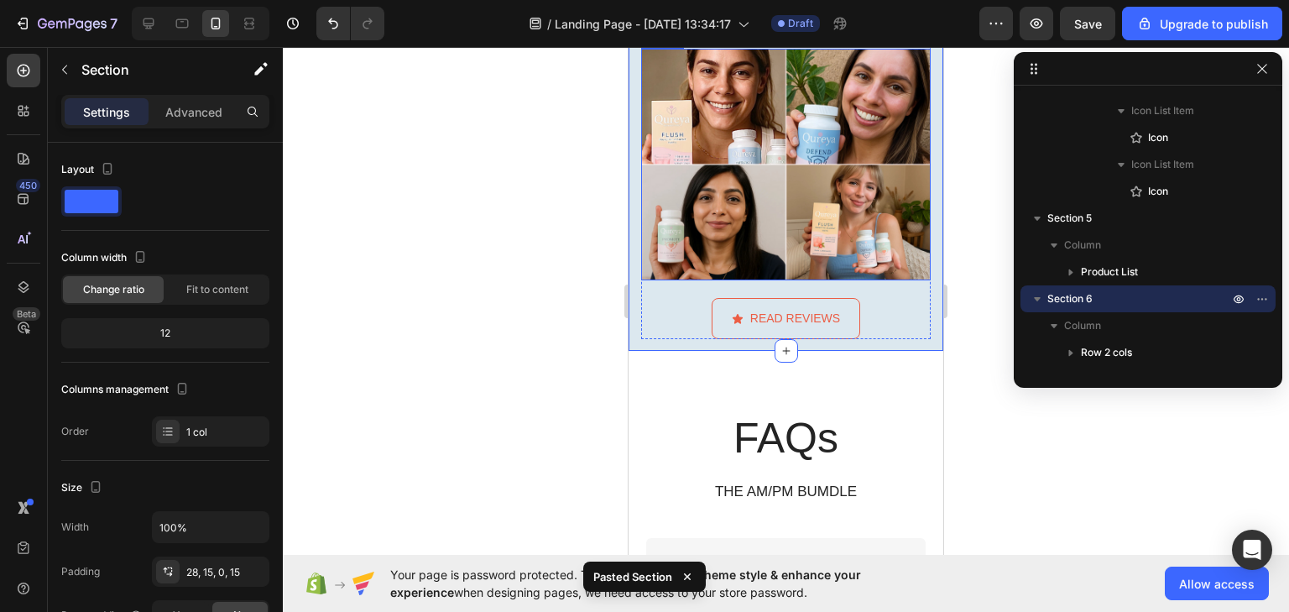
scroll to position [1601, 0]
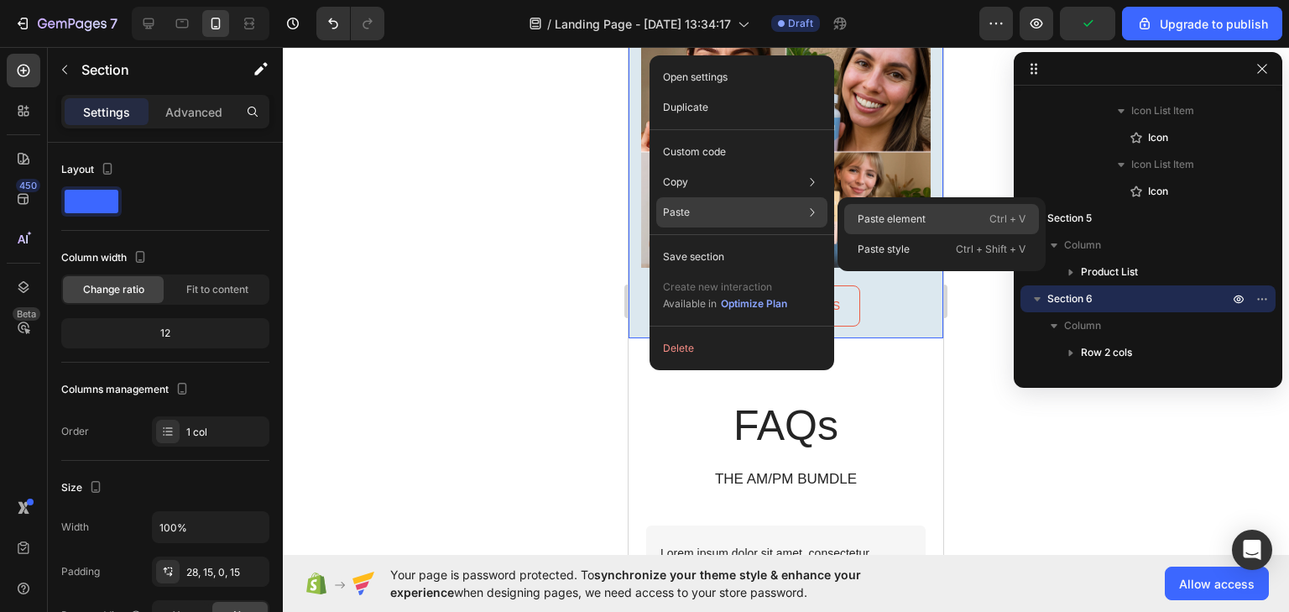
click at [877, 211] on p "Paste element" at bounding box center [892, 218] width 68 height 15
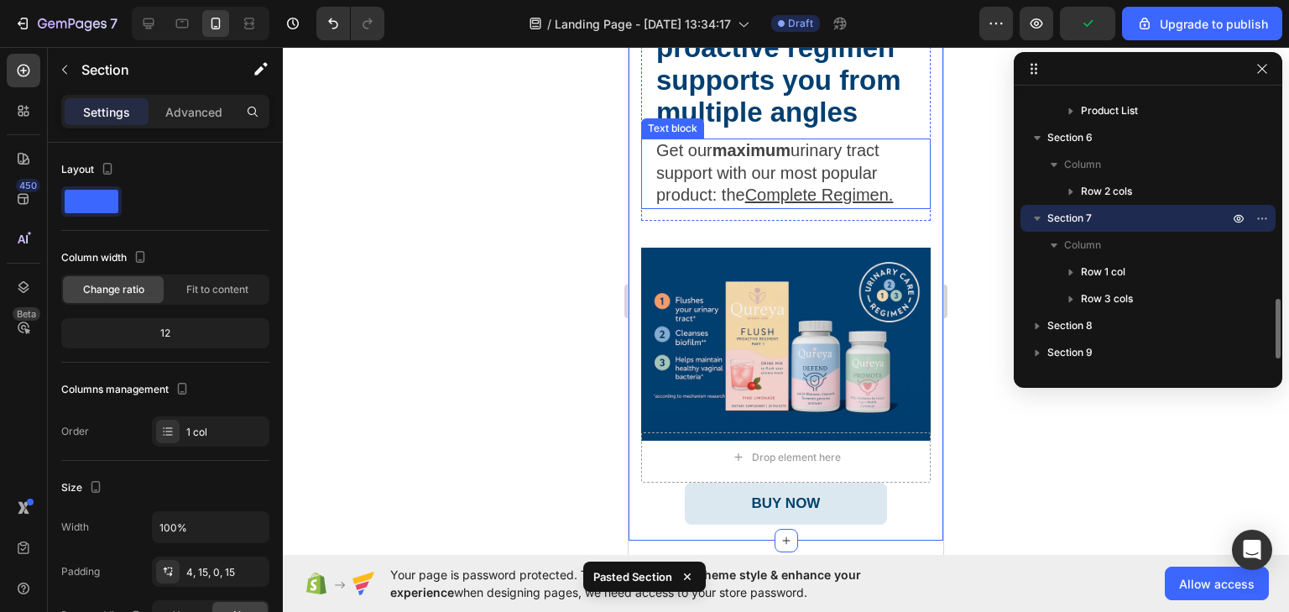
scroll to position [2296, 0]
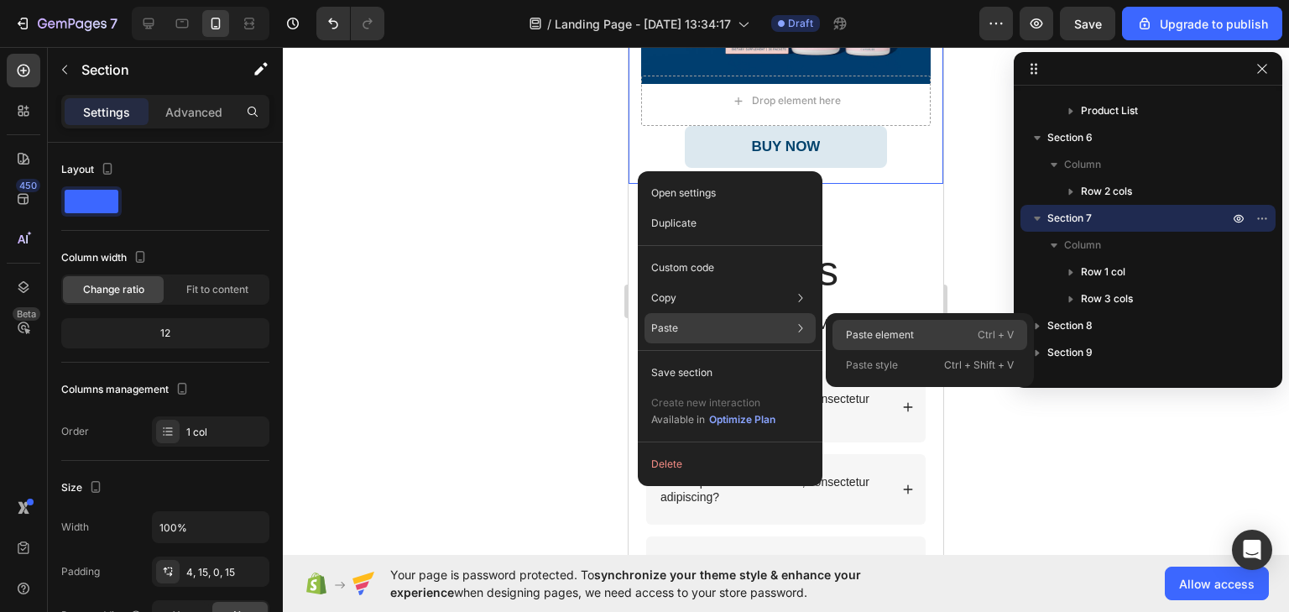
click at [902, 350] on div "Paste element Ctrl + V" at bounding box center [929, 365] width 195 height 30
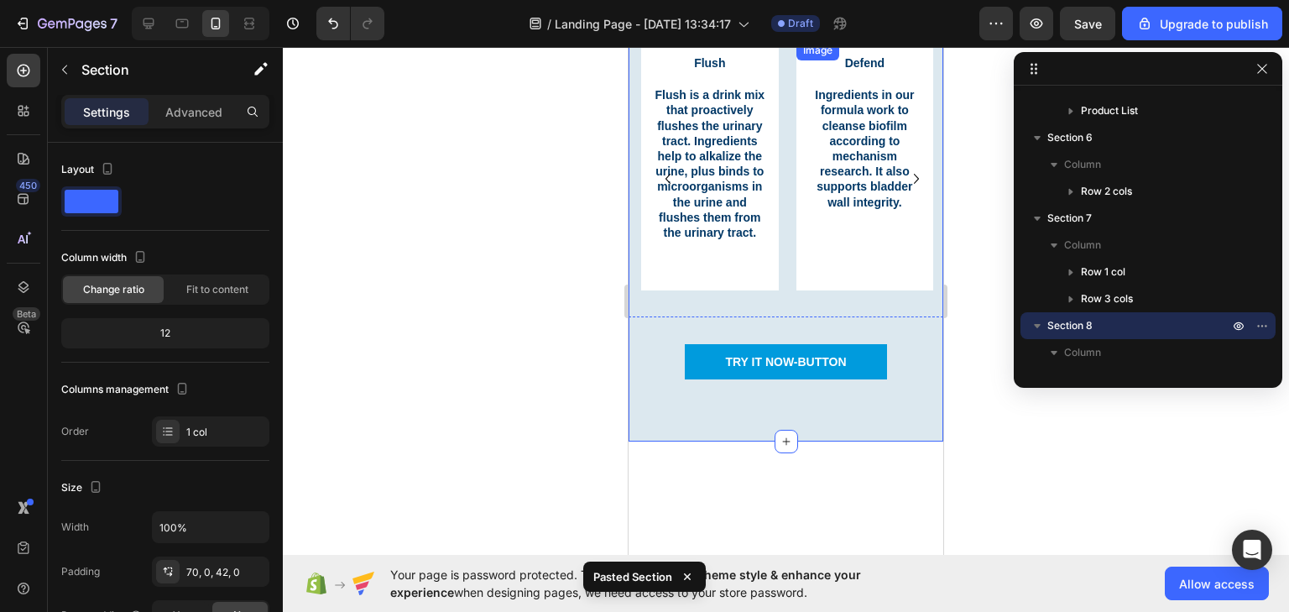
scroll to position [2705, 0]
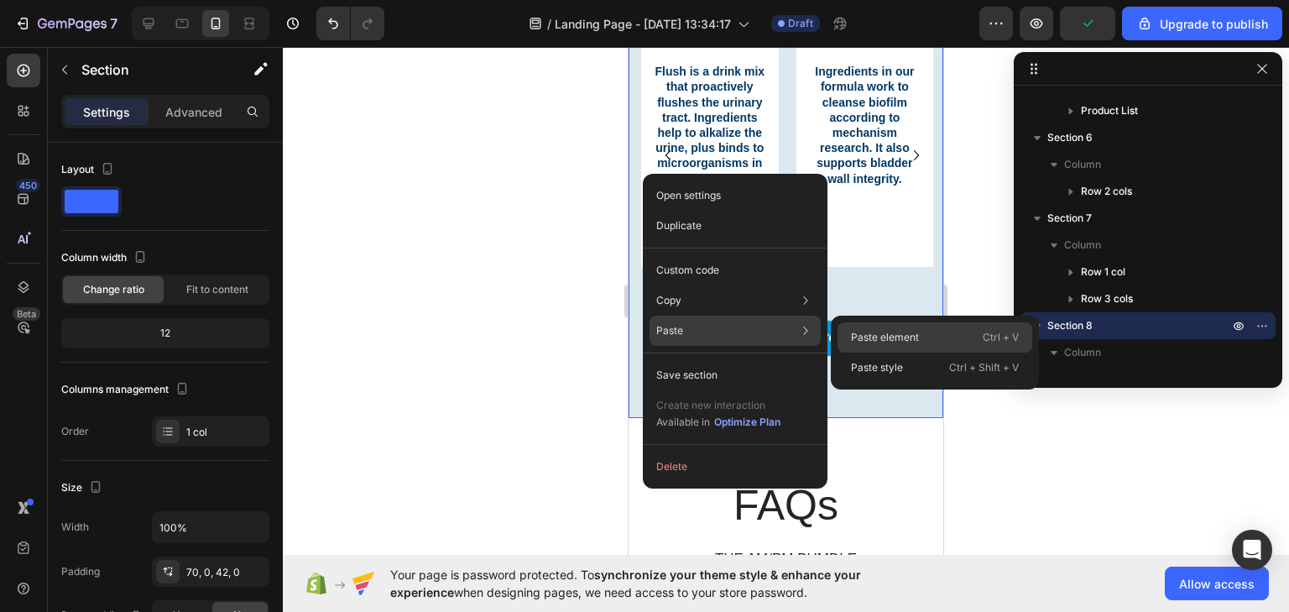
drag, startPoint x: 869, startPoint y: 327, endPoint x: 129, endPoint y: 263, distance: 742.9
click at [869, 352] on div "Paste element Ctrl + V" at bounding box center [934, 367] width 195 height 30
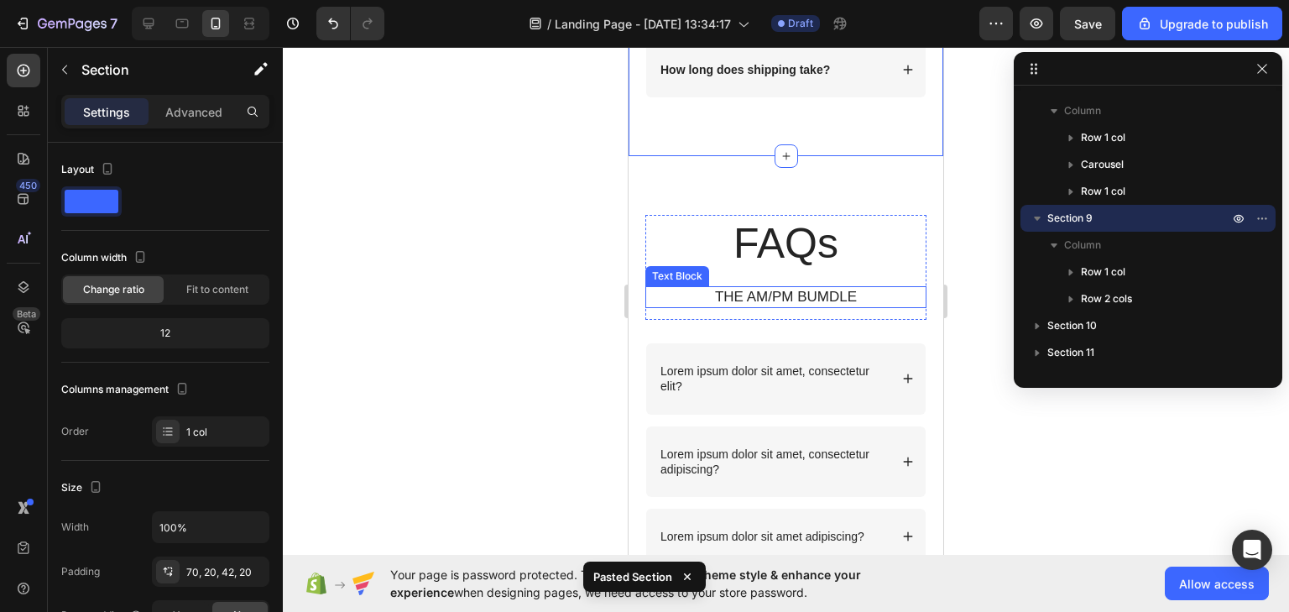
scroll to position [3304, 0]
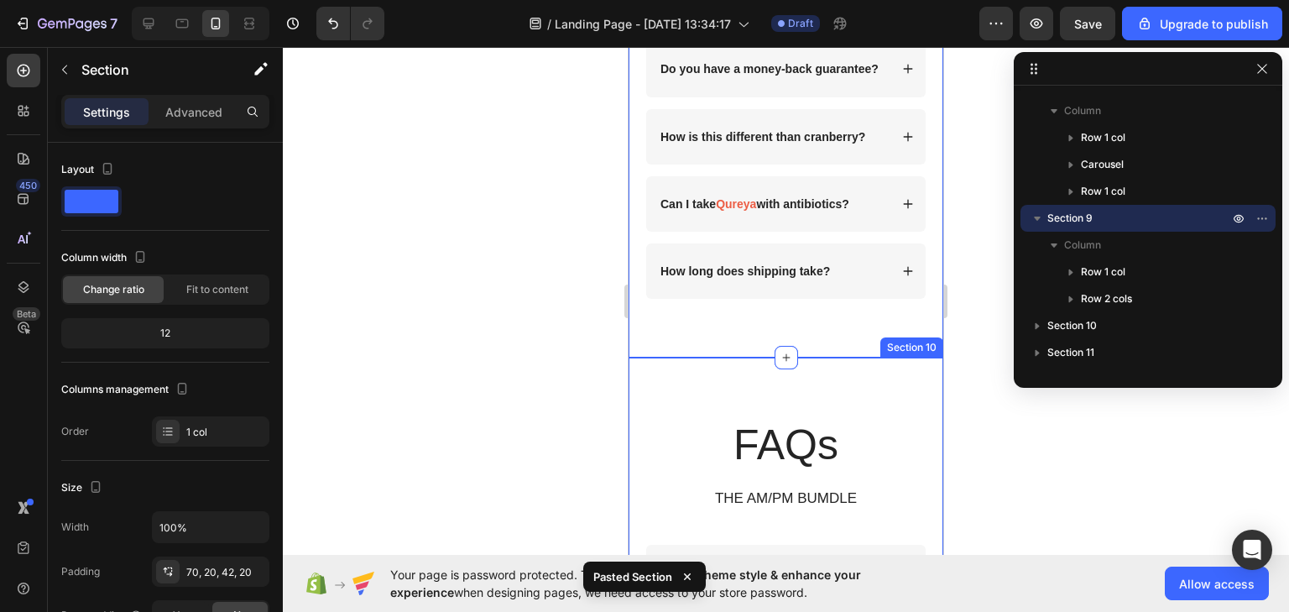
click at [638, 414] on div "FAQs Heading THE AM/PM BUMDLE Text Block Row Lorem ipsum dolor sit amet, consec…" at bounding box center [785, 624] width 315 height 534
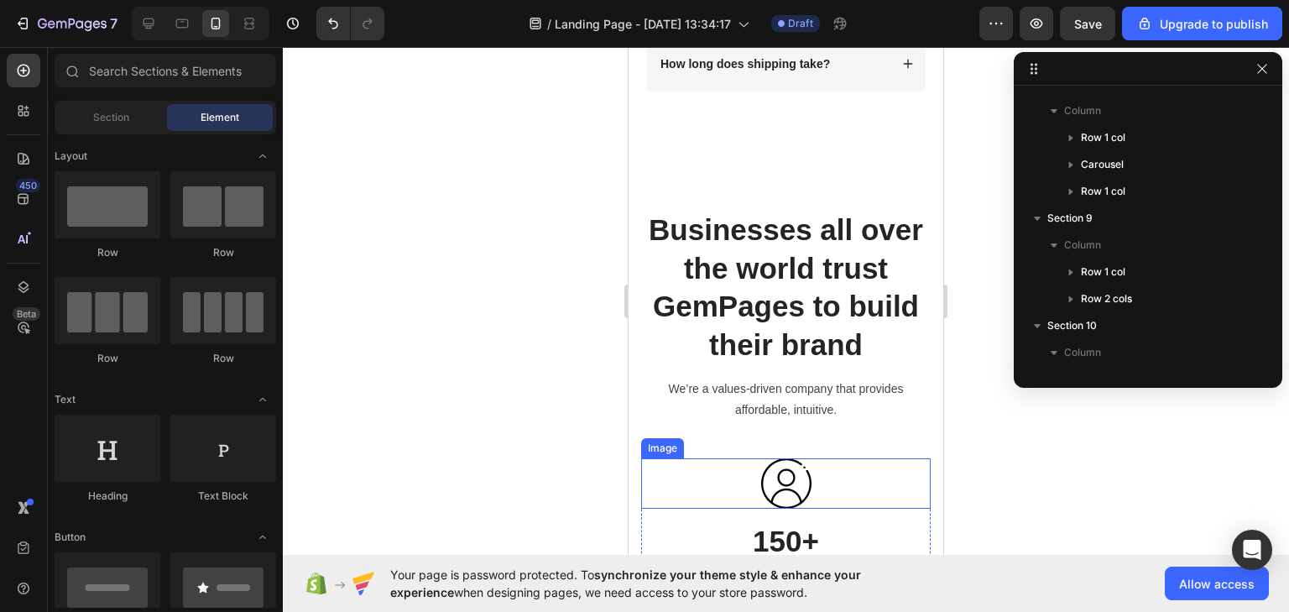
scroll to position [3506, 0]
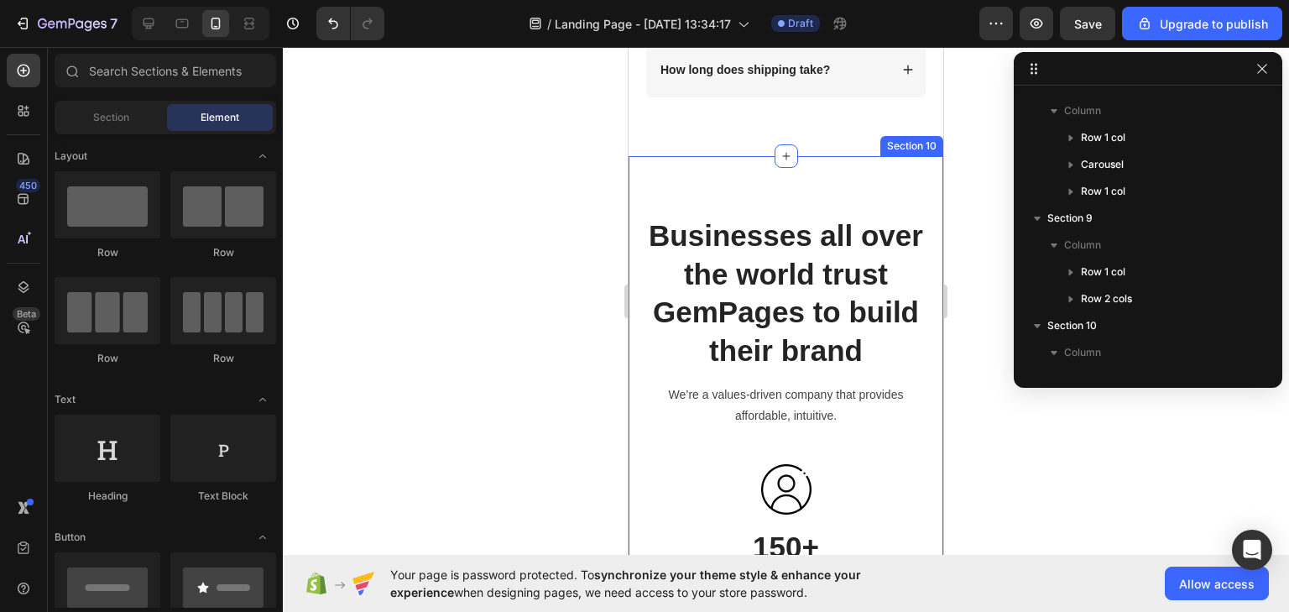
click at [639, 181] on div "Businesses all over the world trust GemPages to build their brand Heading We’re…" at bounding box center [785, 561] width 315 height 810
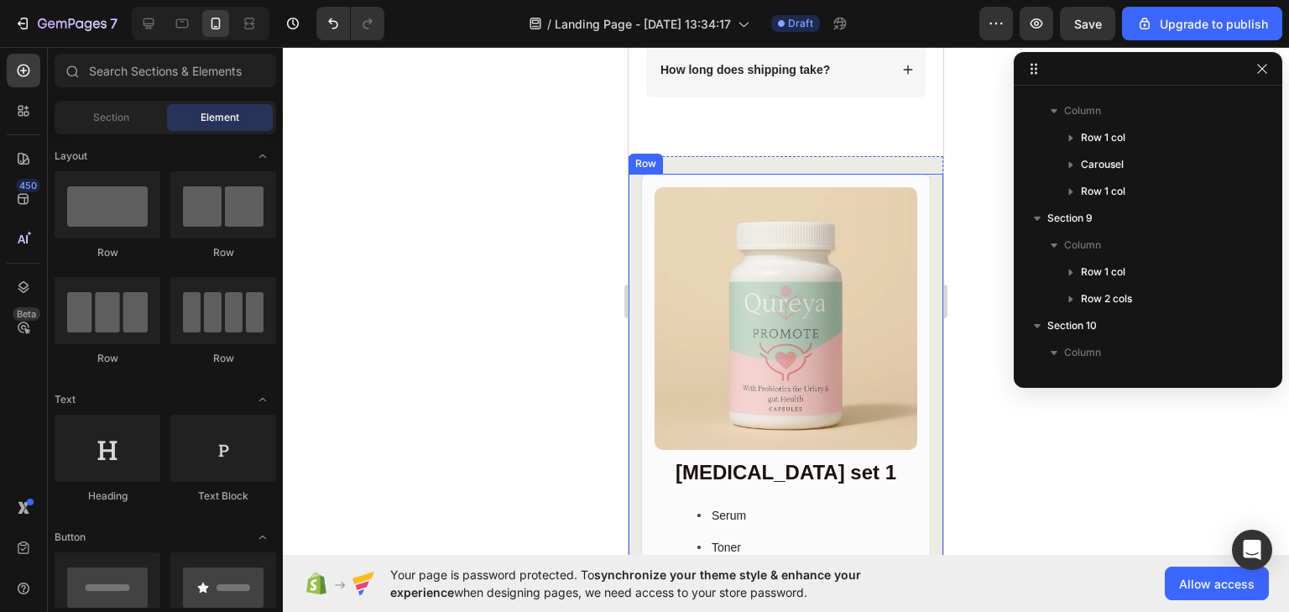
drag, startPoint x: 1256, startPoint y: 255, endPoint x: 631, endPoint y: 208, distance: 626.9
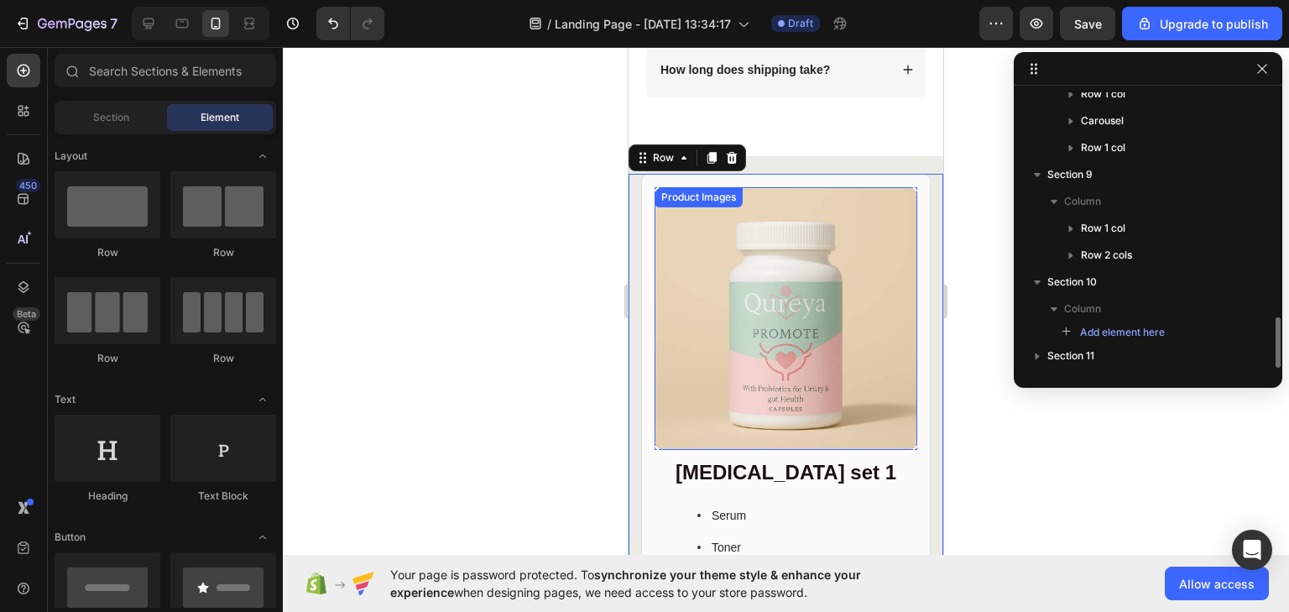
scroll to position [1239, 0]
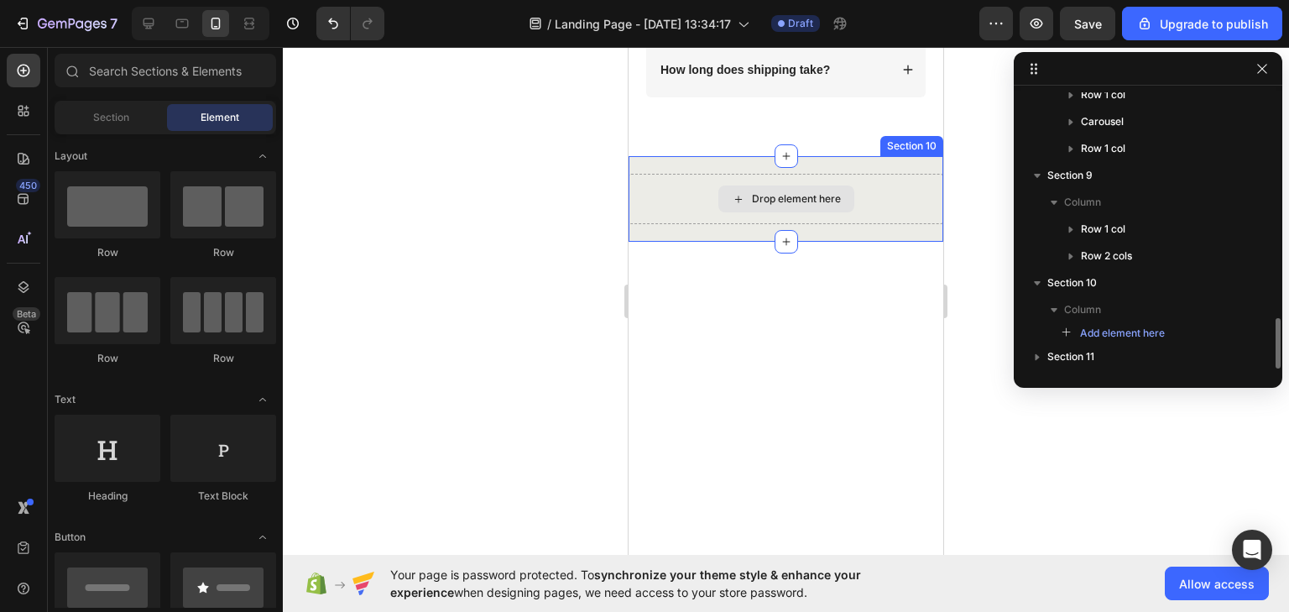
click at [647, 213] on div "Drop element here" at bounding box center [785, 199] width 315 height 50
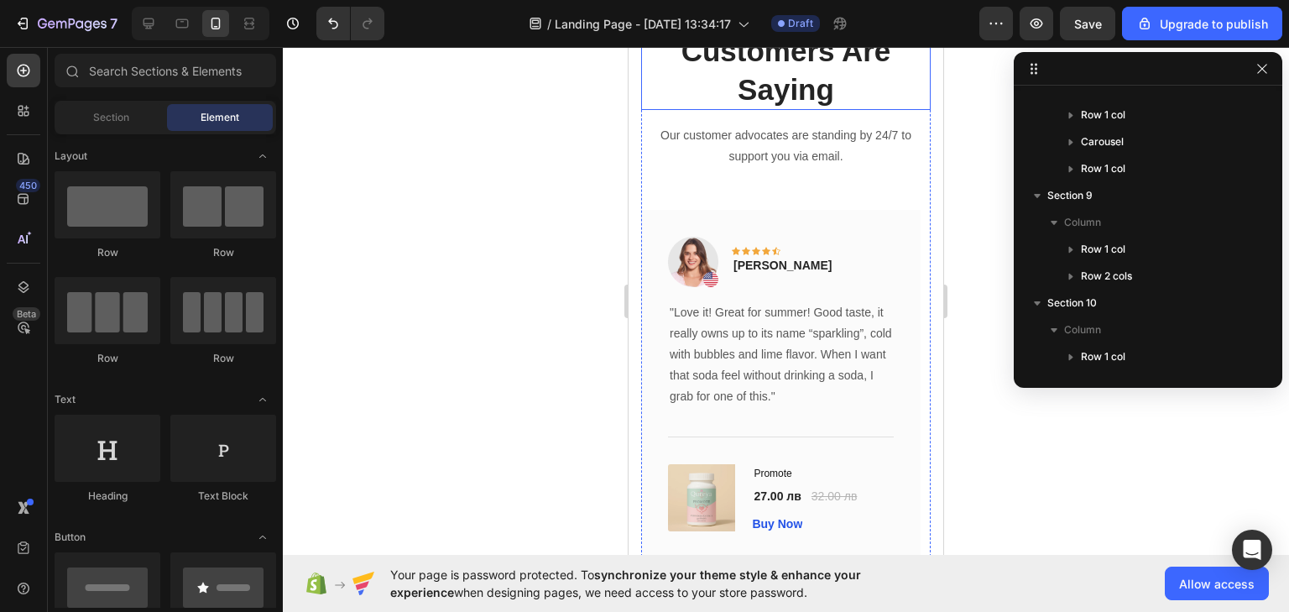
scroll to position [3732, 0]
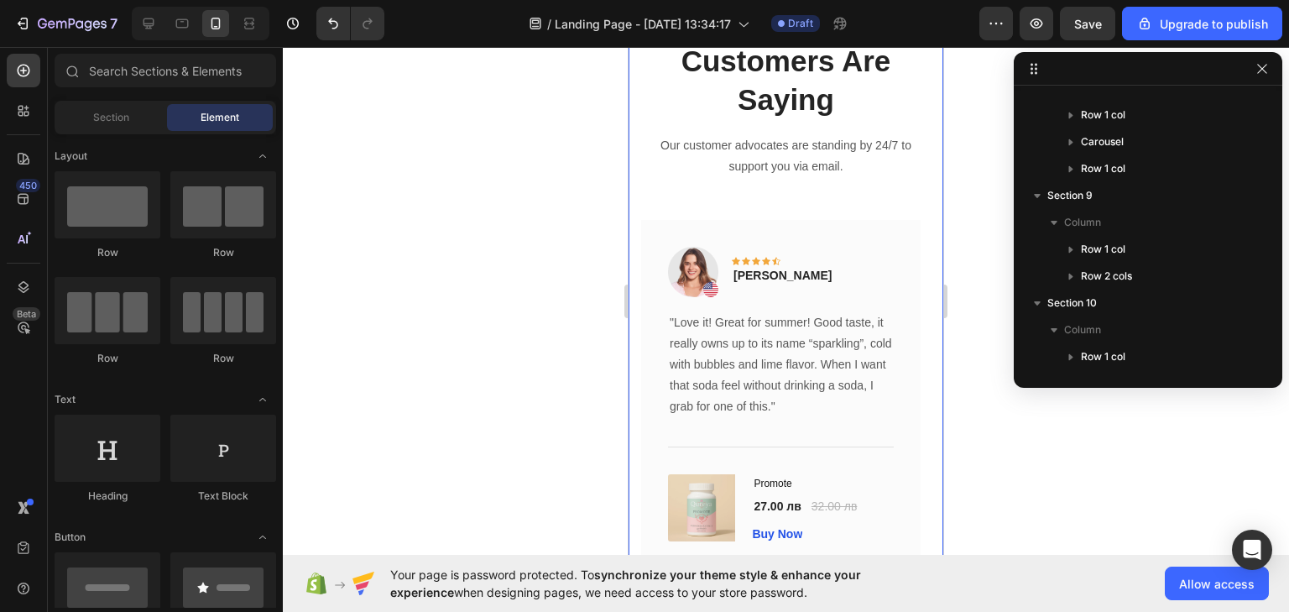
click at [638, 228] on div "What Our Customers Are Saying Heading Our customer advocates are standing by 24…" at bounding box center [785, 303] width 315 height 719
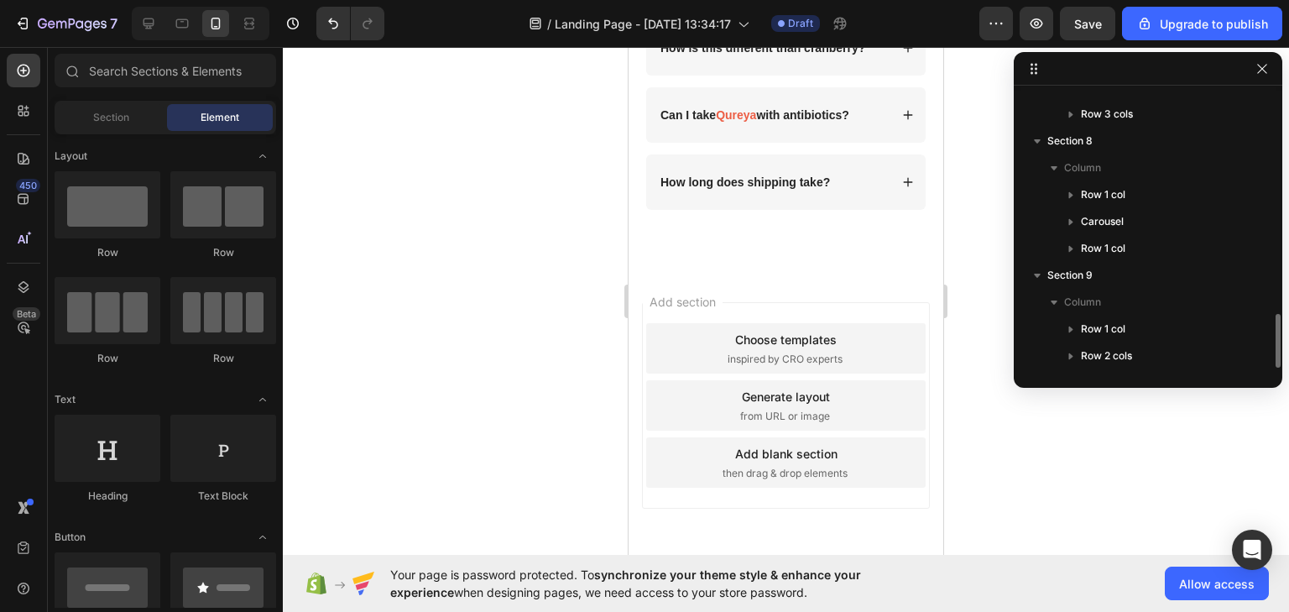
scroll to position [1139, 0]
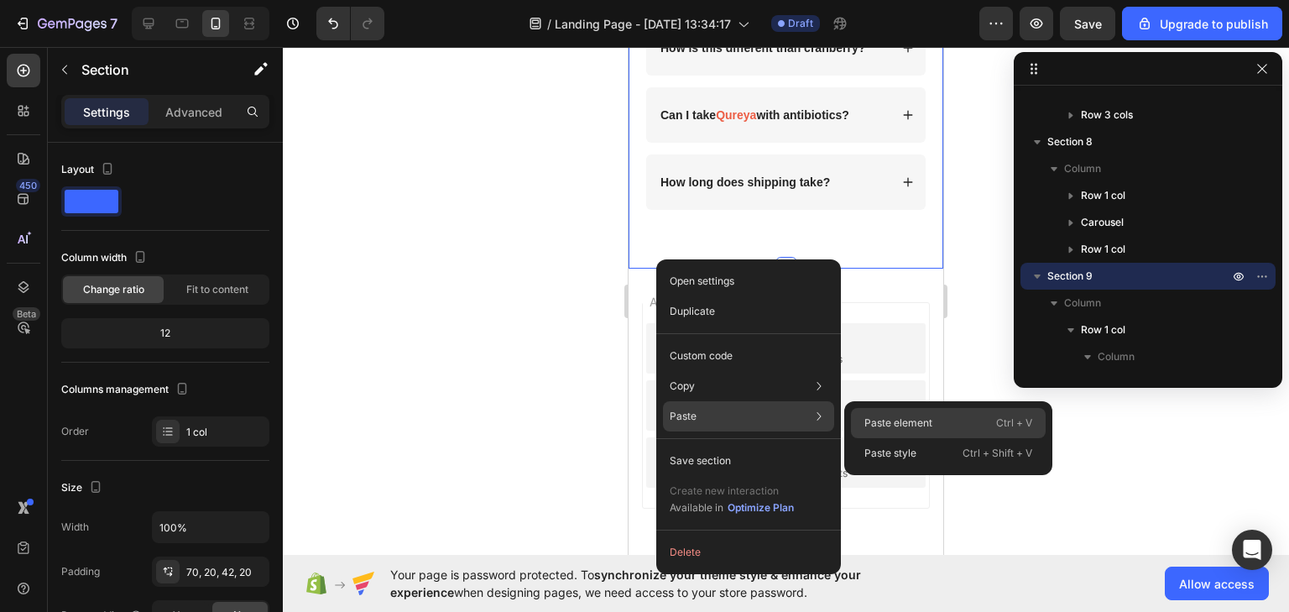
click at [891, 415] on p "Paste element" at bounding box center [898, 422] width 68 height 15
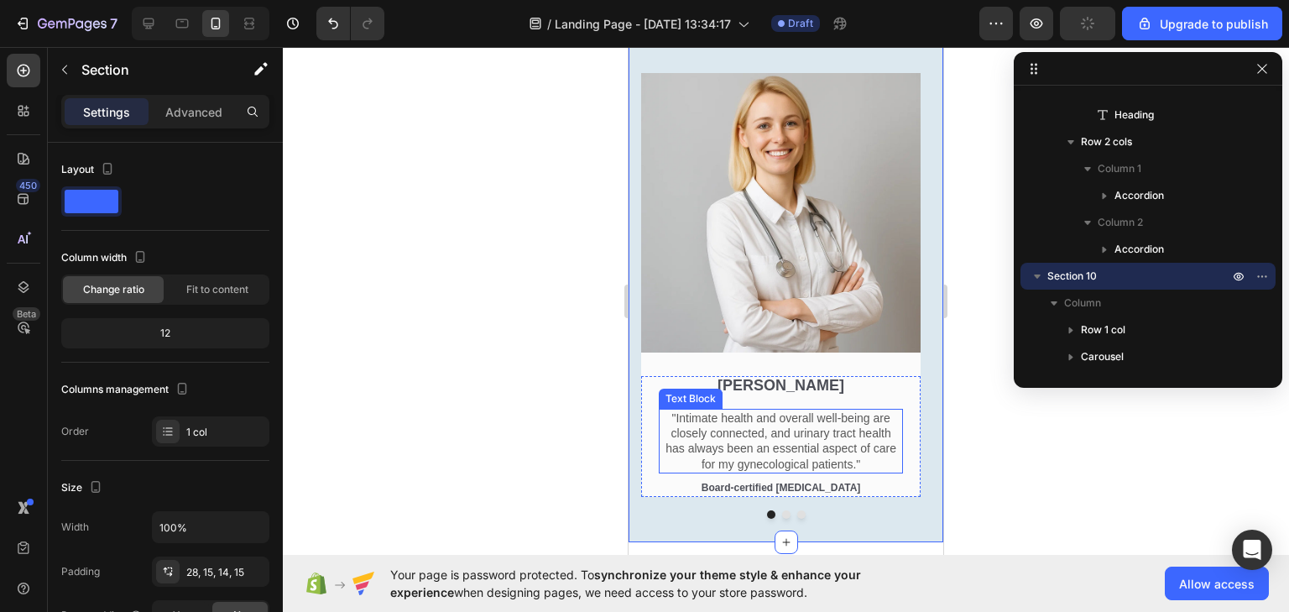
scroll to position [4059, 0]
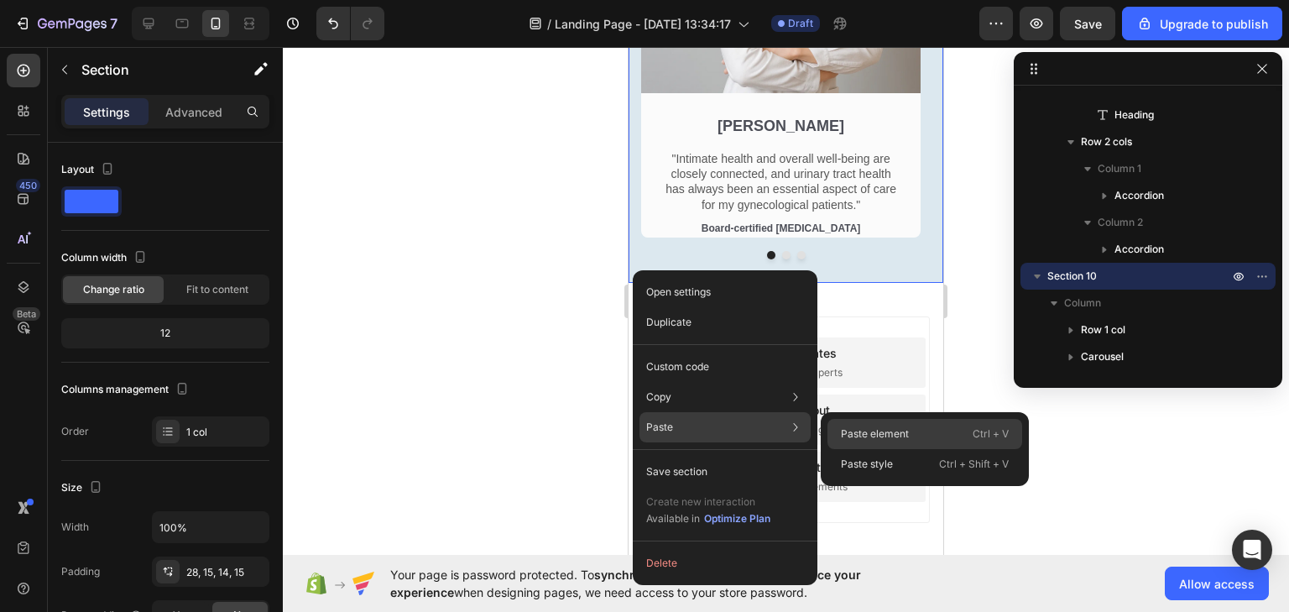
click at [851, 430] on p "Paste element" at bounding box center [875, 433] width 68 height 15
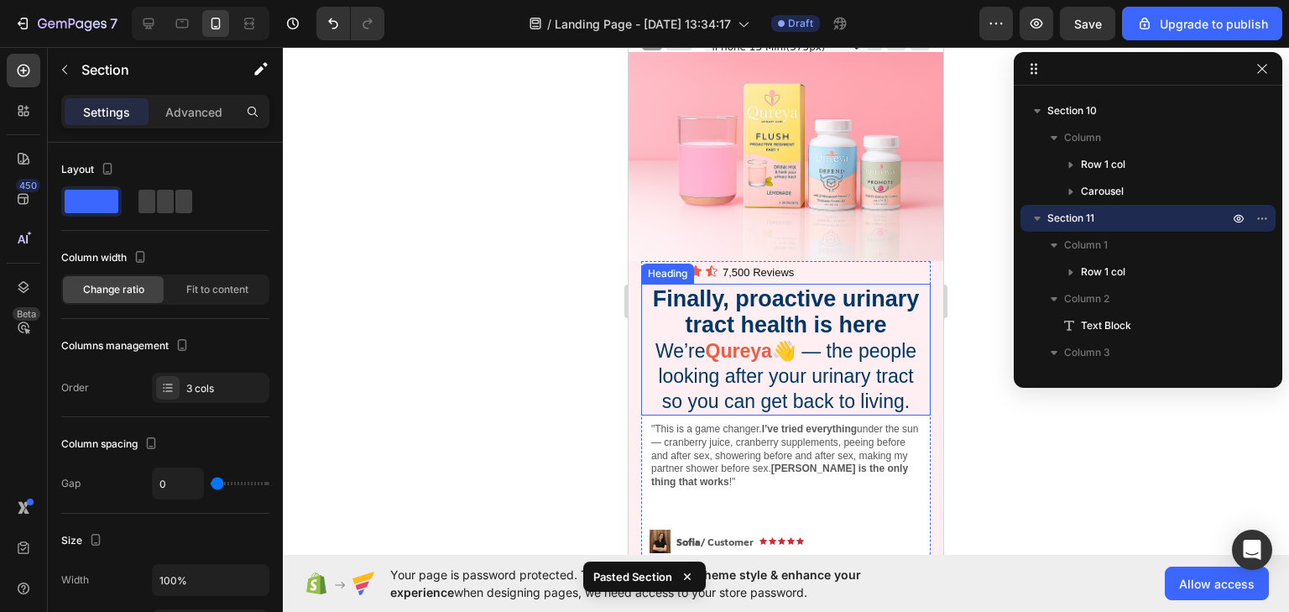
scroll to position [0, 0]
